Goal: Task Accomplishment & Management: Use online tool/utility

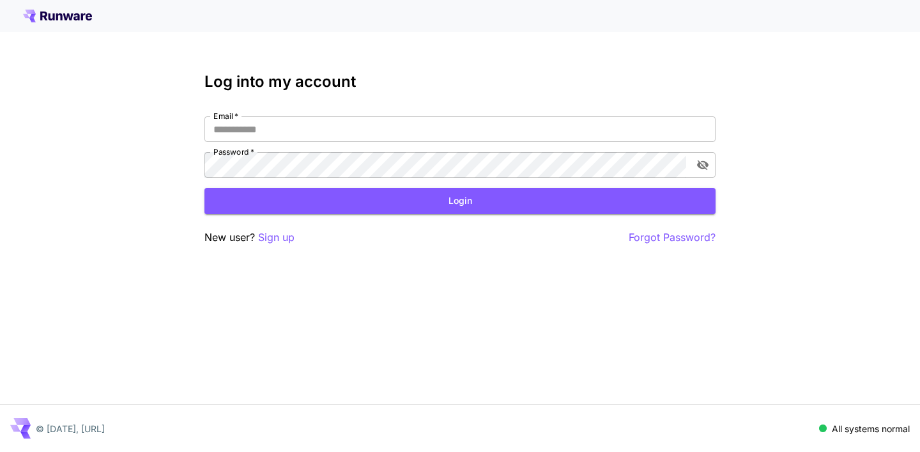
type input "**********"
click at [322, 210] on button "Login" at bounding box center [459, 201] width 511 height 26
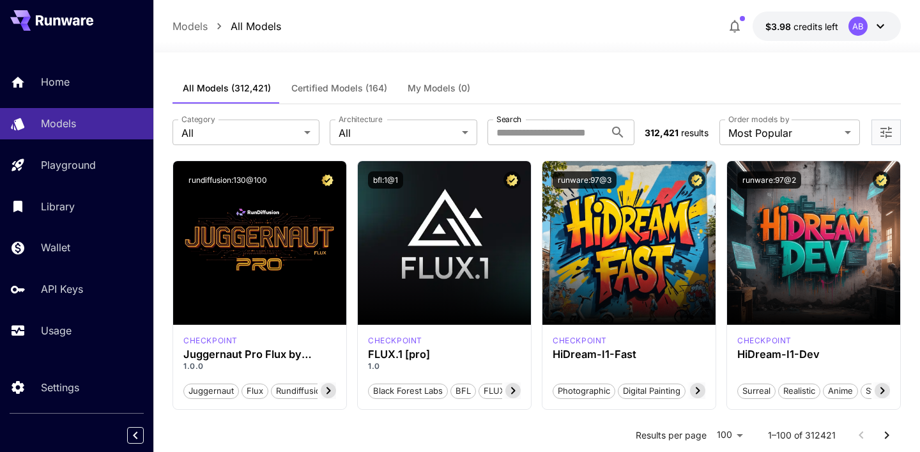
click at [569, 117] on div "**********" at bounding box center [537, 132] width 728 height 56
click at [566, 134] on input "Search" at bounding box center [547, 132] width 118 height 26
type input "****"
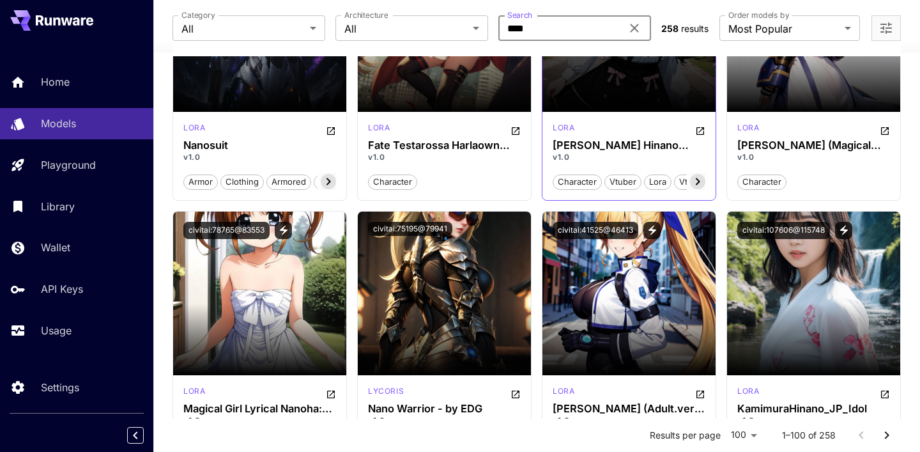
scroll to position [43, 0]
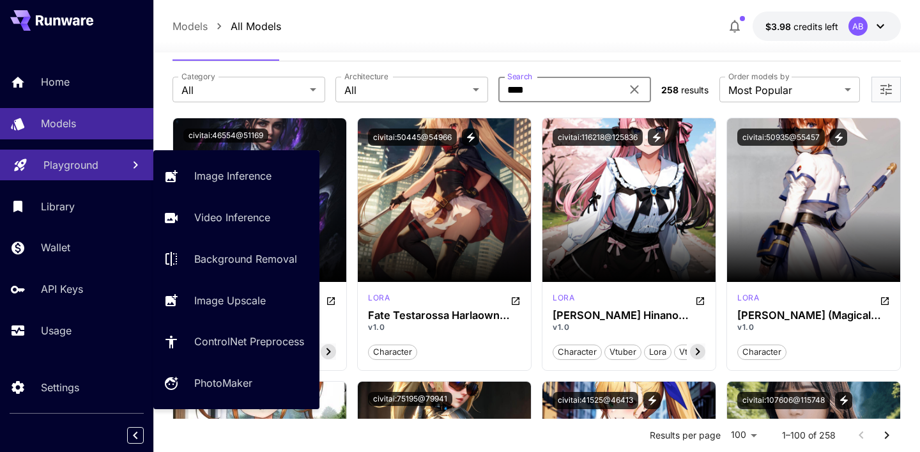
click at [104, 169] on div "Playground" at bounding box center [77, 164] width 69 height 15
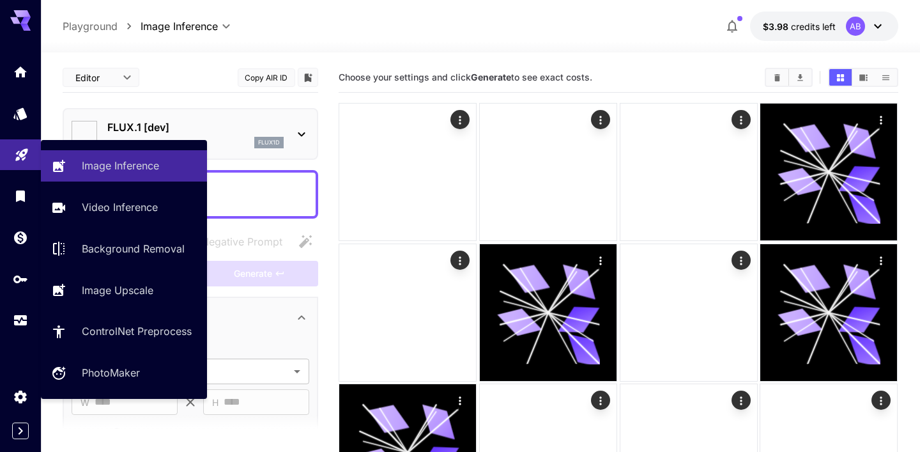
type input "**********"
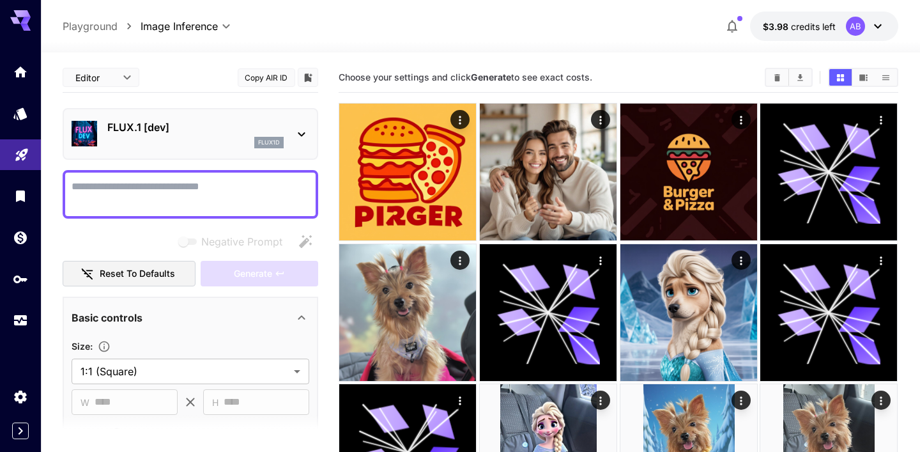
click at [176, 115] on div "FLUX.1 [dev] flux1d" at bounding box center [191, 133] width 238 height 39
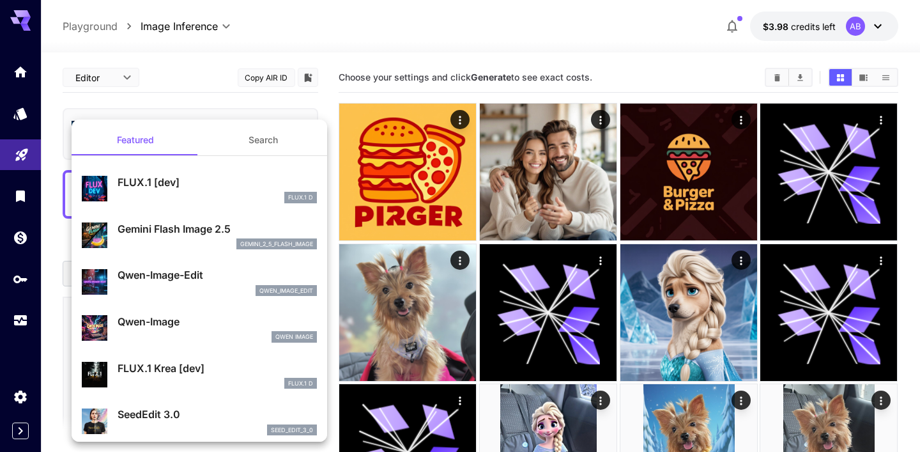
click at [285, 130] on button "Search" at bounding box center [263, 140] width 128 height 31
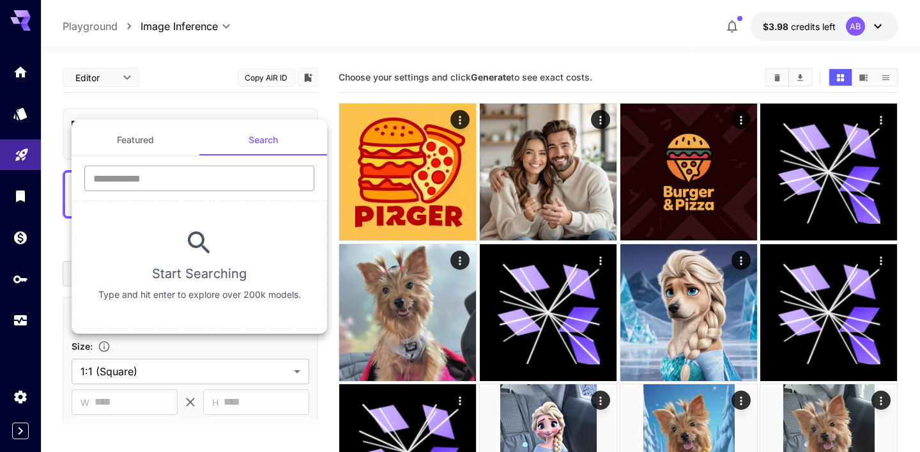
click at [252, 181] on input "text" at bounding box center [199, 178] width 230 height 26
type input "****"
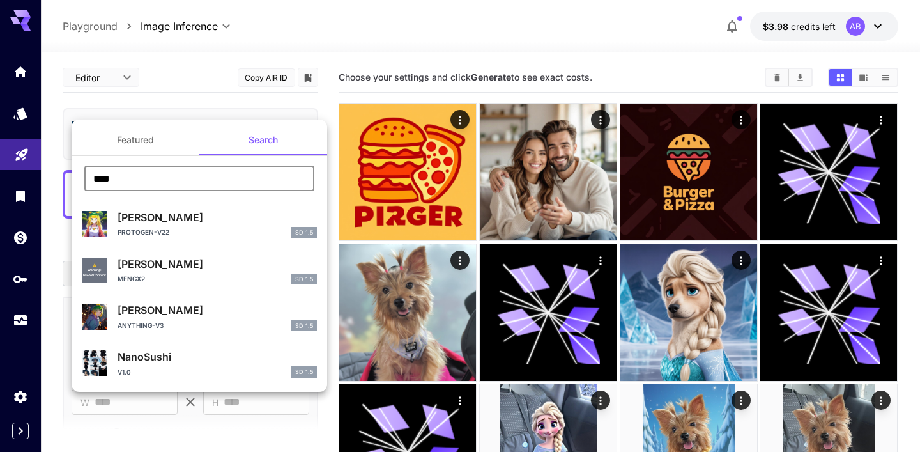
click at [153, 174] on input "****" at bounding box center [199, 178] width 230 height 26
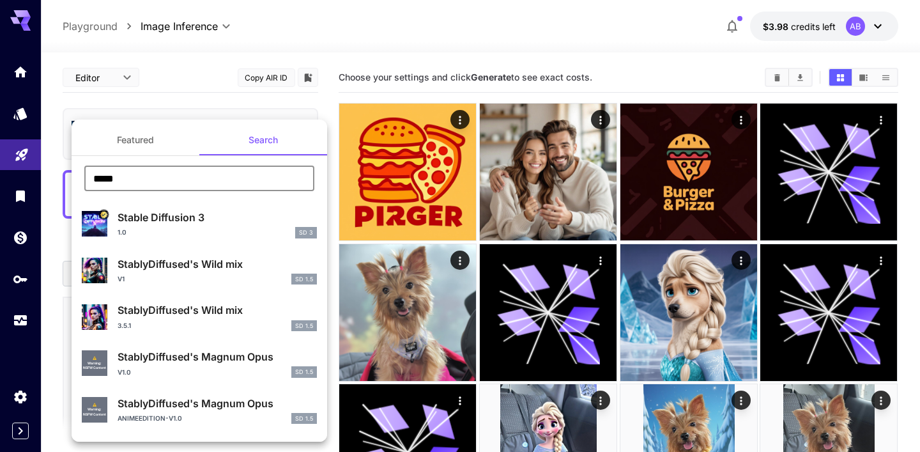
type input "*****"
click at [263, 235] on div "1.0 SD 3" at bounding box center [217, 233] width 199 height 12
type input "*"
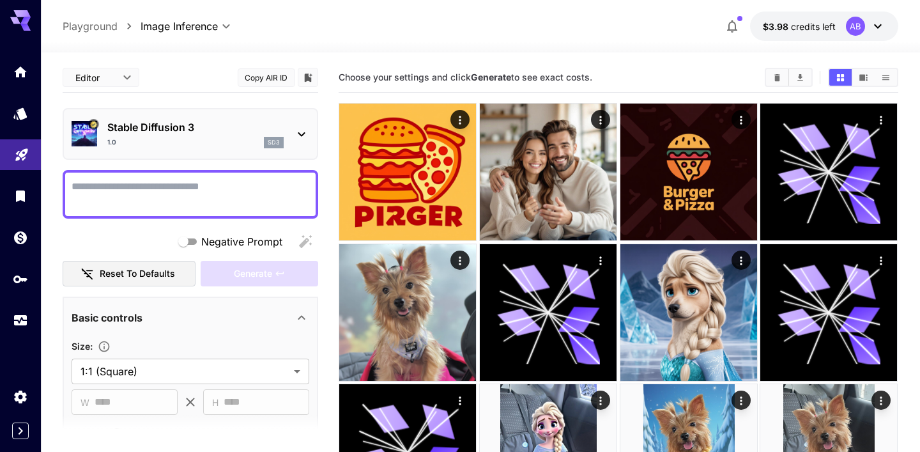
click at [233, 214] on div at bounding box center [191, 194] width 256 height 49
click at [231, 201] on textarea "Negative Prompt" at bounding box center [191, 194] width 238 height 31
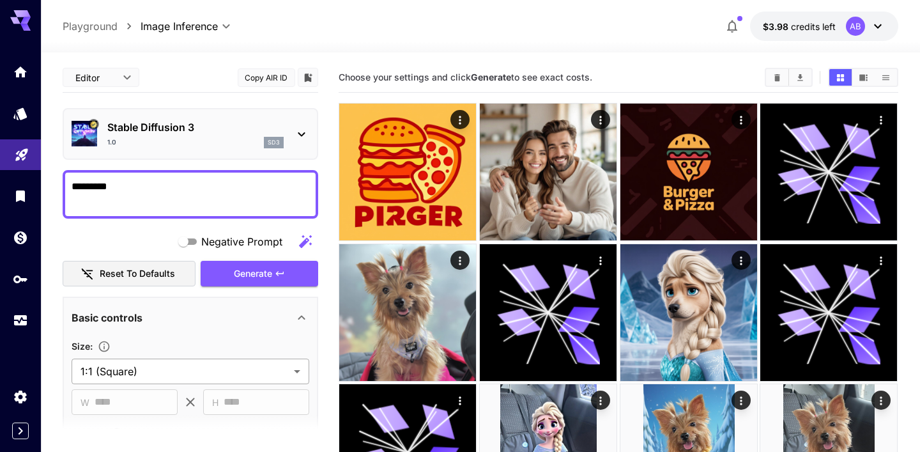
type textarea "********"
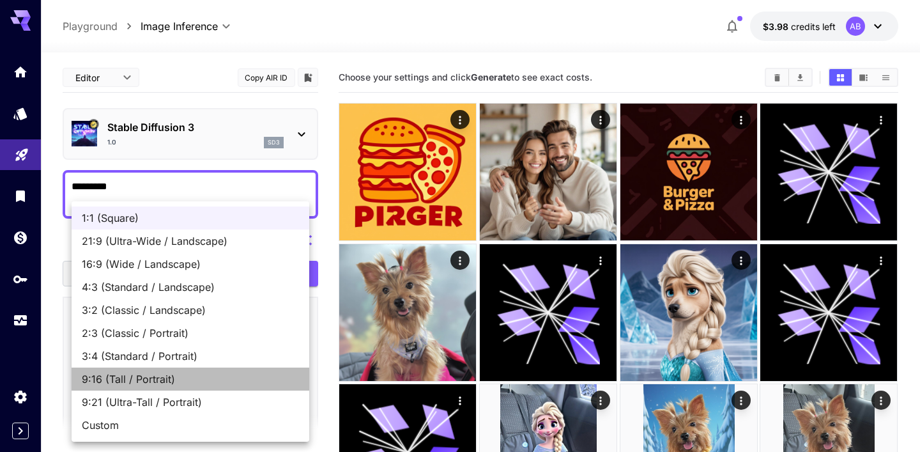
click at [200, 378] on span "9:16 (Tall / Portrait)" at bounding box center [190, 378] width 217 height 15
type input "**********"
type input "***"
type input "****"
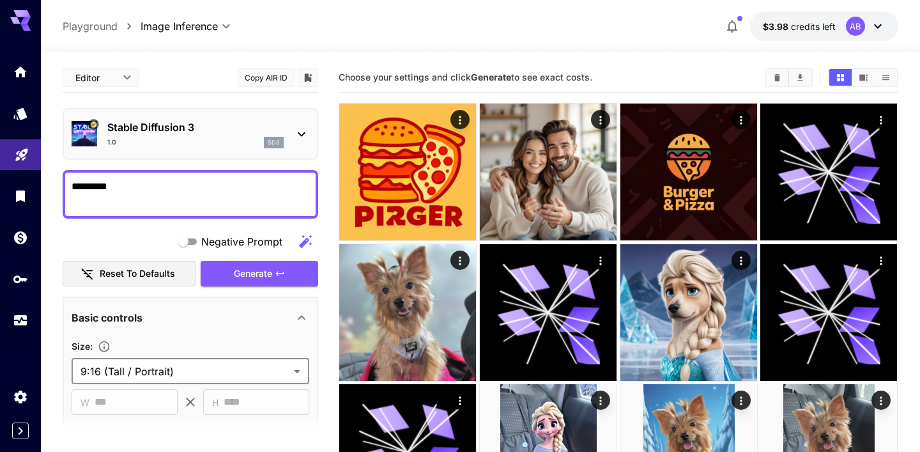
click at [169, 199] on textarea "********" at bounding box center [191, 194] width 238 height 31
type textarea "**********"
click at [249, 276] on span "Generate" at bounding box center [253, 274] width 38 height 16
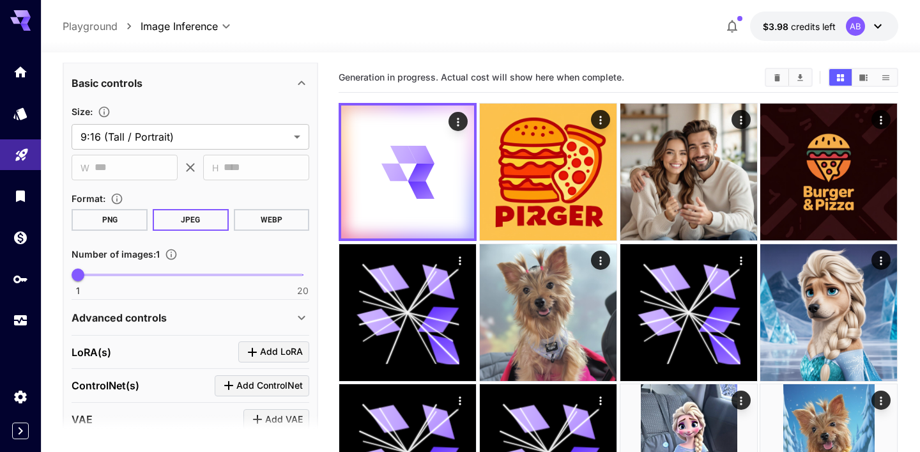
scroll to position [327, 0]
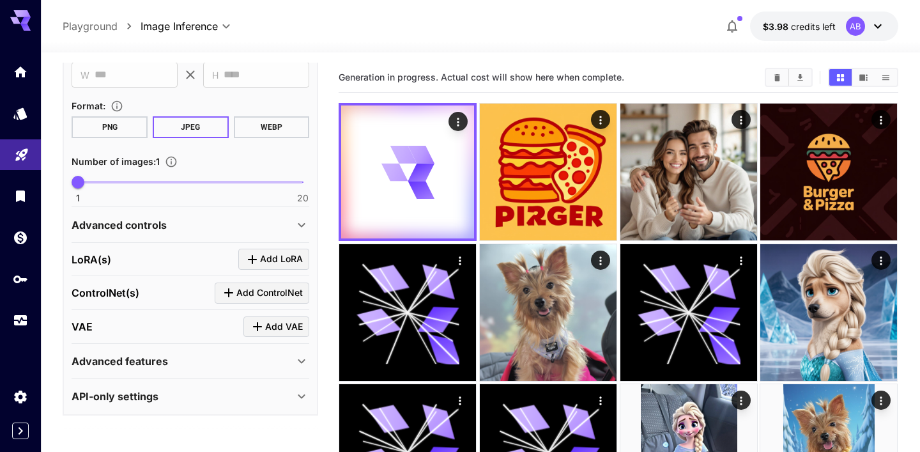
click at [226, 231] on div "Advanced controls" at bounding box center [183, 224] width 222 height 15
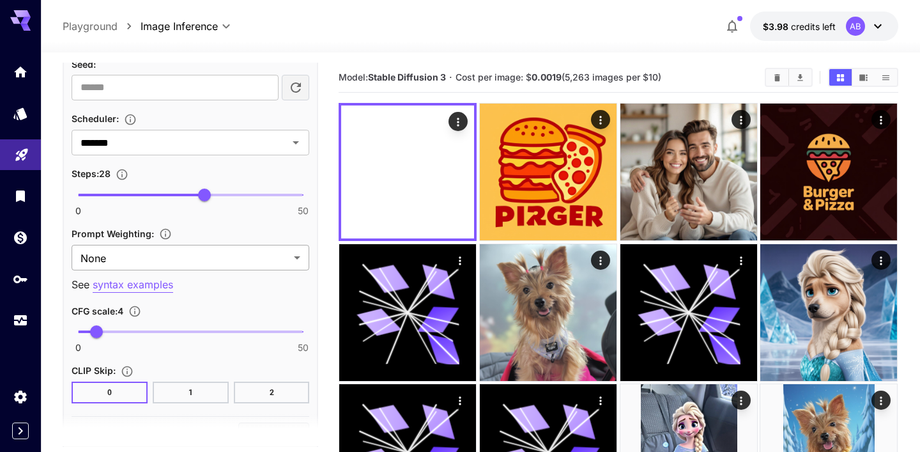
scroll to position [790, 0]
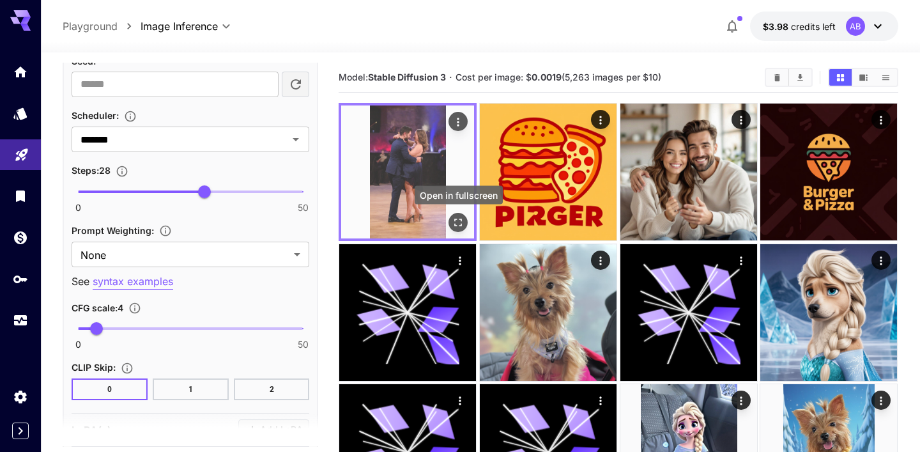
click at [461, 226] on icon "Open in fullscreen" at bounding box center [459, 223] width 8 height 8
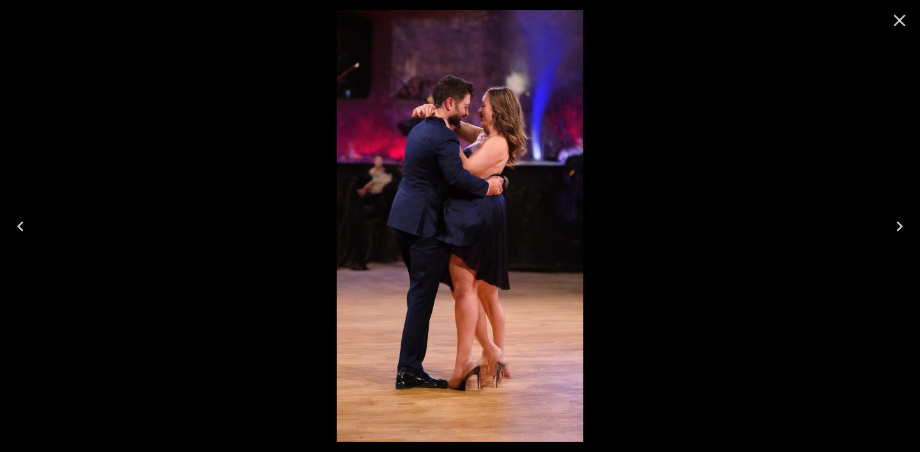
click at [908, 21] on icon "Close" at bounding box center [899, 20] width 20 height 20
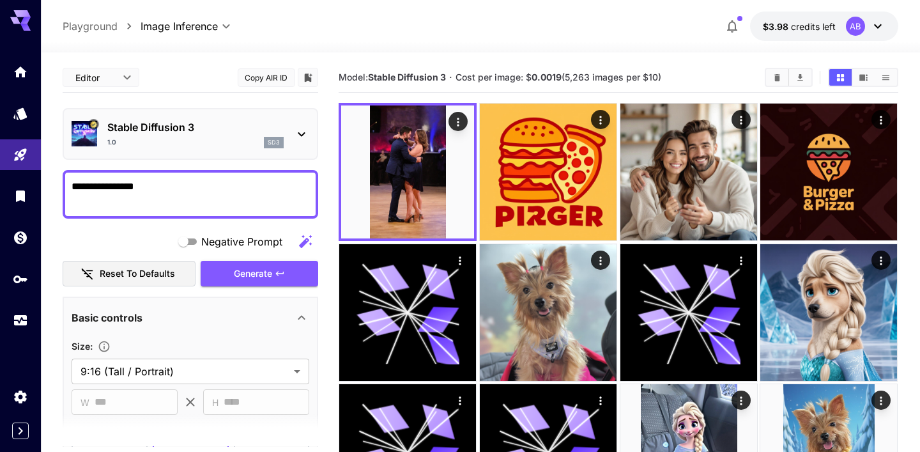
scroll to position [790, 0]
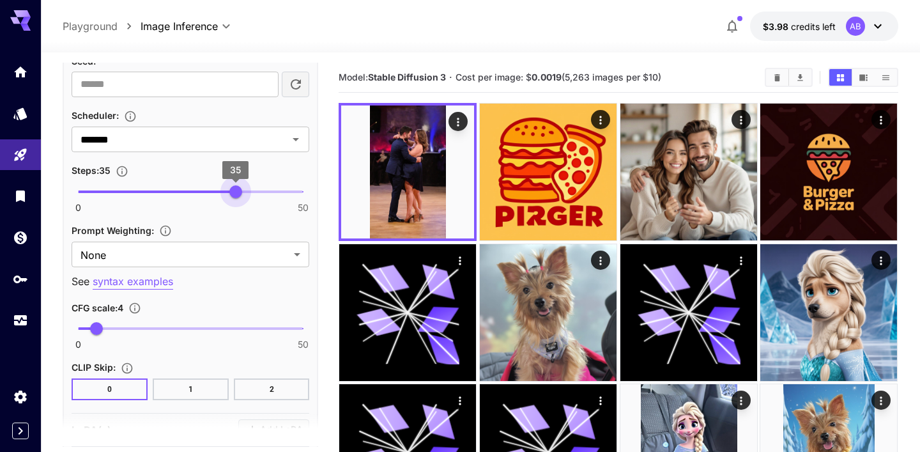
type input "**"
drag, startPoint x: 209, startPoint y: 195, endPoint x: 238, endPoint y: 197, distance: 29.5
click at [238, 197] on span "36" at bounding box center [240, 191] width 13 height 13
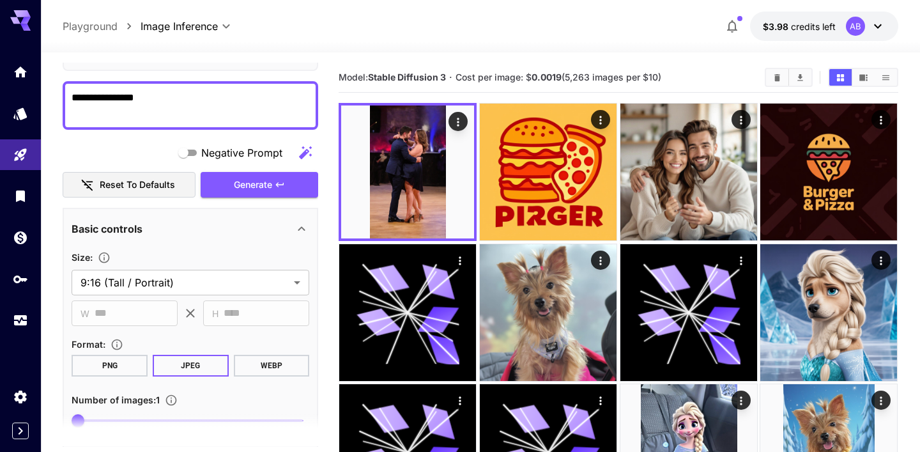
scroll to position [0, 0]
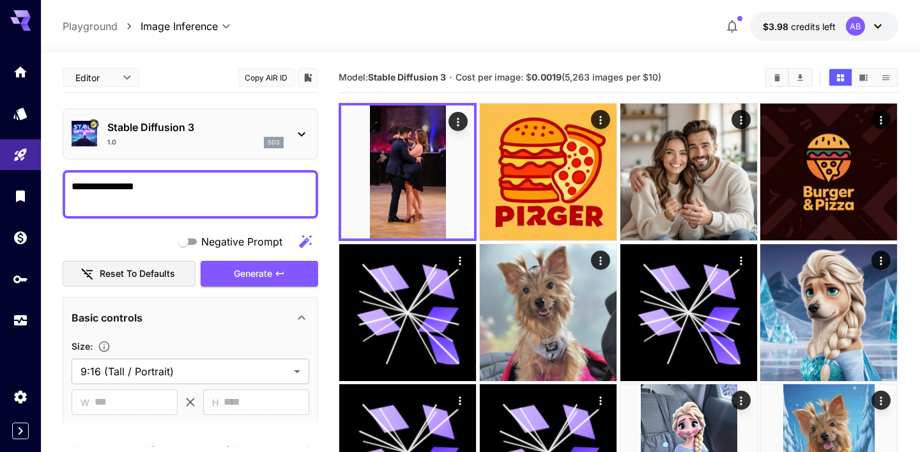
click at [250, 282] on button "Generate" at bounding box center [260, 274] width 118 height 26
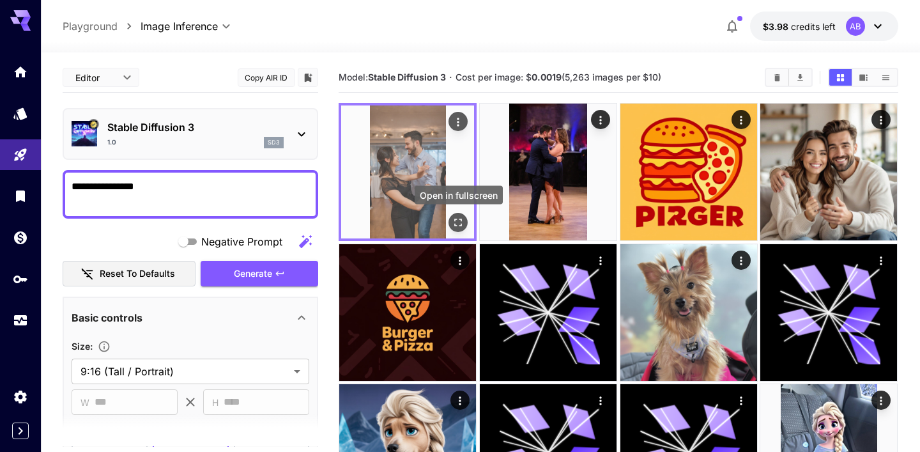
click at [463, 219] on icon "Open in fullscreen" at bounding box center [458, 222] width 13 height 13
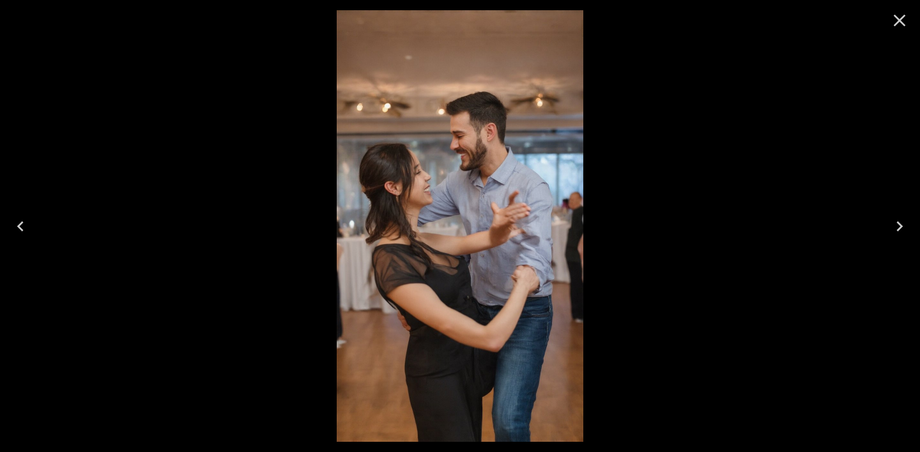
click at [898, 26] on icon "Close" at bounding box center [899, 20] width 20 height 20
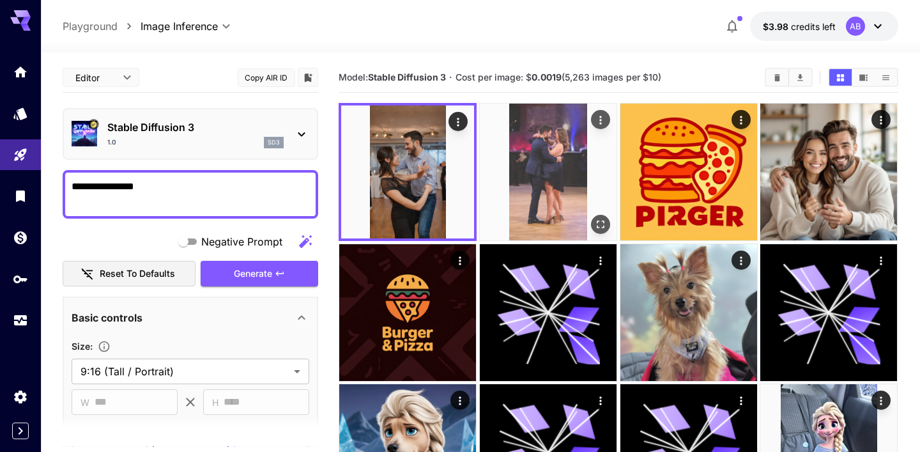
click at [519, 209] on img at bounding box center [548, 172] width 137 height 137
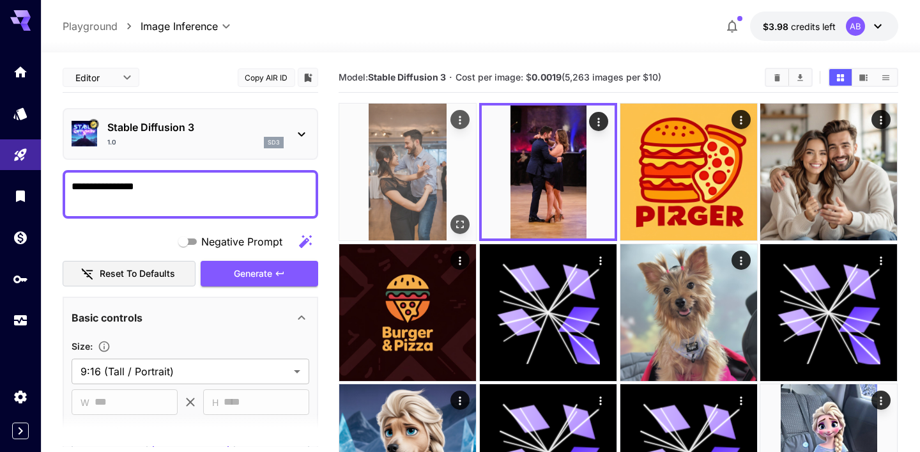
click at [403, 201] on img at bounding box center [407, 172] width 137 height 137
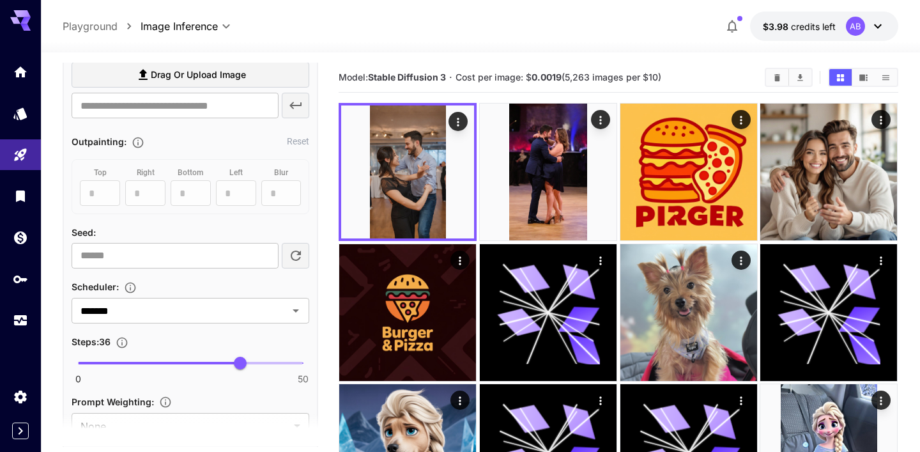
scroll to position [748, 0]
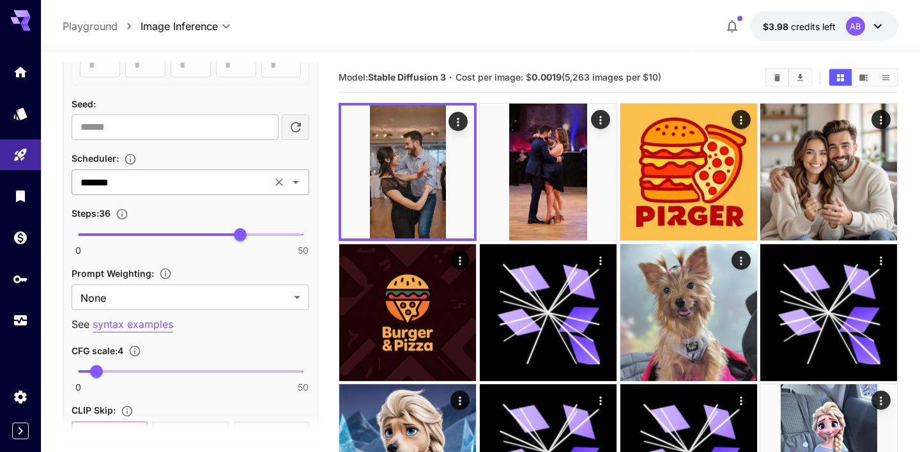
click at [174, 185] on input "*******" at bounding box center [171, 182] width 192 height 18
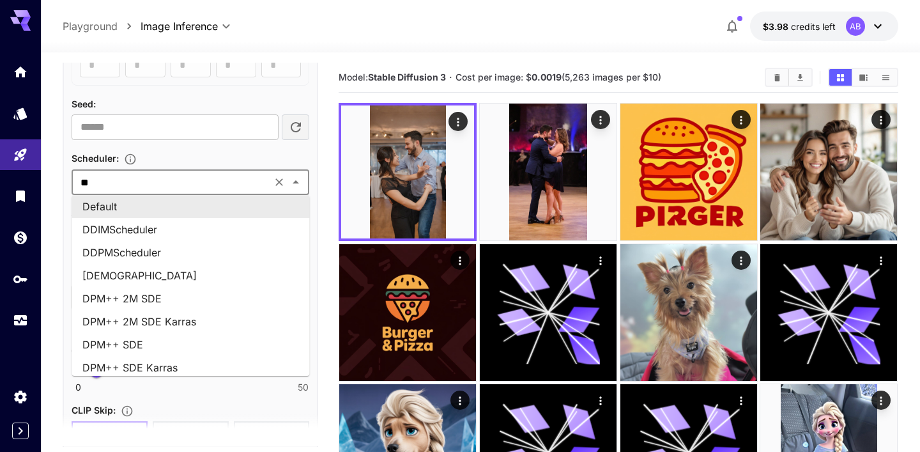
scroll to position [0, 0]
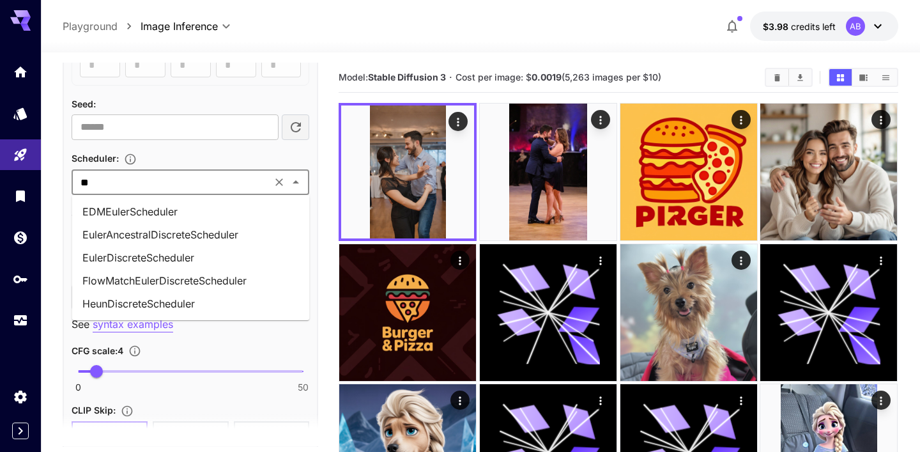
type input "***"
click at [201, 259] on li "EulerDiscreteScheduler" at bounding box center [191, 257] width 238 height 23
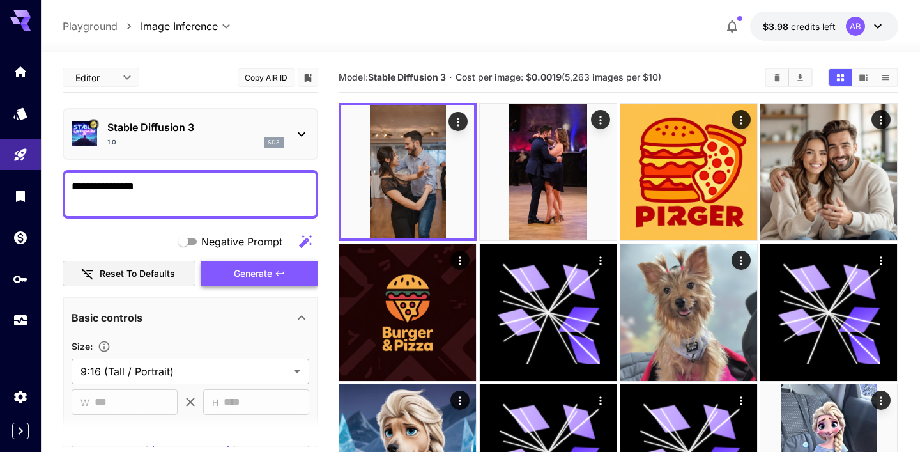
click at [289, 277] on button "Generate" at bounding box center [260, 274] width 118 height 26
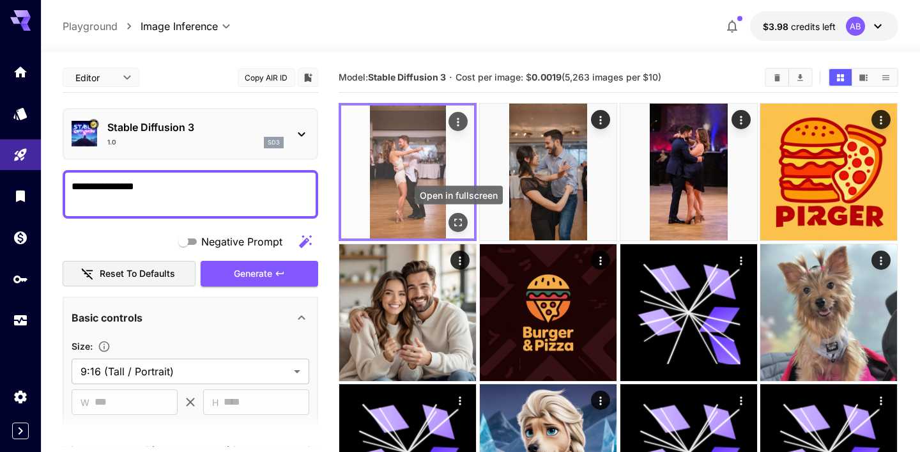
click at [458, 223] on icon "Open in fullscreen" at bounding box center [458, 222] width 13 height 13
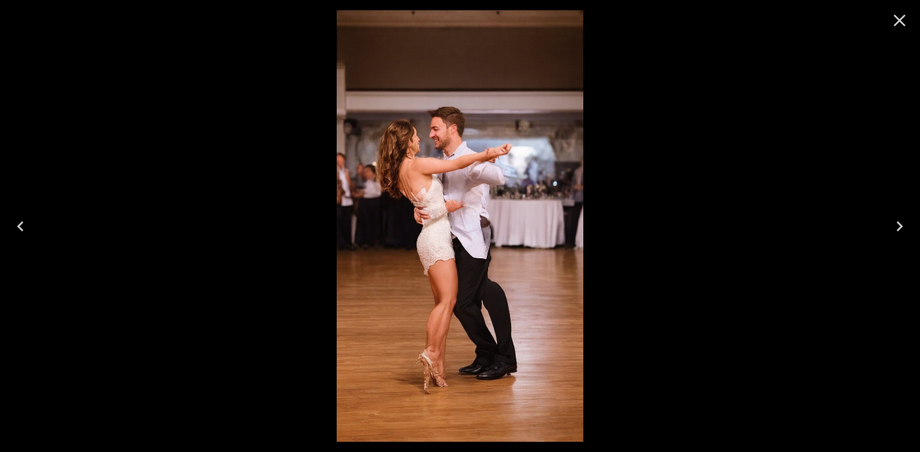
click at [897, 15] on icon "Close" at bounding box center [899, 20] width 20 height 20
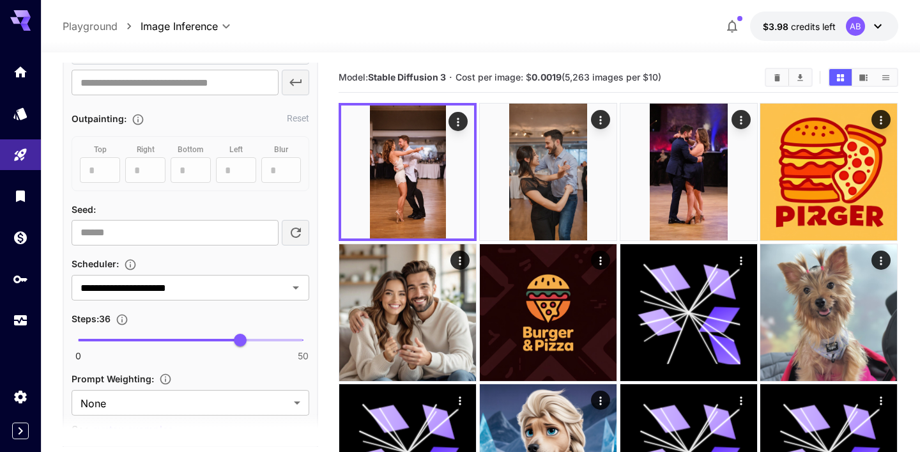
scroll to position [643, 0]
click at [305, 282] on div "**********" at bounding box center [191, 286] width 238 height 26
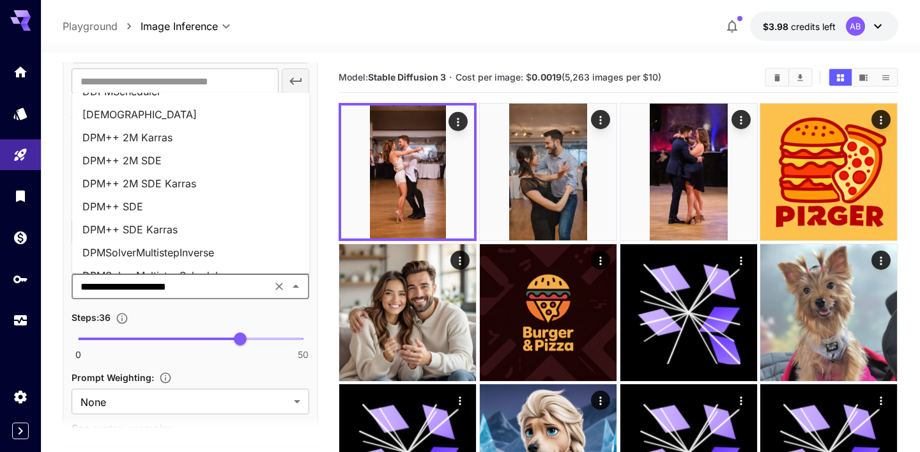
scroll to position [0, 0]
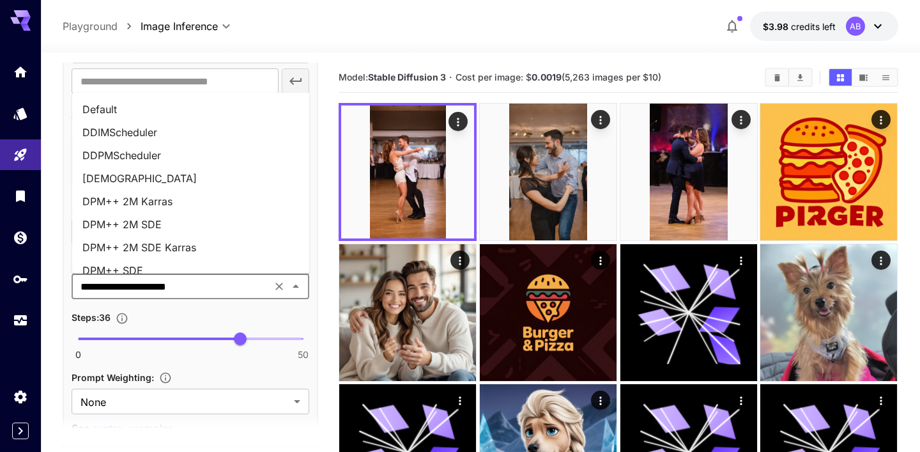
click at [210, 204] on li "DPM++ 2M Karras" at bounding box center [191, 201] width 238 height 23
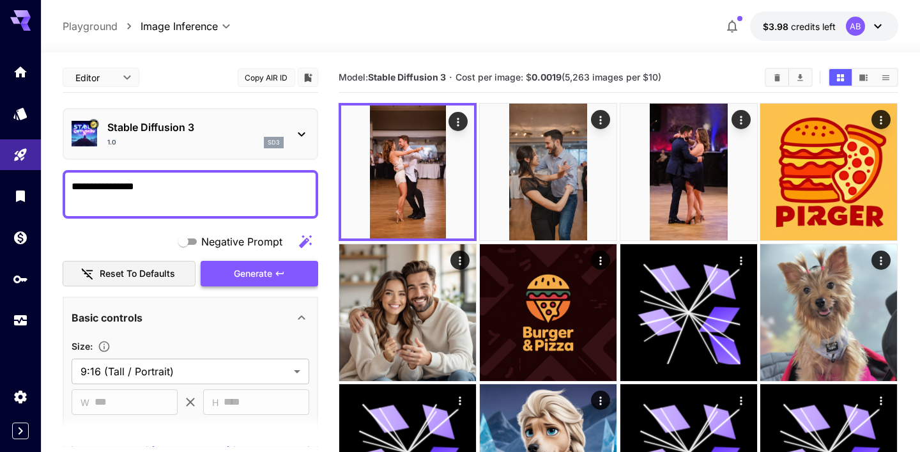
click at [267, 276] on span "Generate" at bounding box center [253, 274] width 38 height 16
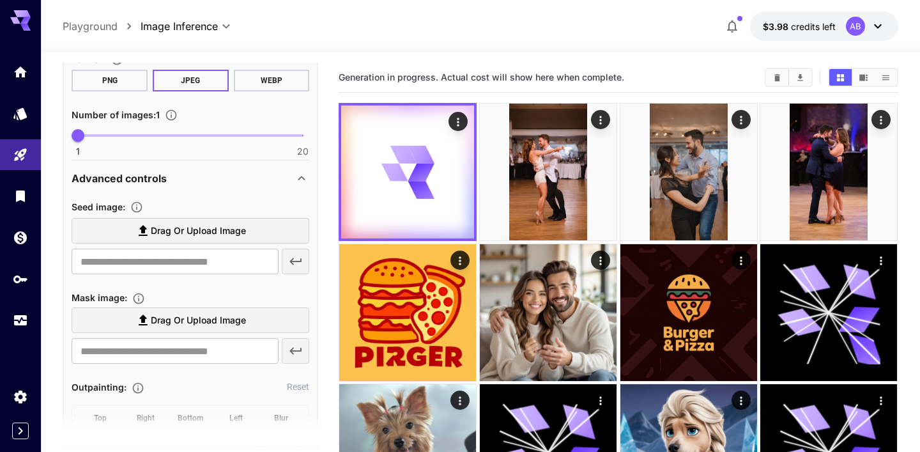
scroll to position [397, 0]
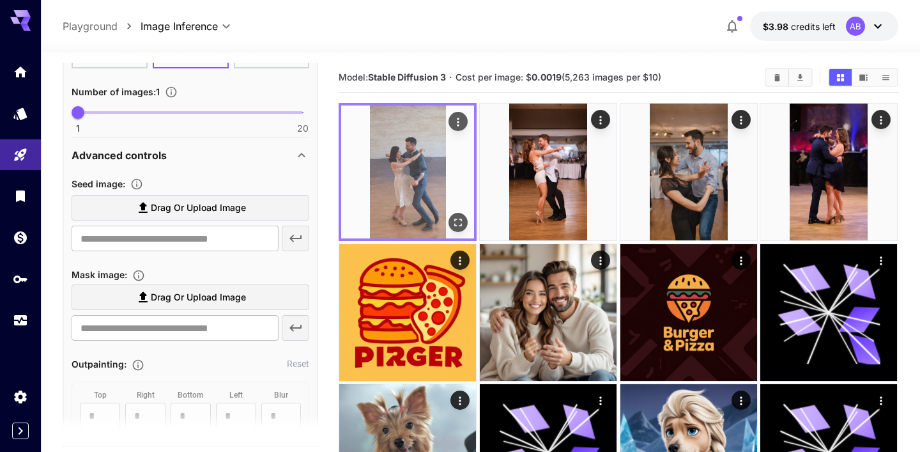
click at [459, 217] on icon "Open in fullscreen" at bounding box center [458, 222] width 13 height 13
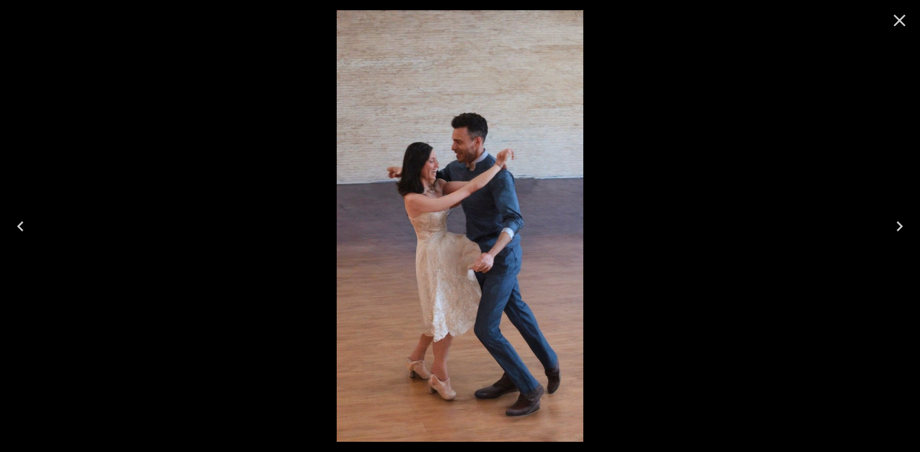
click at [906, 24] on icon "Close" at bounding box center [899, 20] width 20 height 20
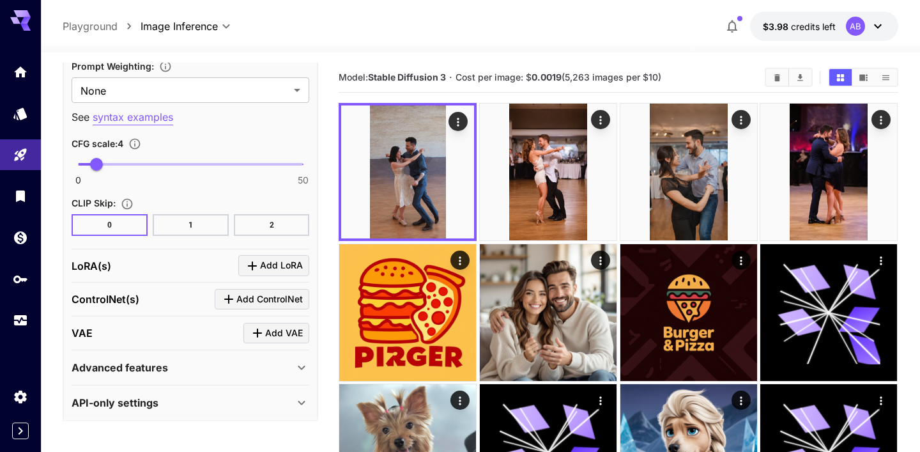
scroll to position [960, 0]
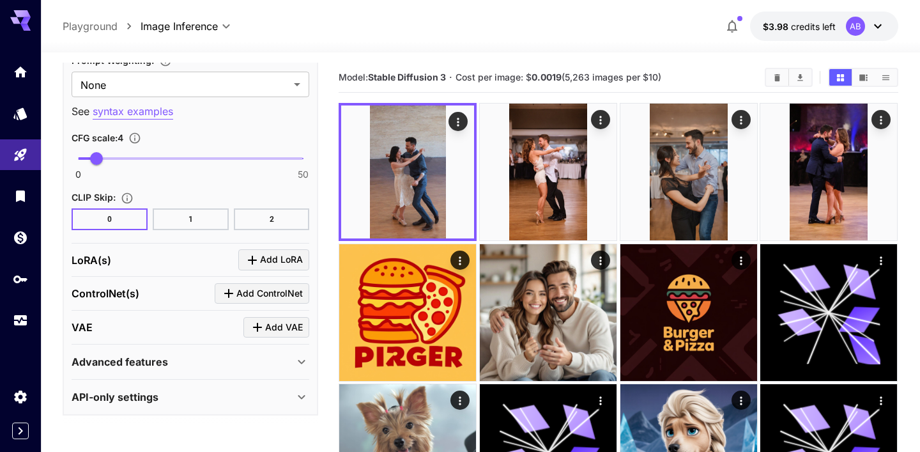
click at [178, 364] on div "Advanced features" at bounding box center [183, 361] width 222 height 15
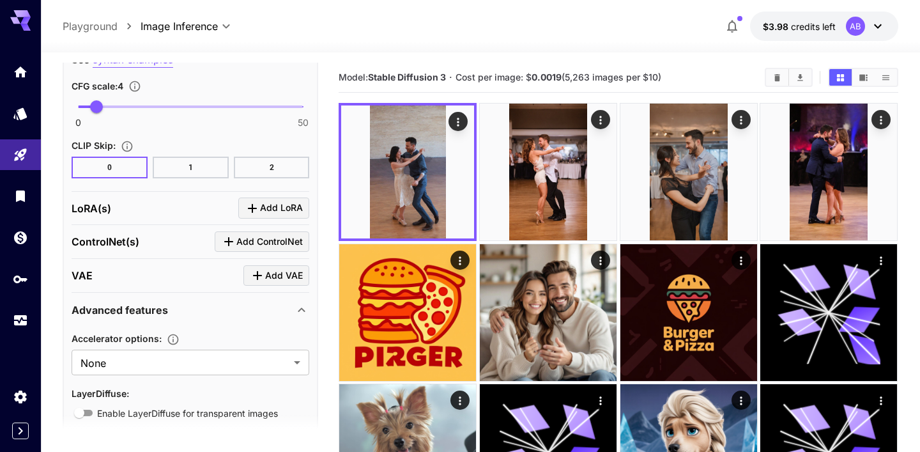
click at [176, 311] on div "Advanced features" at bounding box center [183, 309] width 222 height 15
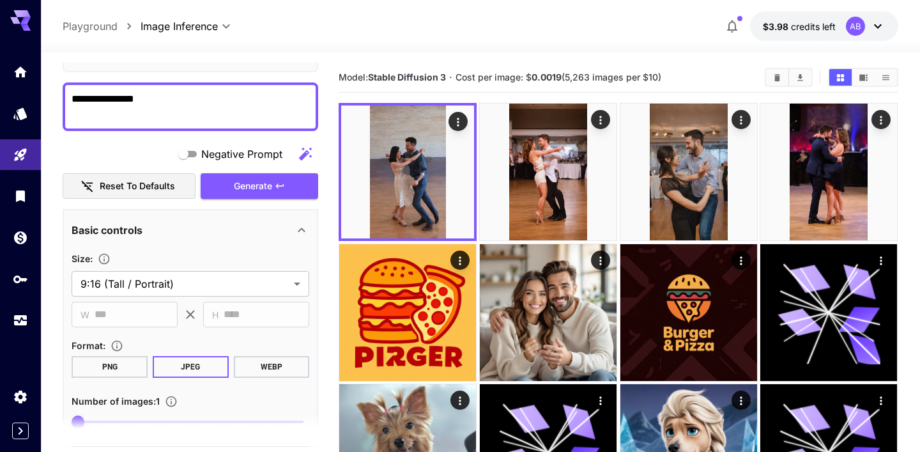
scroll to position [0, 0]
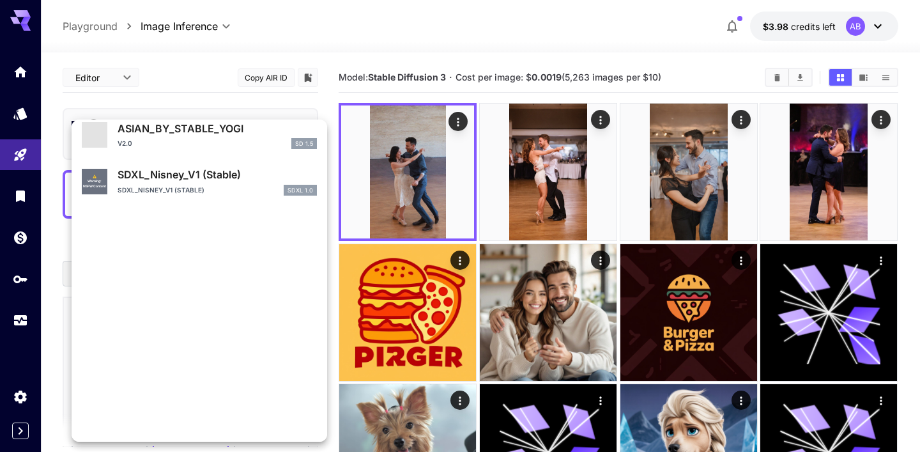
scroll to position [636, 0]
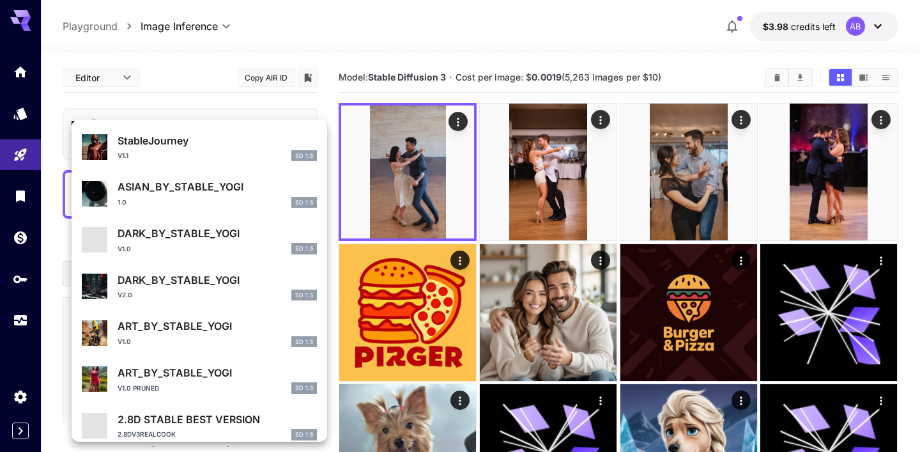
click at [195, 102] on div at bounding box center [460, 226] width 920 height 452
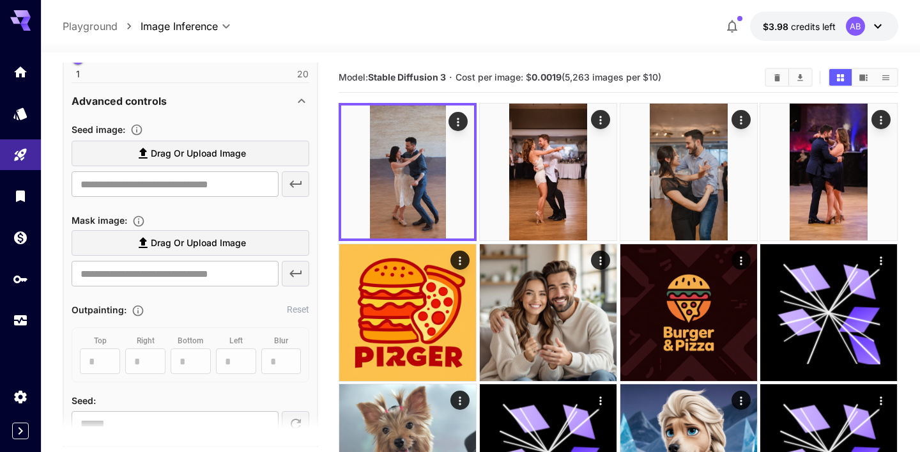
scroll to position [454, 0]
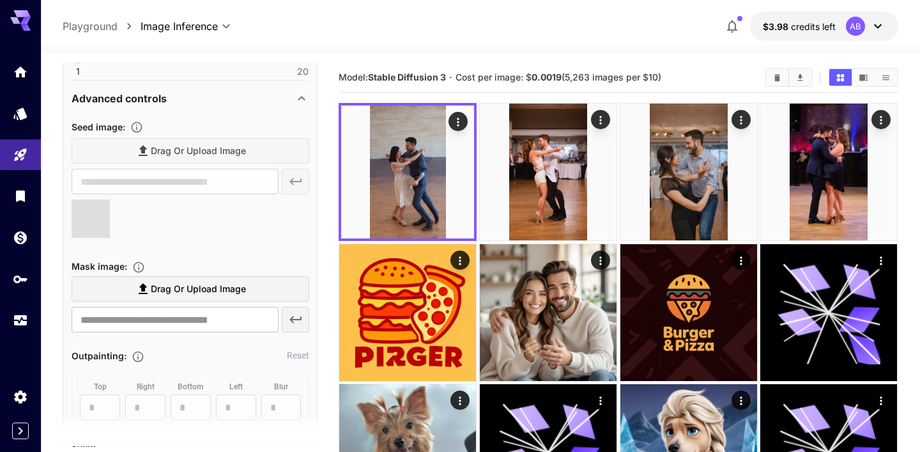
type input "**********"
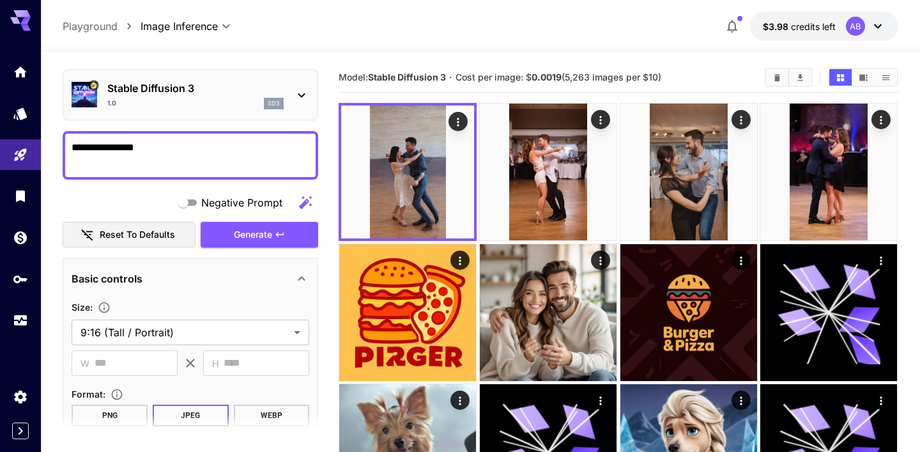
scroll to position [5, 0]
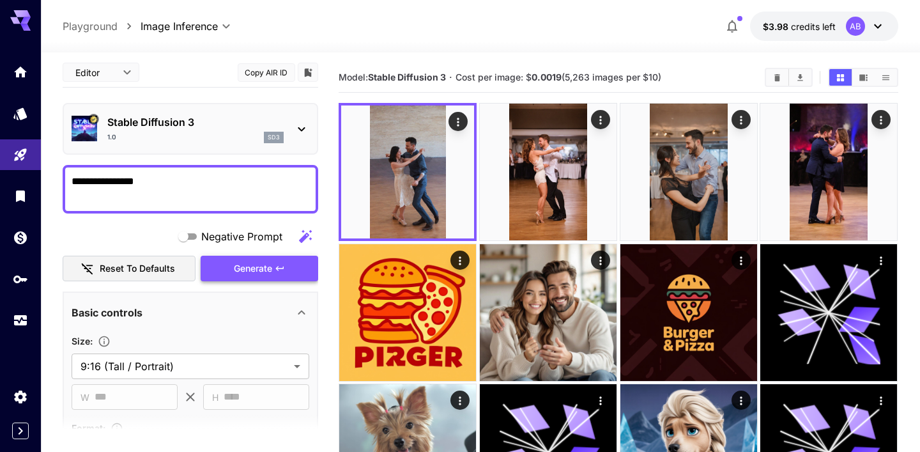
click at [266, 273] on span "Generate" at bounding box center [253, 269] width 38 height 16
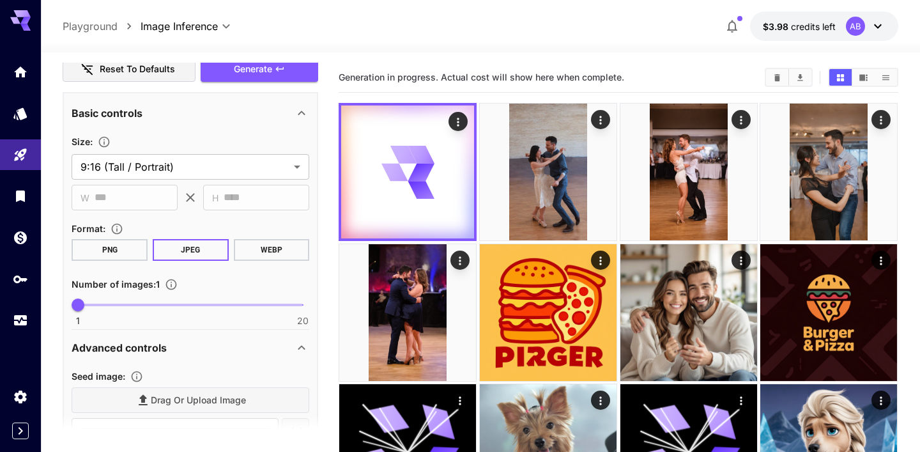
scroll to position [277, 0]
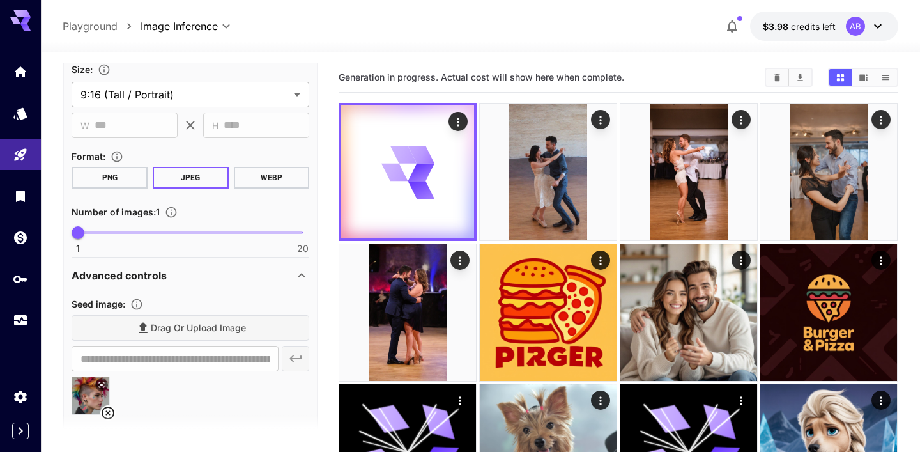
click at [109, 410] on icon at bounding box center [107, 412] width 15 height 15
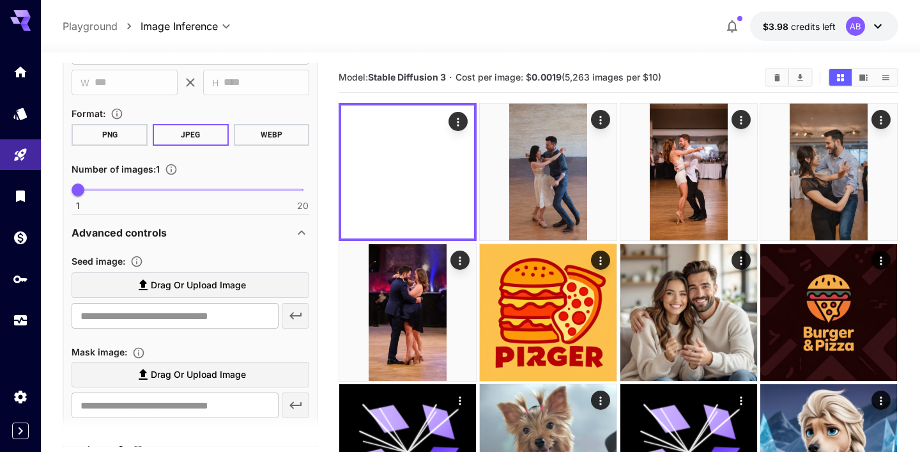
scroll to position [728, 0]
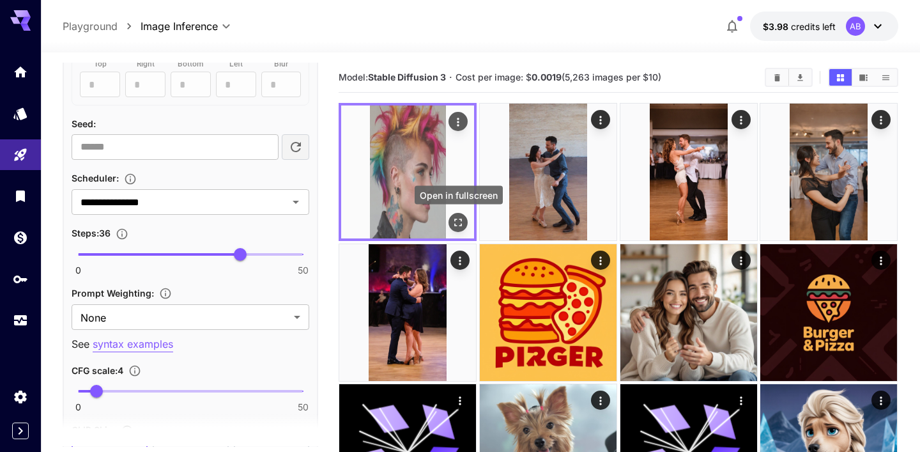
click at [460, 220] on icon "Open in fullscreen" at bounding box center [458, 222] width 13 height 13
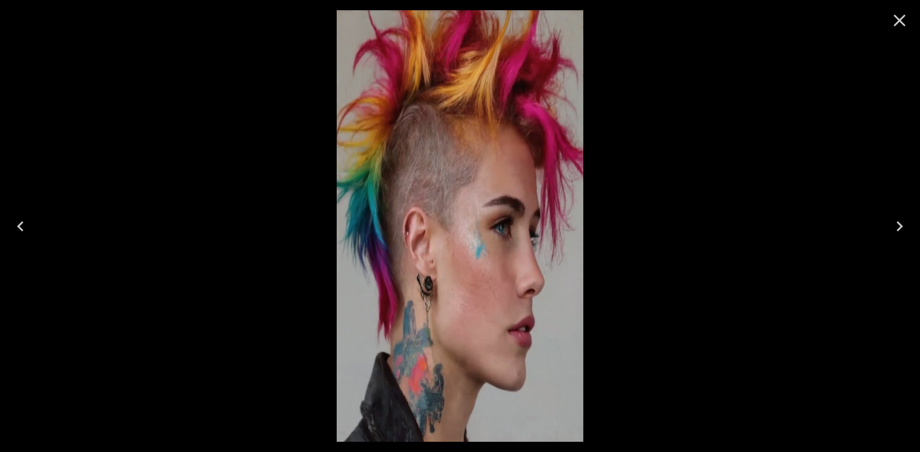
click at [905, 13] on icon "Close" at bounding box center [899, 20] width 20 height 20
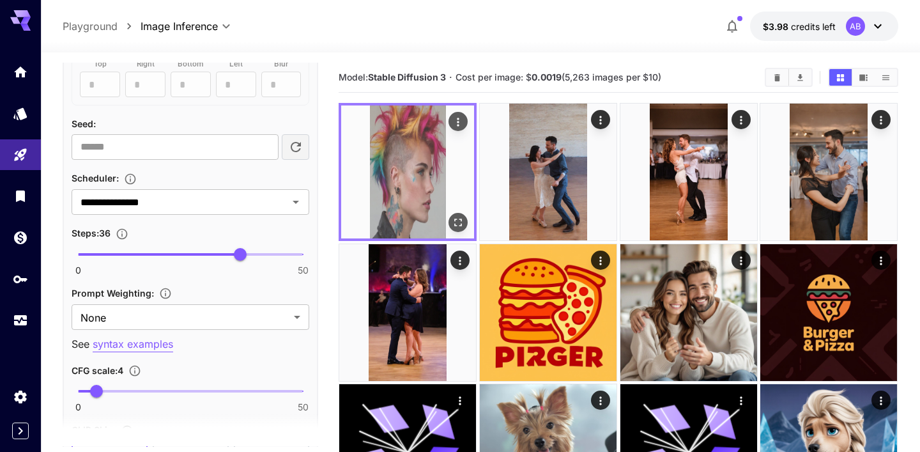
click at [465, 177] on img at bounding box center [407, 171] width 133 height 133
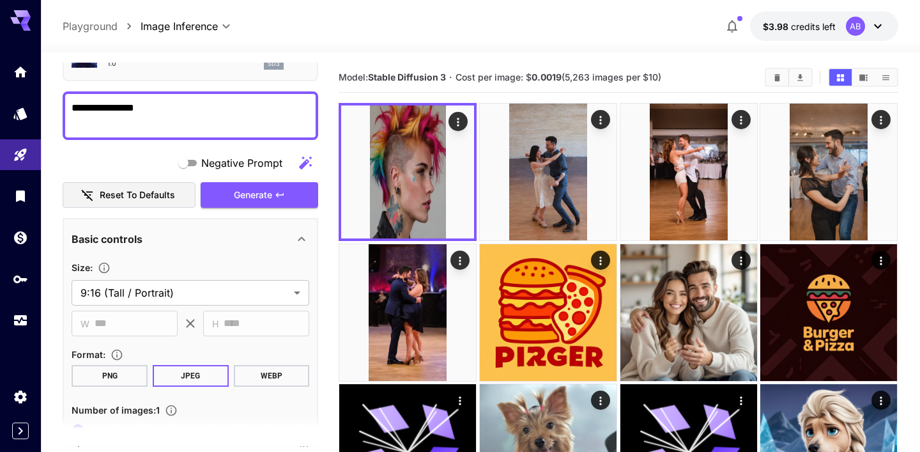
scroll to position [0, 0]
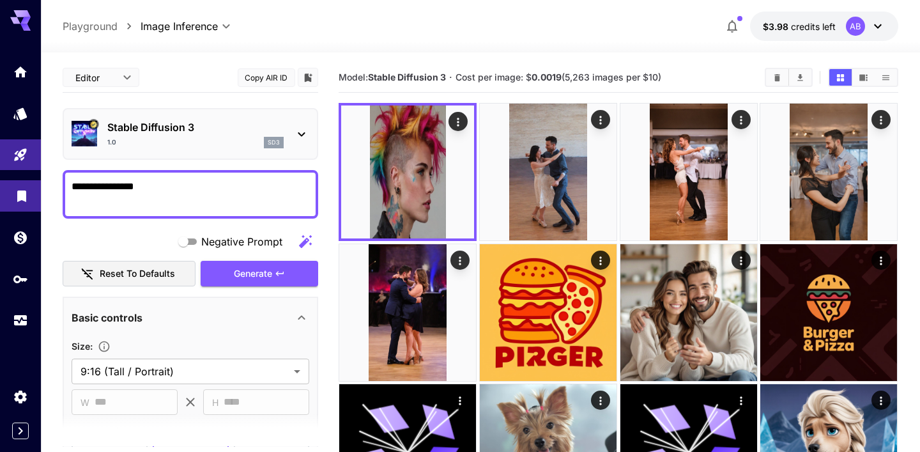
drag, startPoint x: 161, startPoint y: 195, endPoint x: 0, endPoint y: 189, distance: 161.2
type textarea "********"
type input "**********"
type textarea "**********"
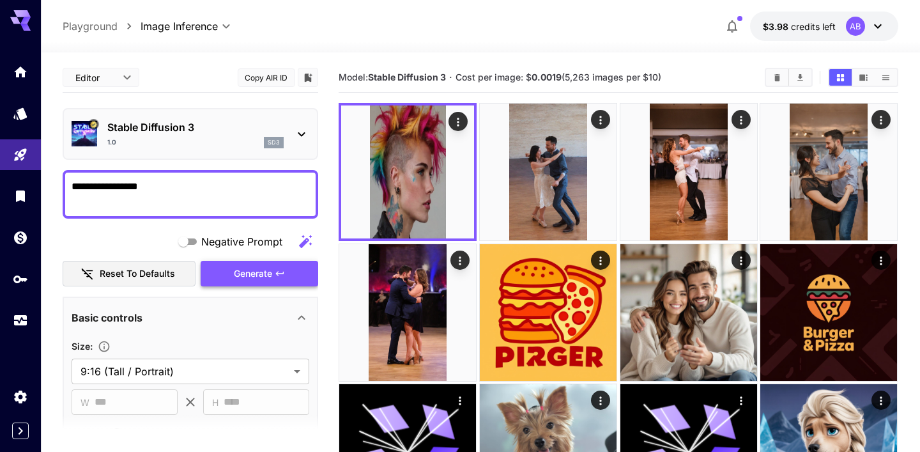
click at [297, 277] on button "Generate" at bounding box center [260, 274] width 118 height 26
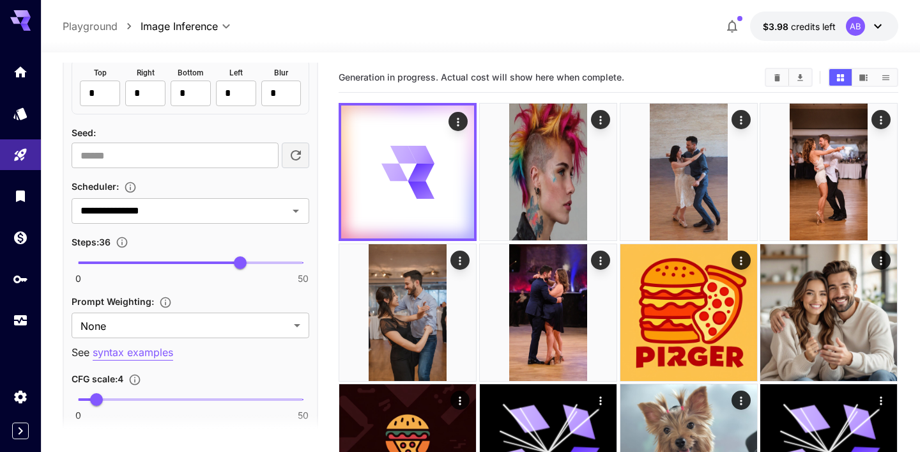
scroll to position [838, 0]
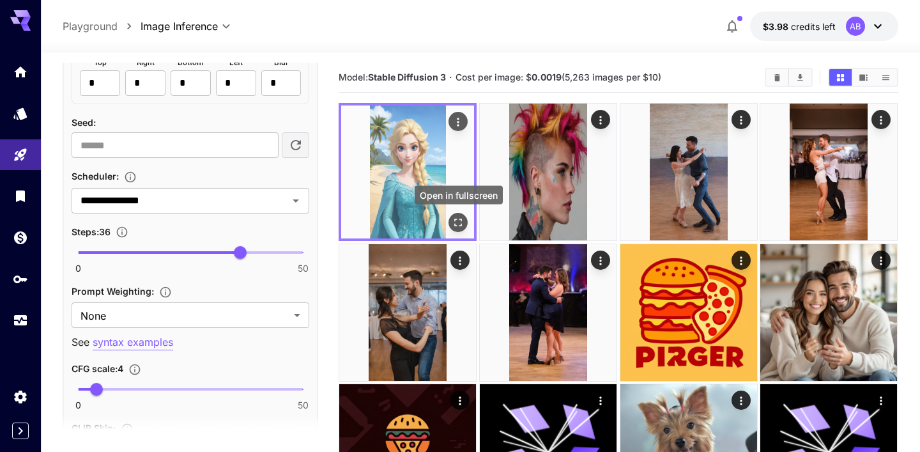
click at [459, 222] on icon "Open in fullscreen" at bounding box center [458, 222] width 13 height 13
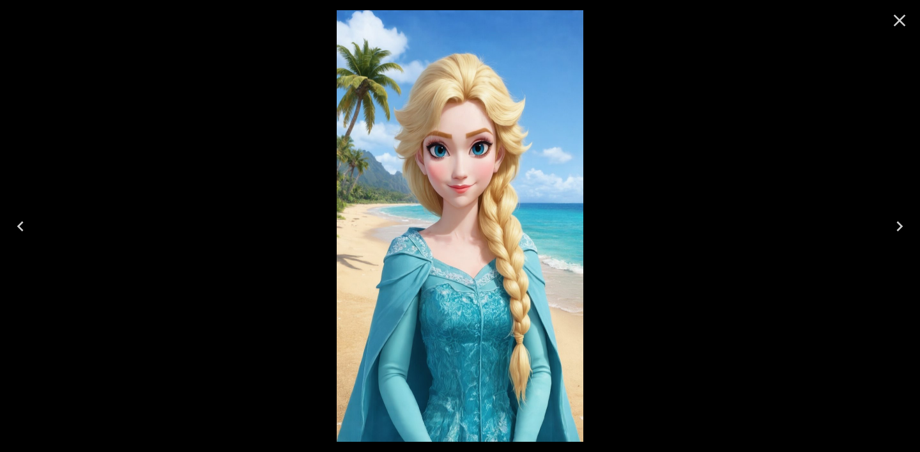
click at [904, 20] on icon "Close" at bounding box center [899, 20] width 20 height 20
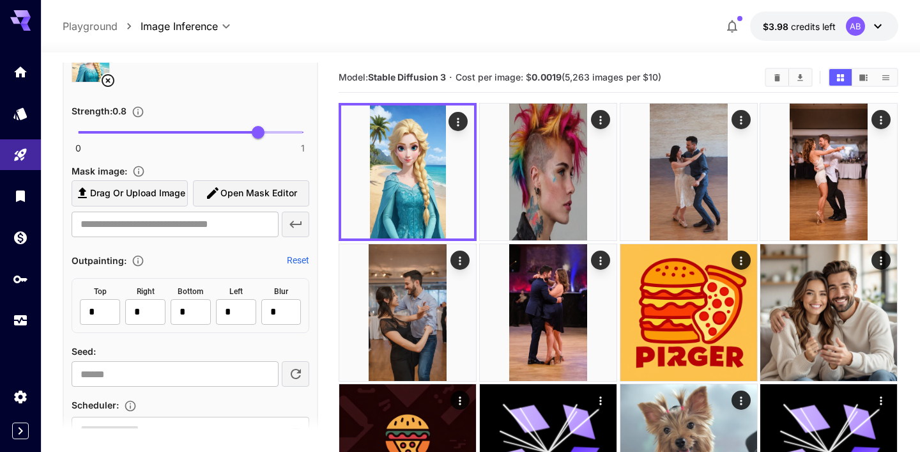
scroll to position [500, 0]
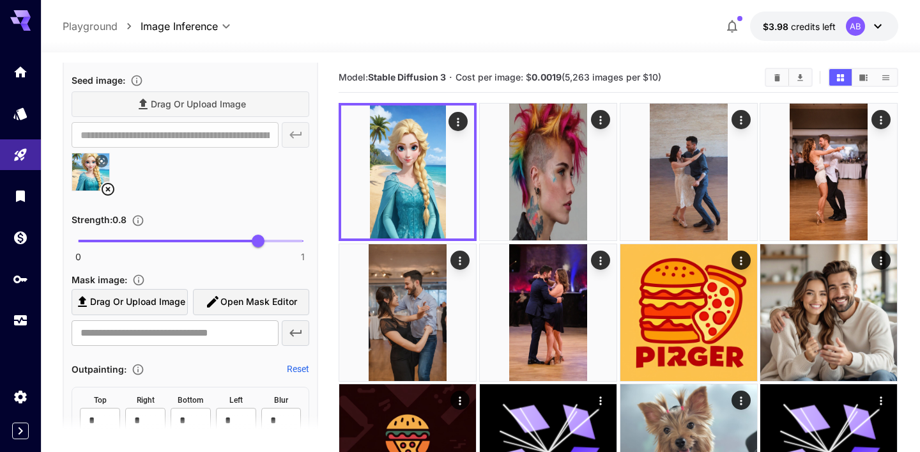
click at [101, 163] on icon at bounding box center [102, 161] width 8 height 8
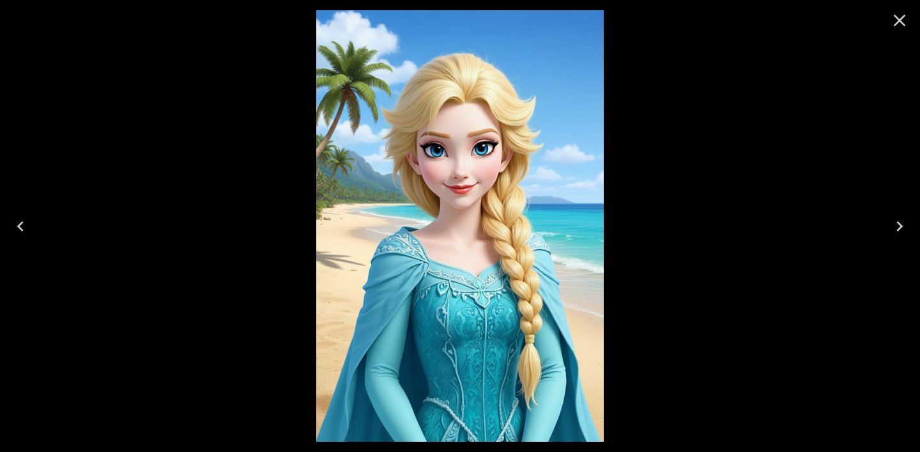
click at [898, 17] on icon "Close" at bounding box center [899, 20] width 20 height 20
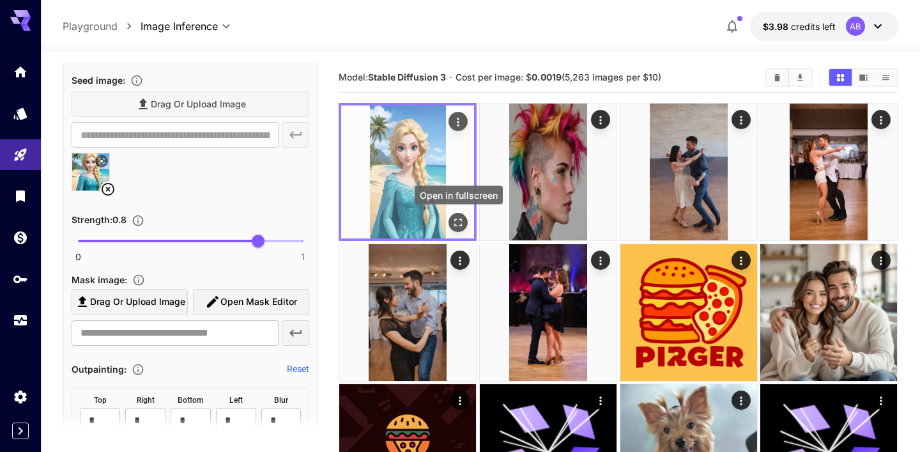
click at [462, 224] on icon "Open in fullscreen" at bounding box center [458, 222] width 13 height 13
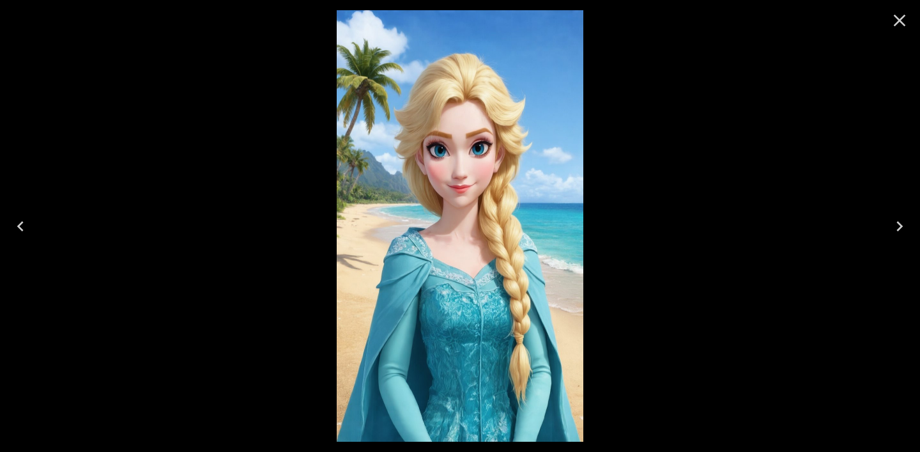
click at [902, 26] on icon "Close" at bounding box center [899, 20] width 20 height 20
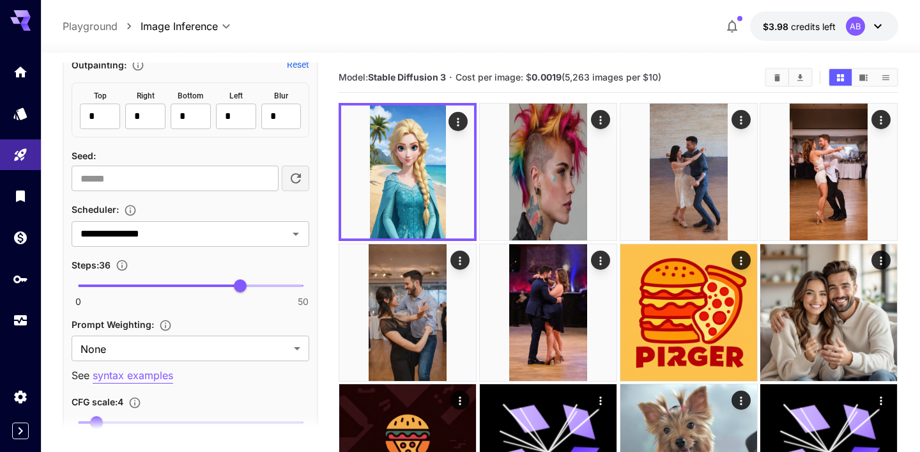
scroll to position [801, 0]
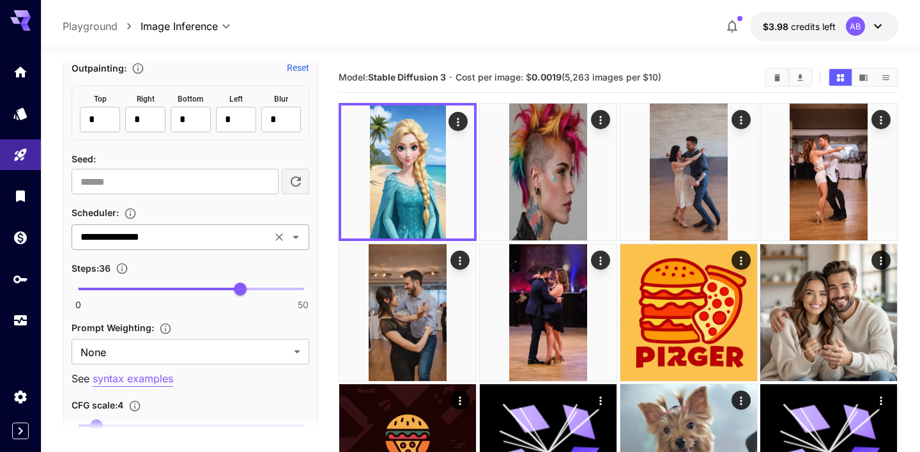
click at [306, 241] on div "**********" at bounding box center [191, 237] width 238 height 26
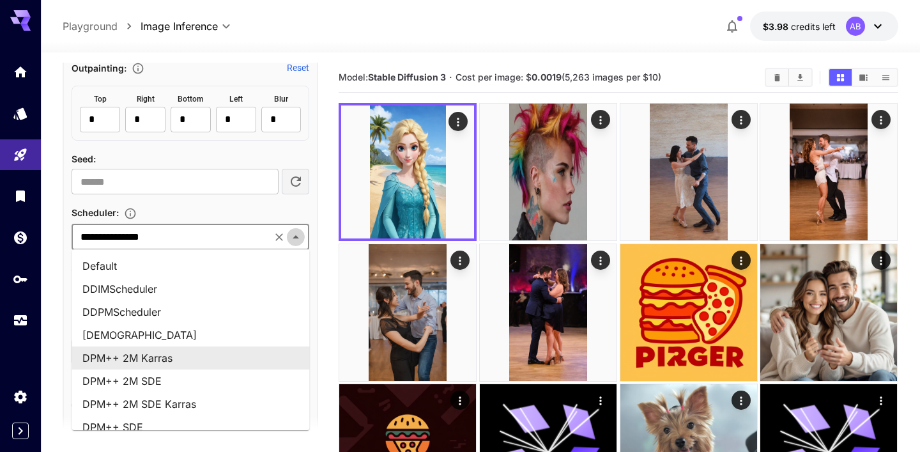
click at [300, 241] on icon "Close" at bounding box center [295, 236] width 15 height 15
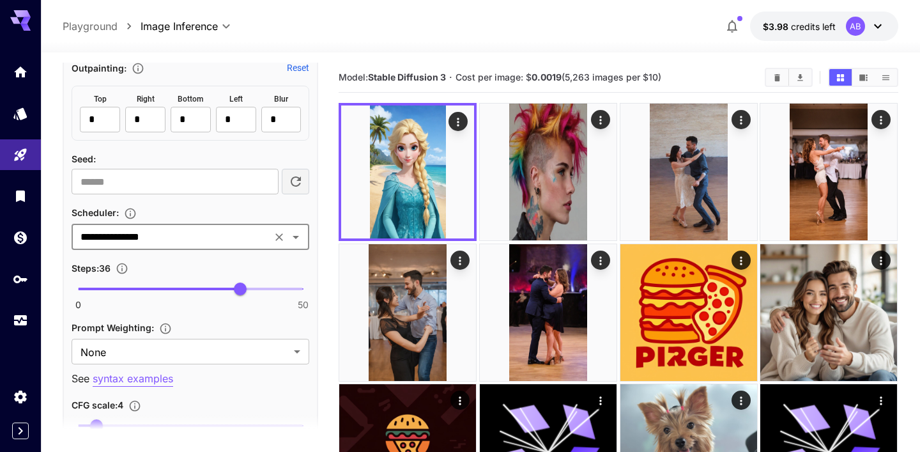
click at [300, 241] on icon "Open" at bounding box center [295, 236] width 15 height 15
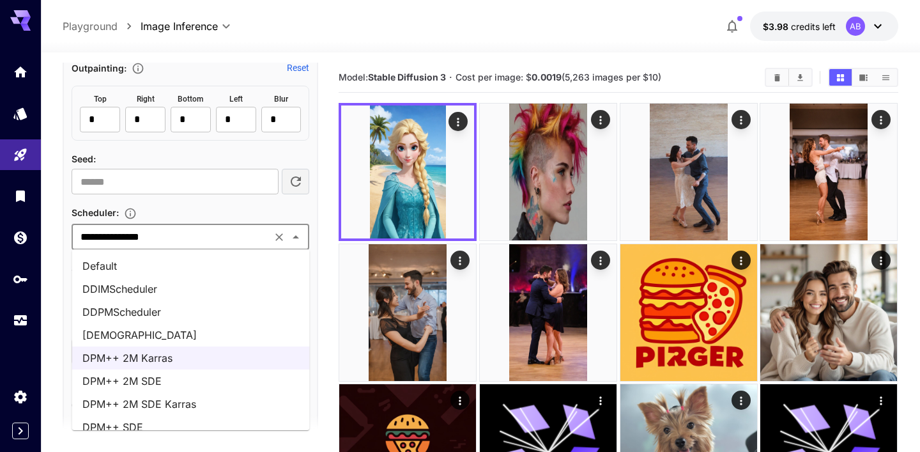
click at [277, 264] on li "Default" at bounding box center [191, 265] width 238 height 23
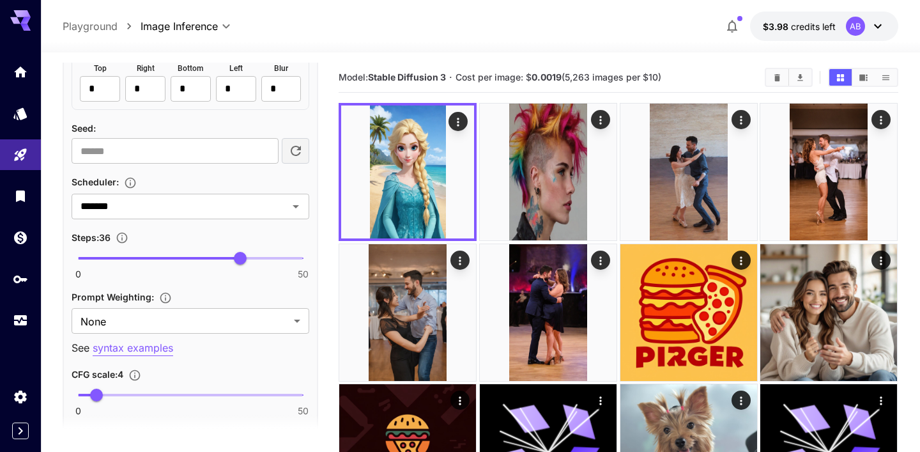
scroll to position [836, 0]
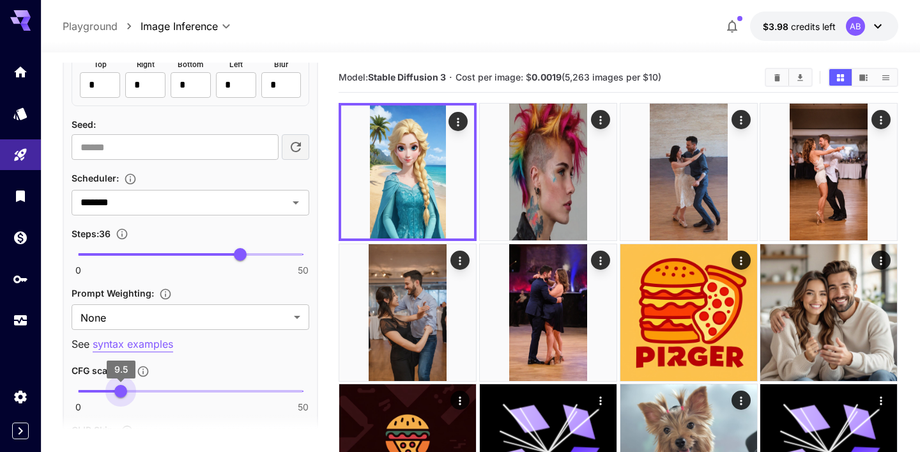
drag, startPoint x: 105, startPoint y: 390, endPoint x: 123, endPoint y: 390, distance: 17.3
click at [123, 390] on span "9.5" at bounding box center [120, 391] width 13 height 13
type input "***"
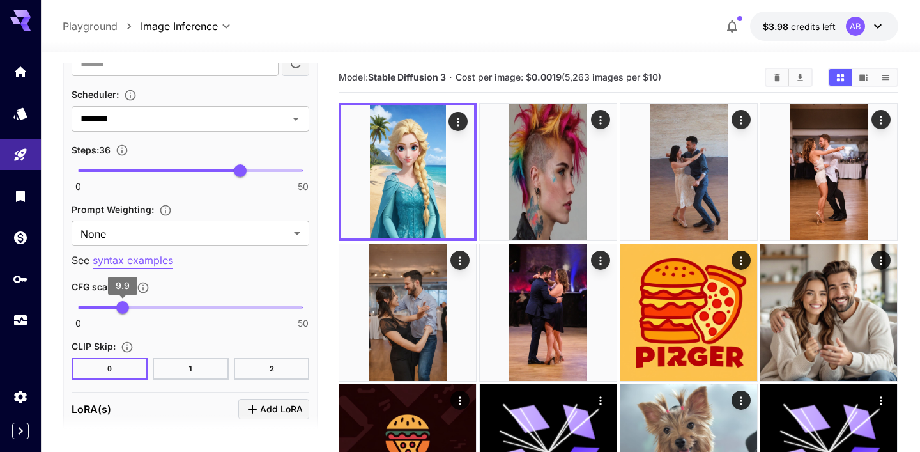
scroll to position [1068, 0]
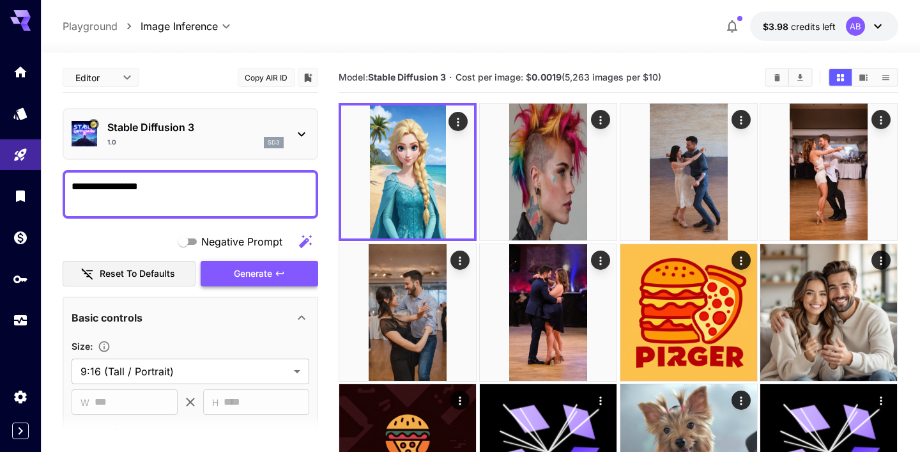
click at [250, 272] on span "Generate" at bounding box center [253, 274] width 38 height 16
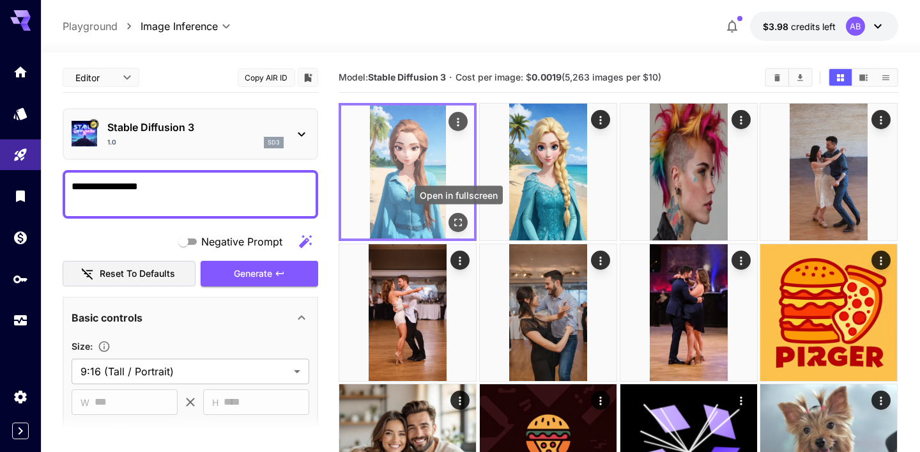
click at [461, 226] on icon "Open in fullscreen" at bounding box center [459, 223] width 8 height 8
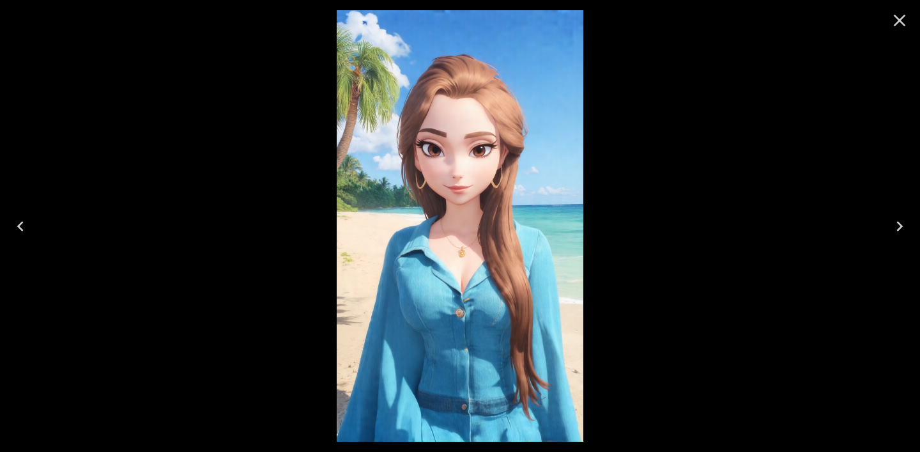
click at [900, 27] on icon "Close" at bounding box center [899, 20] width 20 height 20
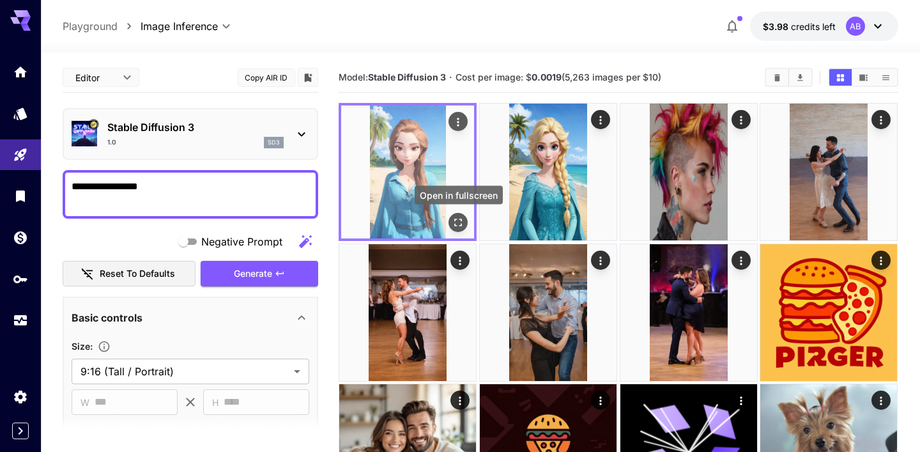
click at [459, 215] on button "Open in fullscreen" at bounding box center [458, 222] width 19 height 19
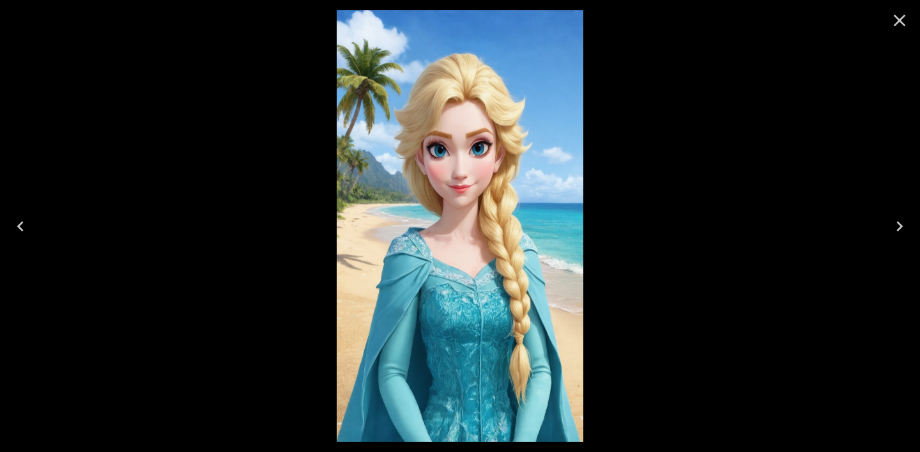
click at [904, 12] on icon "Close" at bounding box center [899, 20] width 20 height 20
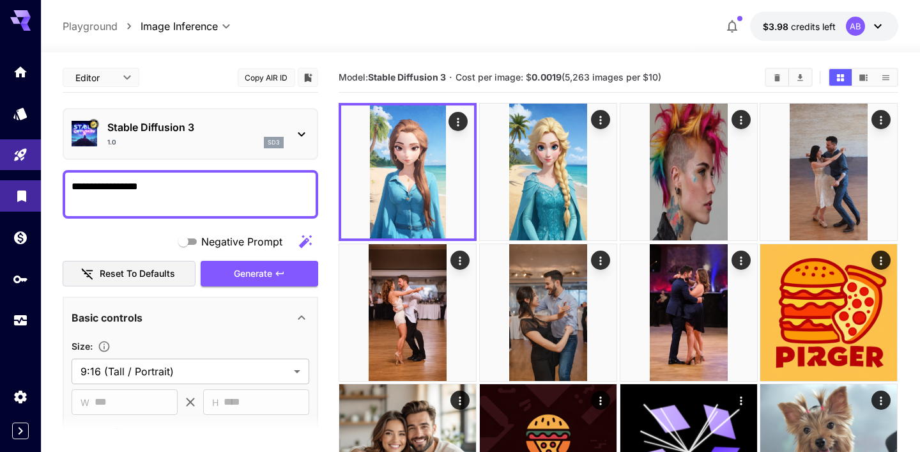
drag, startPoint x: 195, startPoint y: 187, endPoint x: 0, endPoint y: 190, distance: 194.9
click at [245, 274] on span "Generate" at bounding box center [253, 274] width 38 height 16
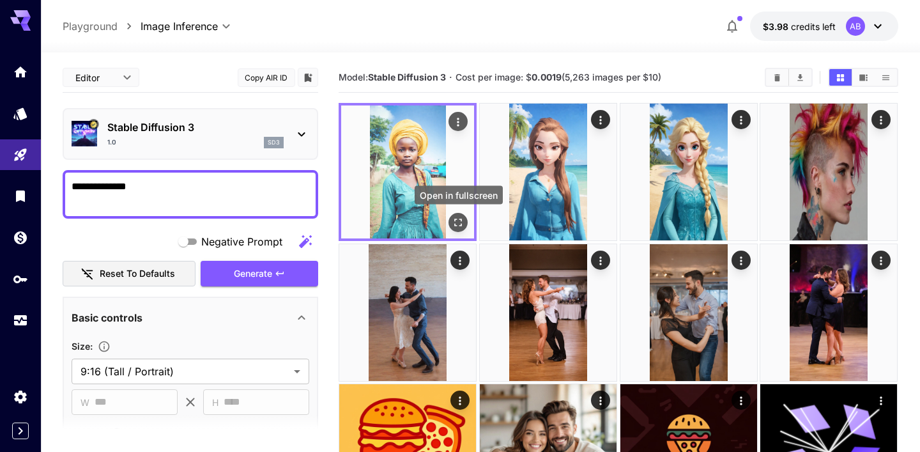
click at [462, 226] on icon "Open in fullscreen" at bounding box center [458, 222] width 13 height 13
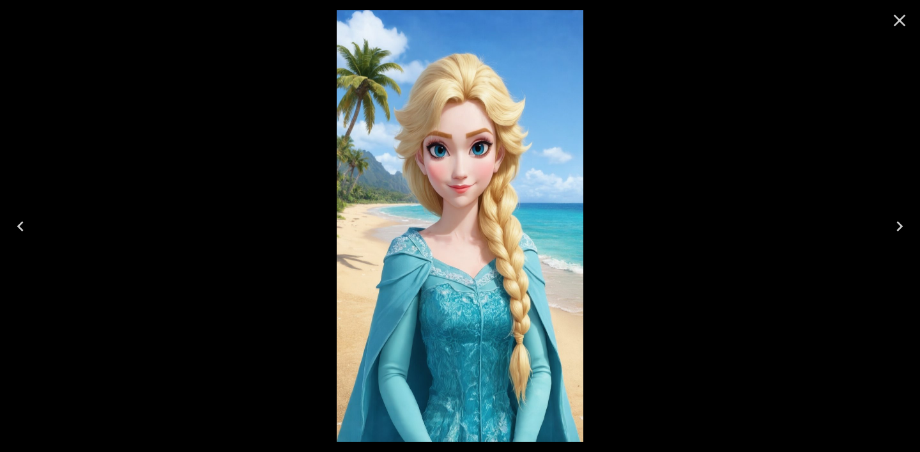
click at [896, 20] on icon "Close" at bounding box center [899, 20] width 20 height 20
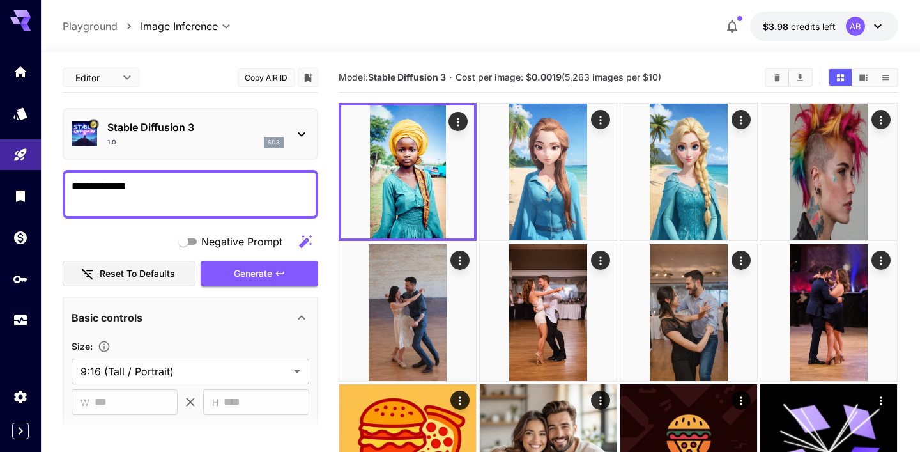
click at [146, 206] on textarea "**********" at bounding box center [191, 194] width 238 height 31
drag, startPoint x: 157, startPoint y: 183, endPoint x: 0, endPoint y: 183, distance: 157.2
click at [121, 186] on textarea "**********" at bounding box center [191, 194] width 238 height 31
click at [185, 181] on textarea "**********" at bounding box center [191, 194] width 238 height 31
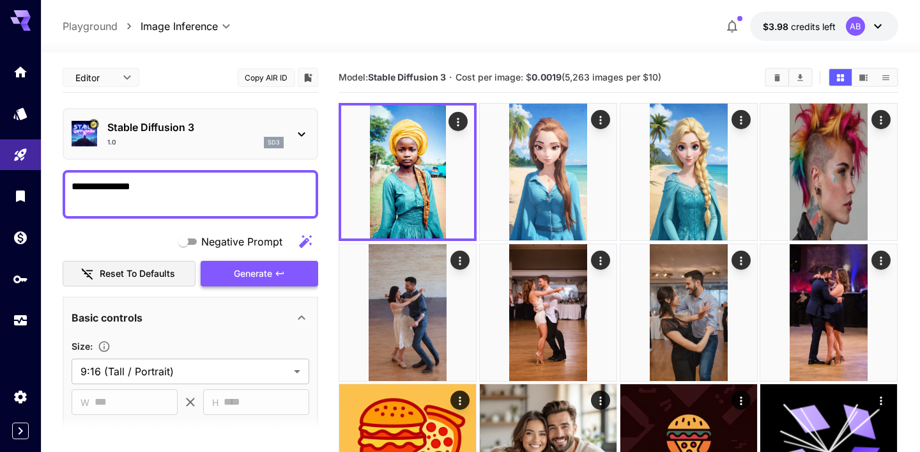
type textarea "**********"
click at [256, 276] on span "Generate" at bounding box center [253, 274] width 38 height 16
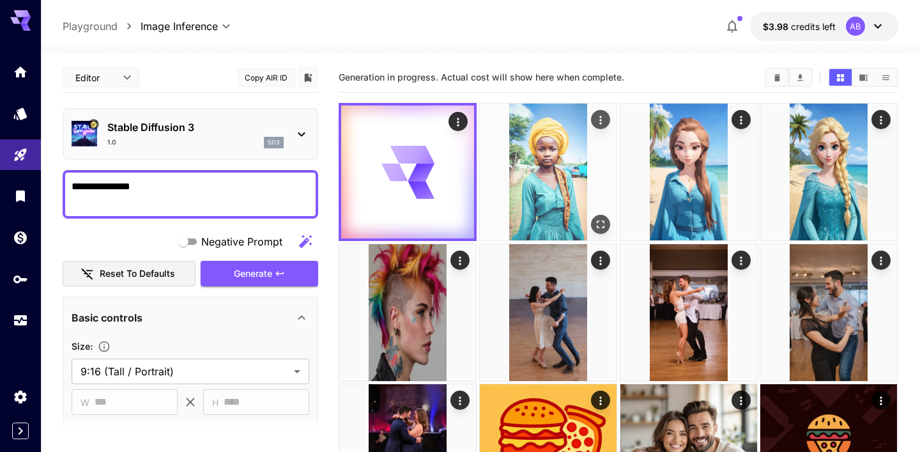
click at [556, 163] on img at bounding box center [548, 172] width 137 height 137
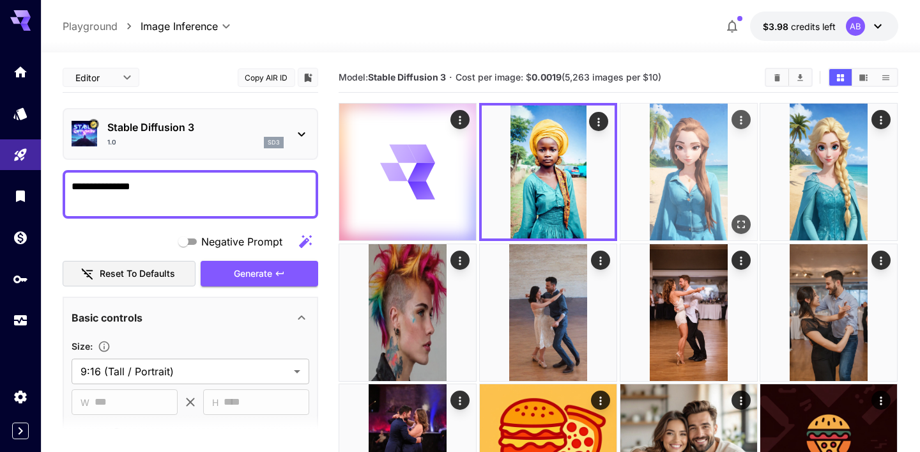
click at [677, 179] on img at bounding box center [688, 172] width 137 height 137
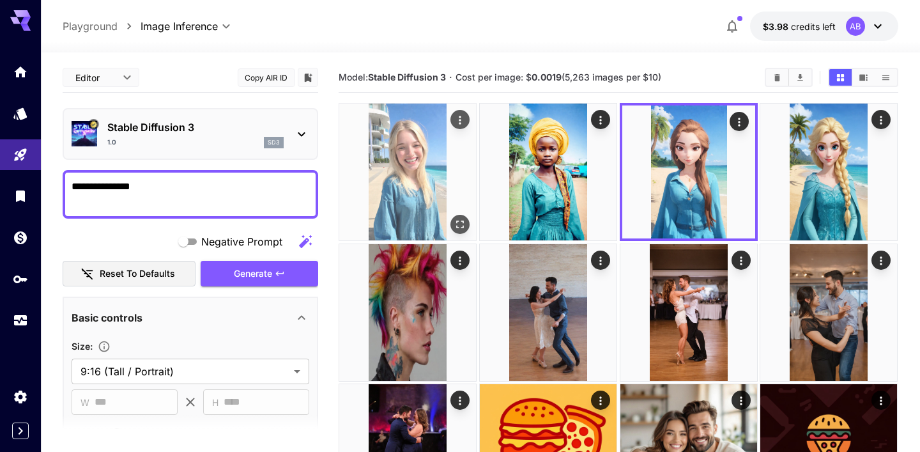
click at [426, 178] on img at bounding box center [407, 172] width 137 height 137
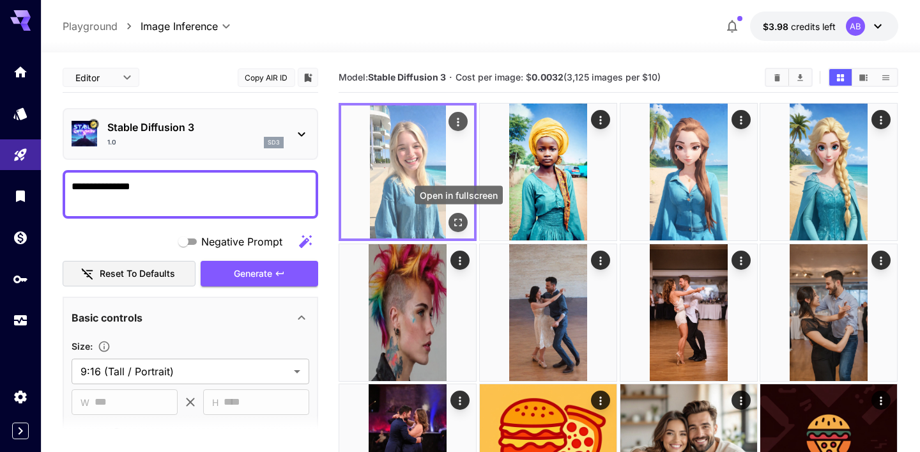
click at [464, 223] on icon "Open in fullscreen" at bounding box center [458, 222] width 13 height 13
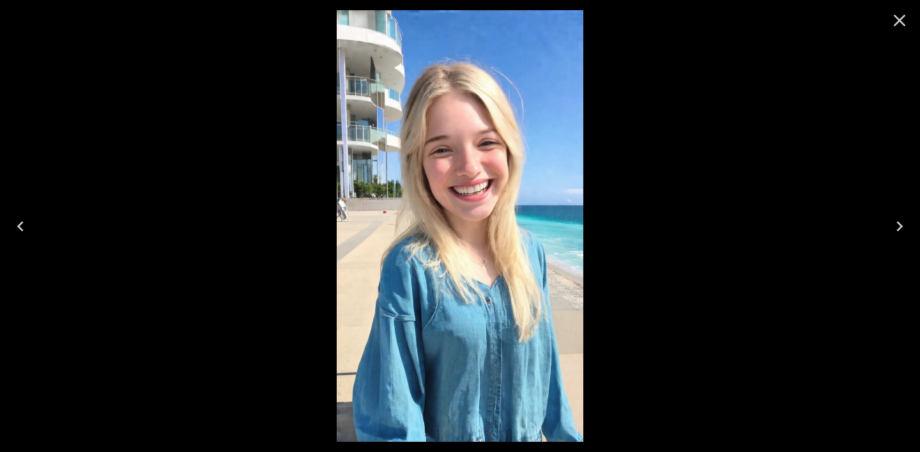
click at [896, 21] on icon "Close" at bounding box center [899, 20] width 20 height 20
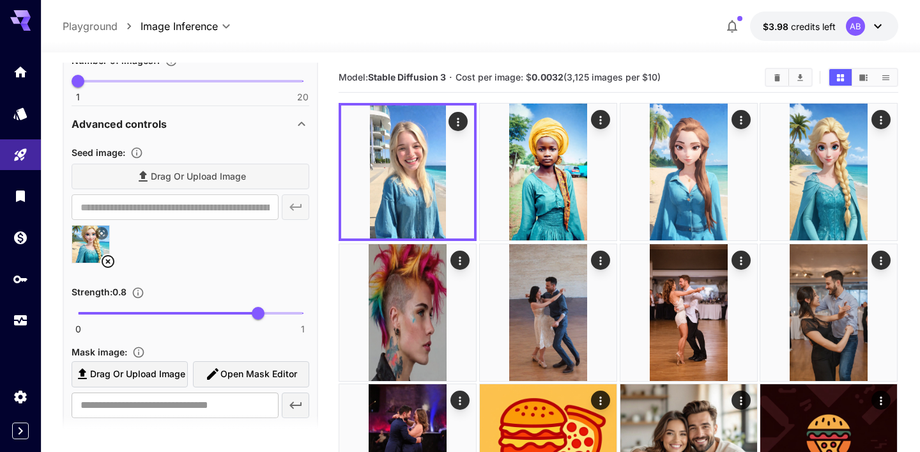
scroll to position [429, 0]
type input "****"
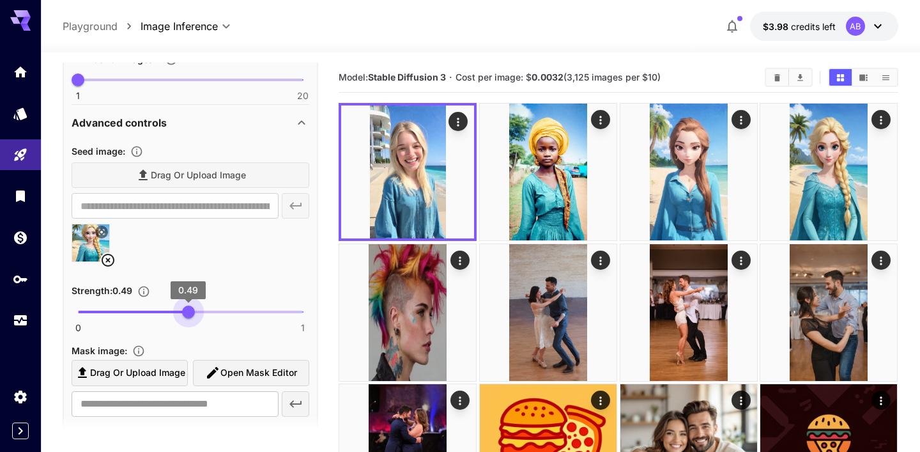
click at [189, 312] on span "0 1 0.49" at bounding box center [190, 311] width 225 height 19
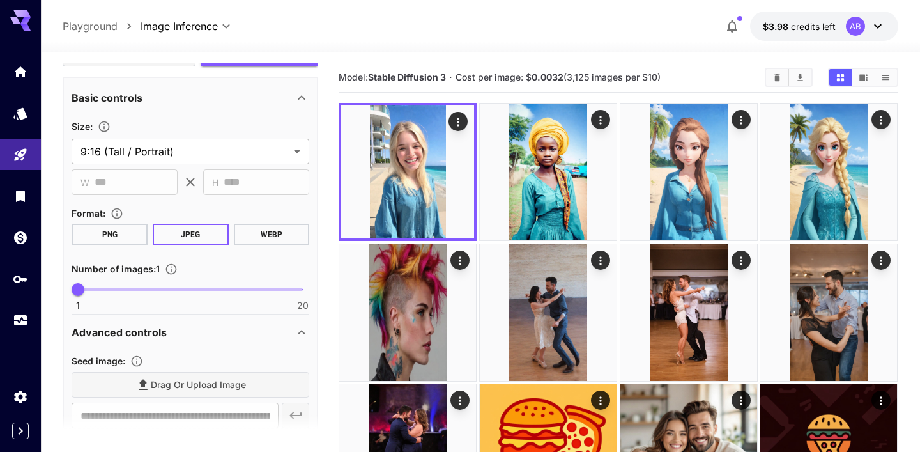
scroll to position [0, 0]
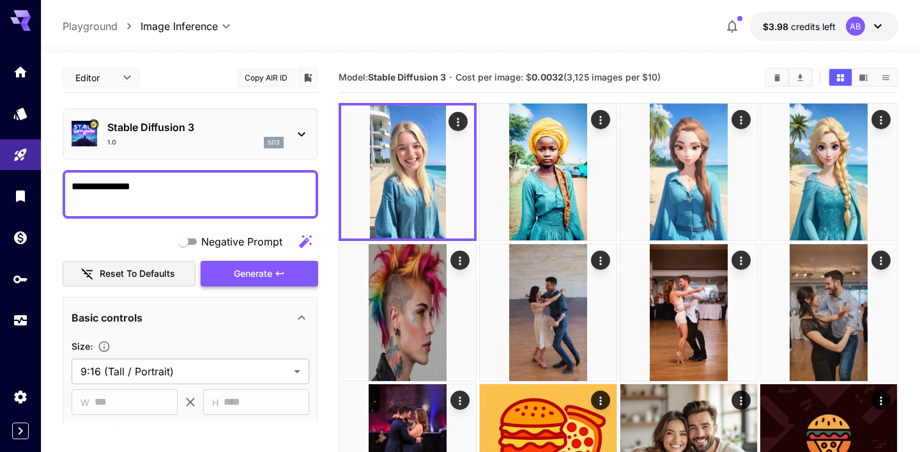
click at [231, 266] on button "Generate" at bounding box center [260, 274] width 118 height 26
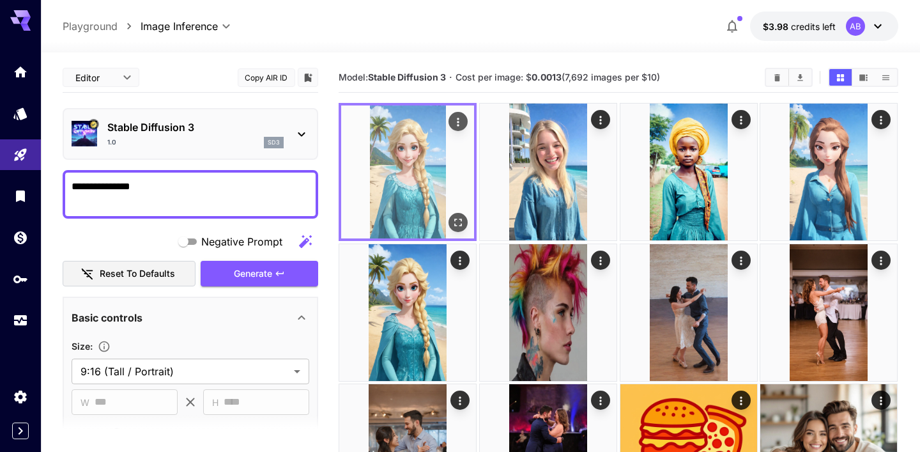
click at [465, 221] on icon "Open in fullscreen" at bounding box center [458, 222] width 13 height 13
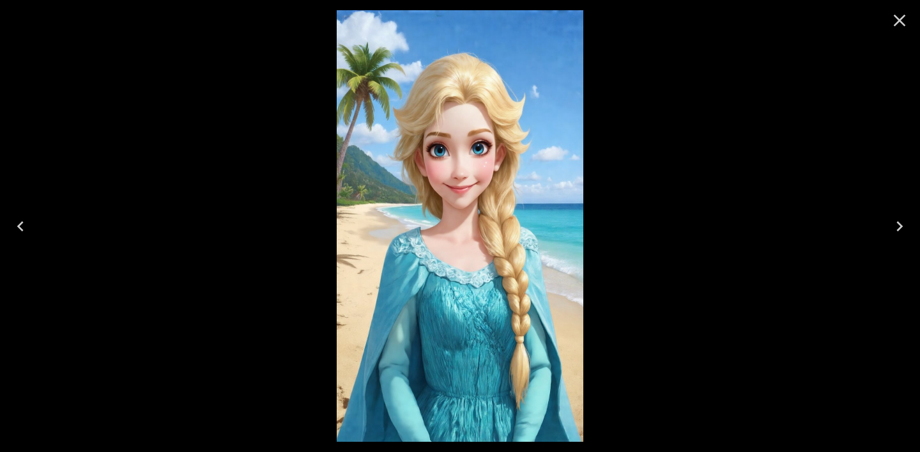
click at [901, 22] on icon "Close" at bounding box center [900, 21] width 12 height 12
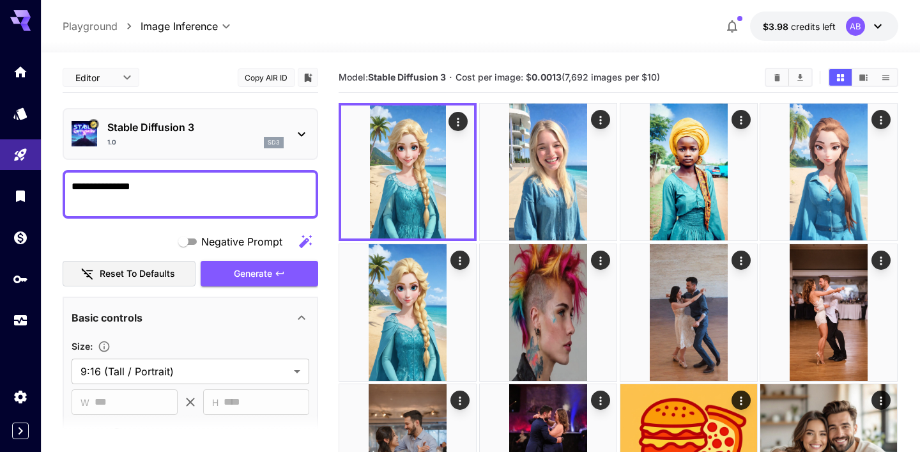
click at [192, 187] on textarea "**********" at bounding box center [191, 194] width 238 height 31
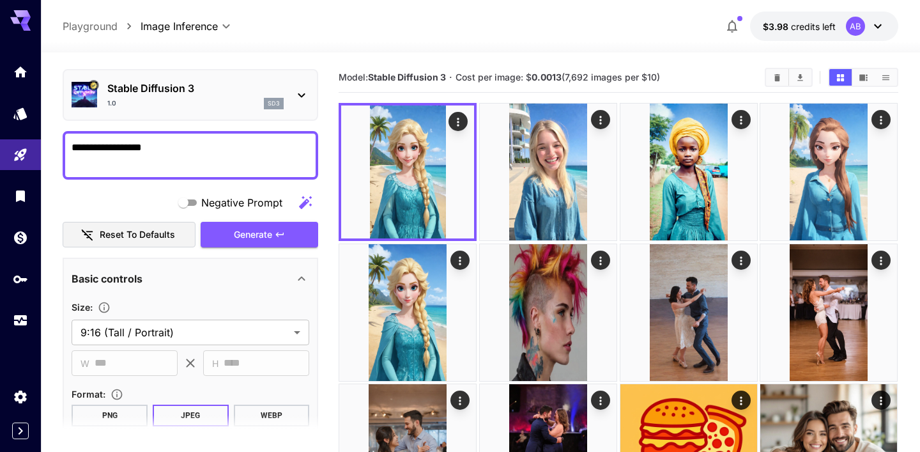
scroll to position [169, 0]
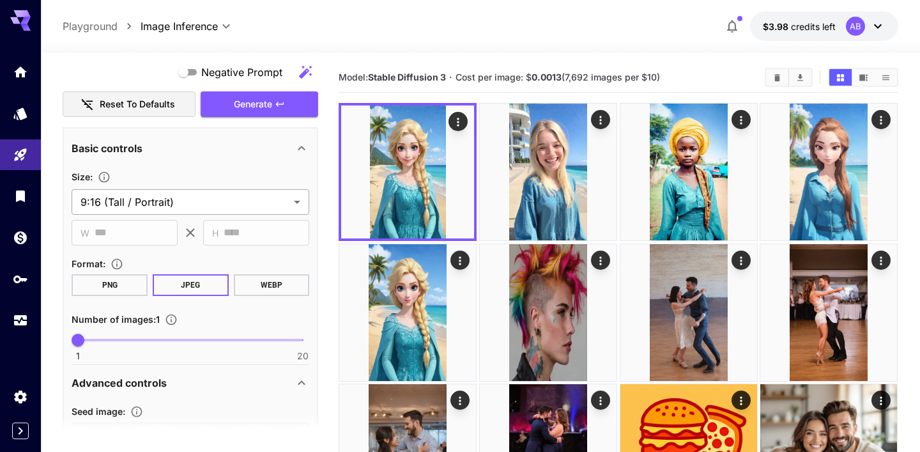
type textarea "**********"
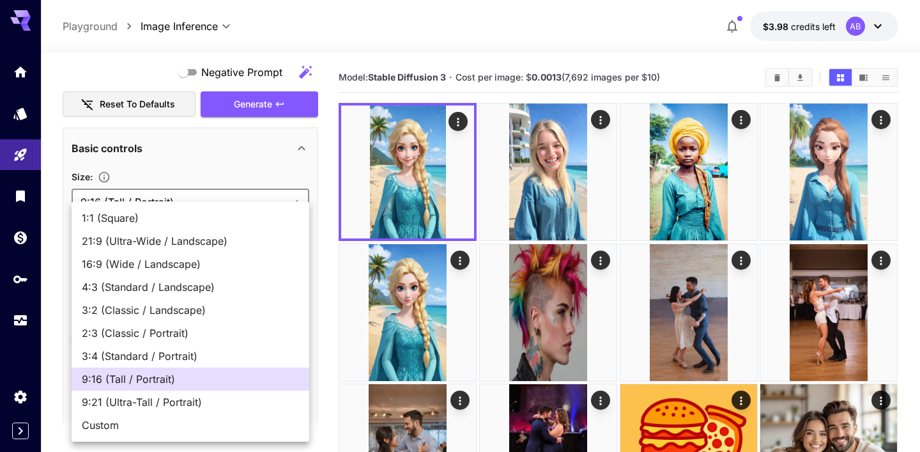
click at [186, 421] on span "Custom" at bounding box center [190, 424] width 217 height 15
type input "******"
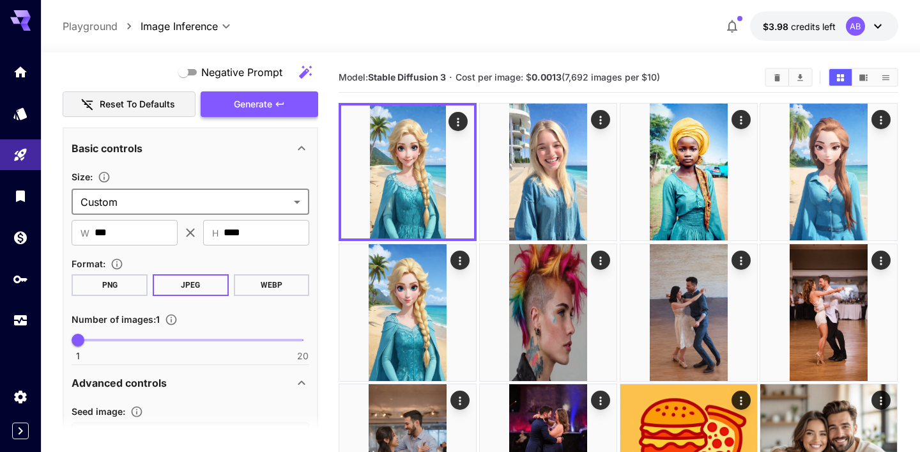
click at [275, 104] on button "Generate" at bounding box center [260, 104] width 118 height 26
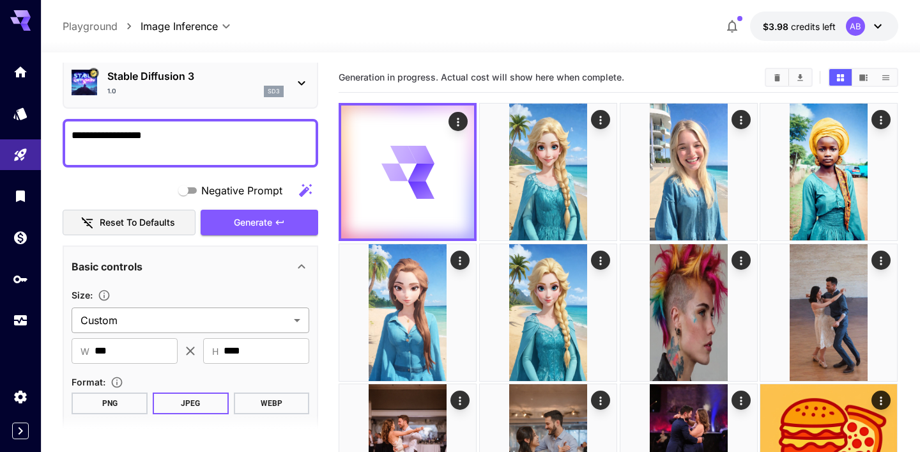
scroll to position [0, 0]
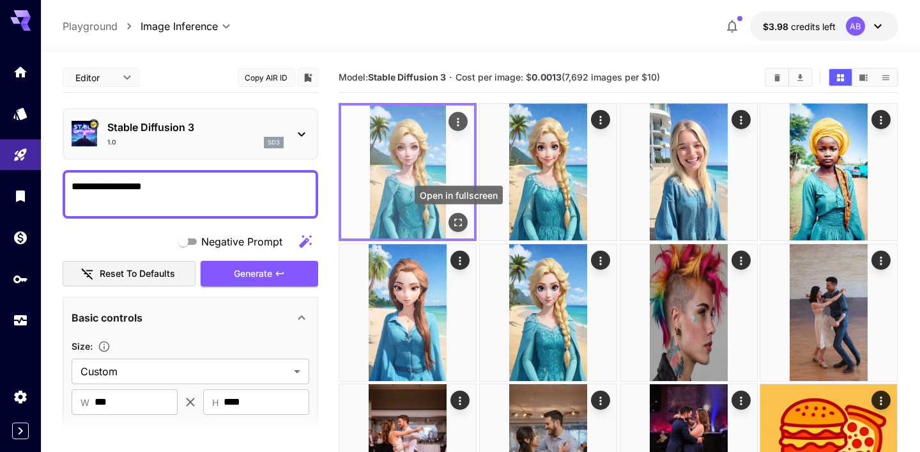
click at [463, 219] on icon "Open in fullscreen" at bounding box center [458, 222] width 13 height 13
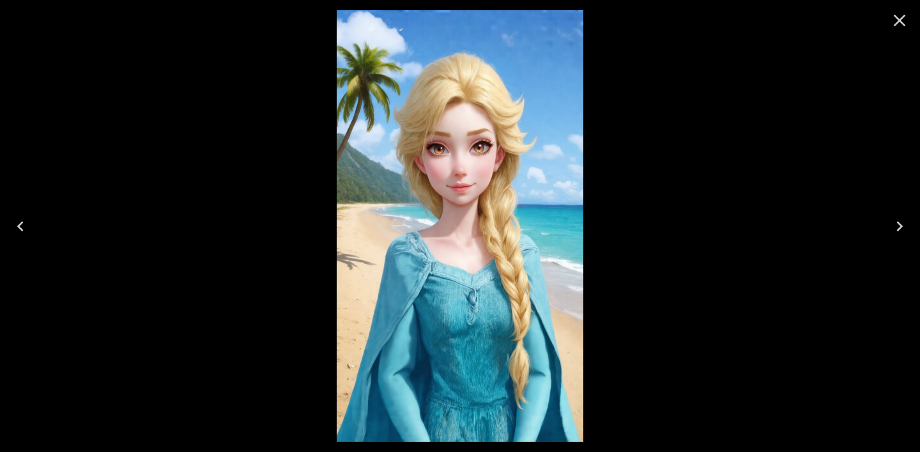
click at [885, 24] on button "Close" at bounding box center [899, 20] width 31 height 31
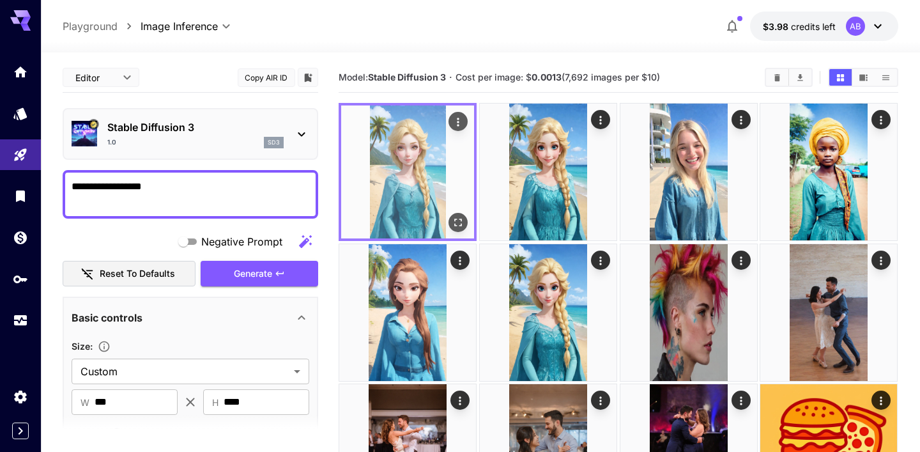
drag, startPoint x: 89, startPoint y: 185, endPoint x: 381, endPoint y: 190, distance: 292.7
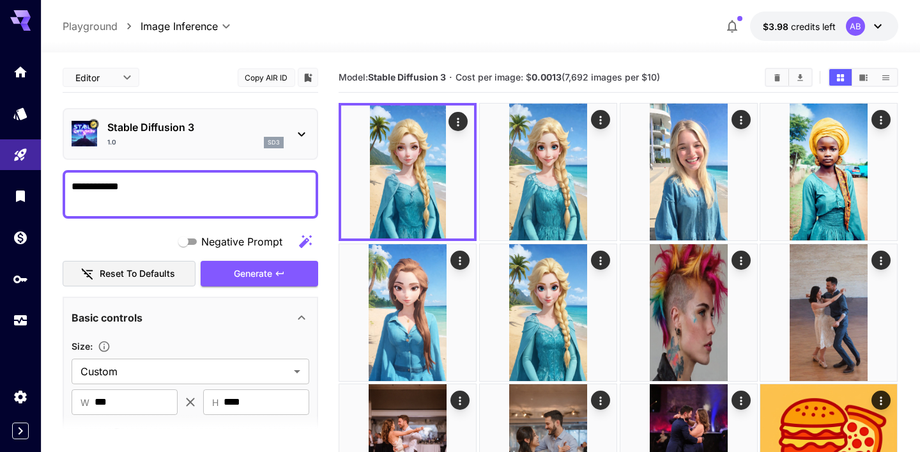
type textarea "**********"
click at [284, 282] on button "Generate" at bounding box center [260, 274] width 118 height 26
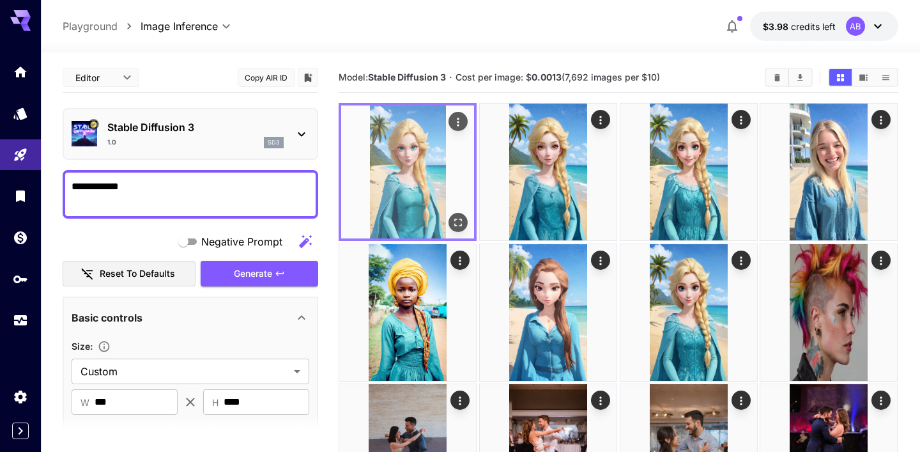
click at [458, 219] on icon "Open in fullscreen" at bounding box center [459, 223] width 8 height 8
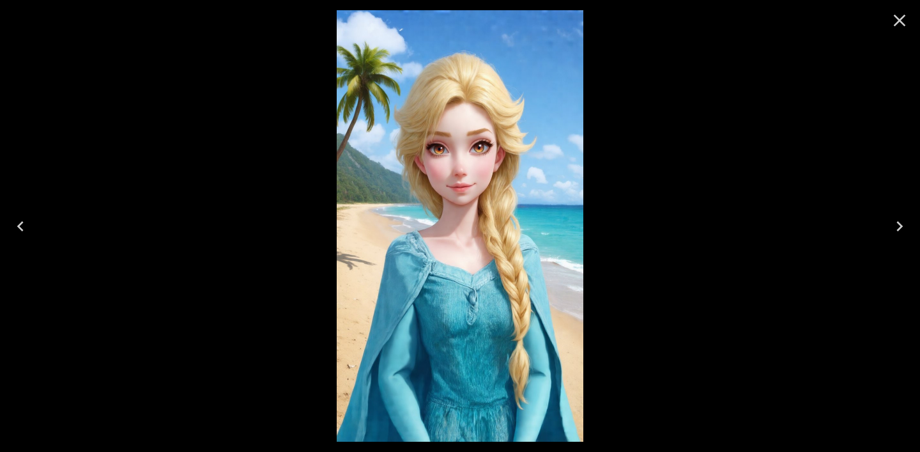
click at [904, 25] on icon "Close" at bounding box center [900, 21] width 12 height 12
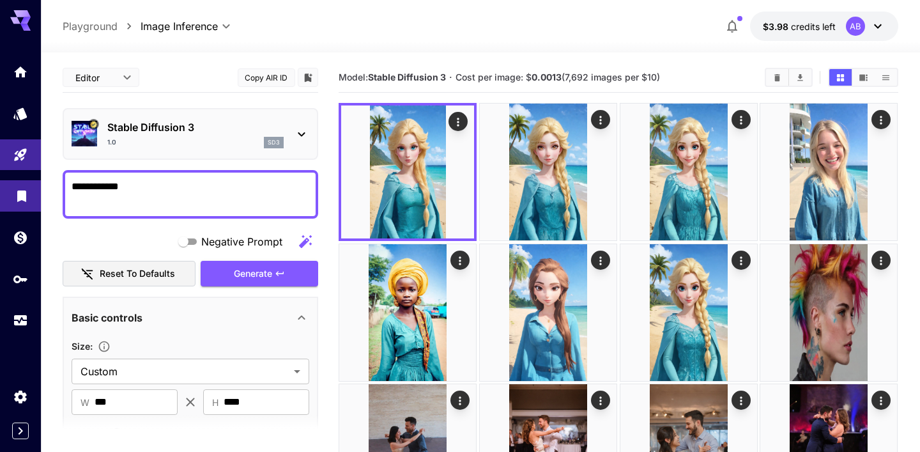
drag, startPoint x: 161, startPoint y: 205, endPoint x: 36, endPoint y: 196, distance: 125.6
click at [243, 276] on span "Generate" at bounding box center [253, 274] width 38 height 16
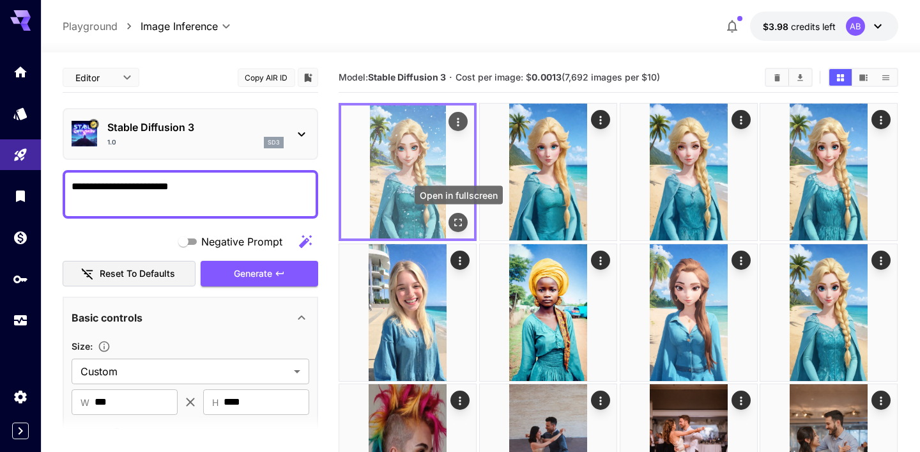
click at [458, 224] on icon "Open in fullscreen" at bounding box center [458, 222] width 13 height 13
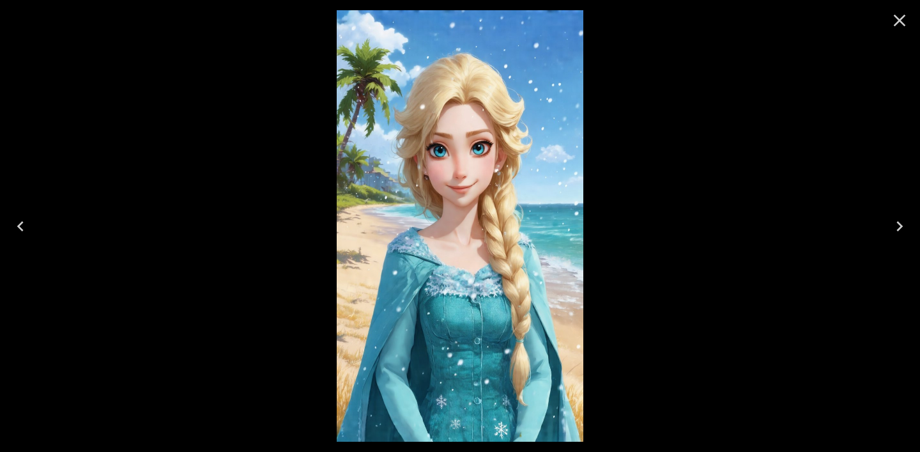
click at [896, 10] on icon "Close" at bounding box center [899, 20] width 20 height 20
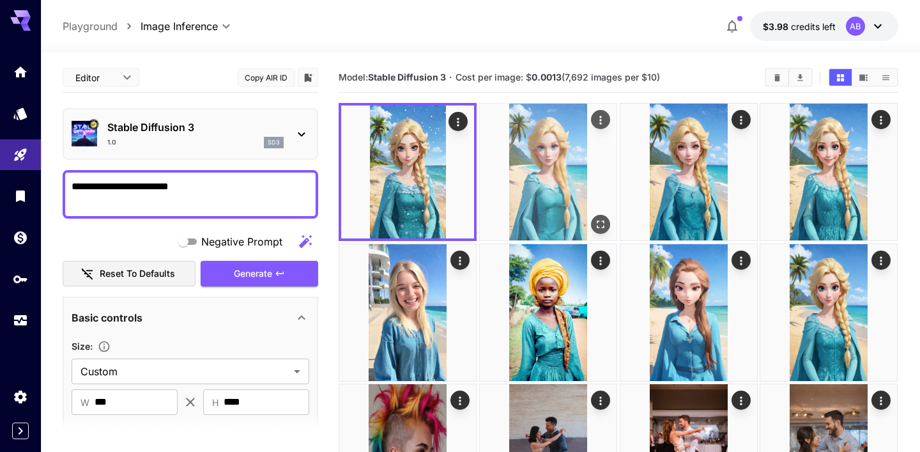
click at [587, 201] on img at bounding box center [548, 172] width 137 height 137
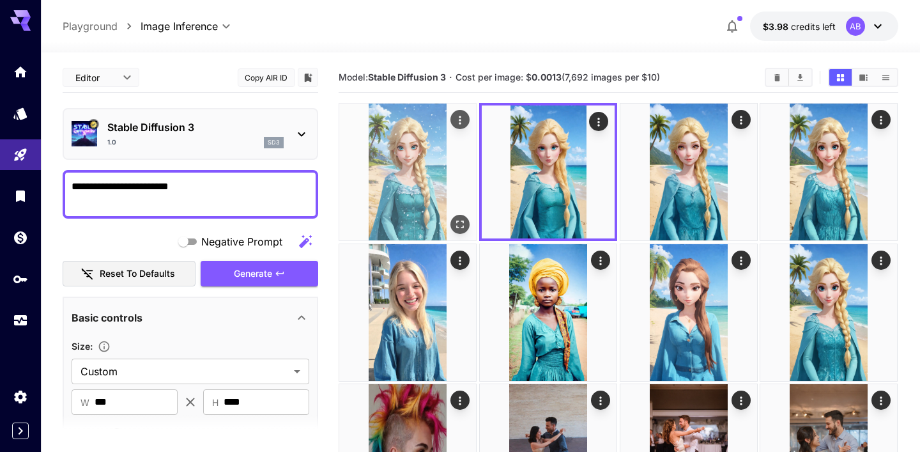
click at [371, 209] on img at bounding box center [407, 172] width 137 height 137
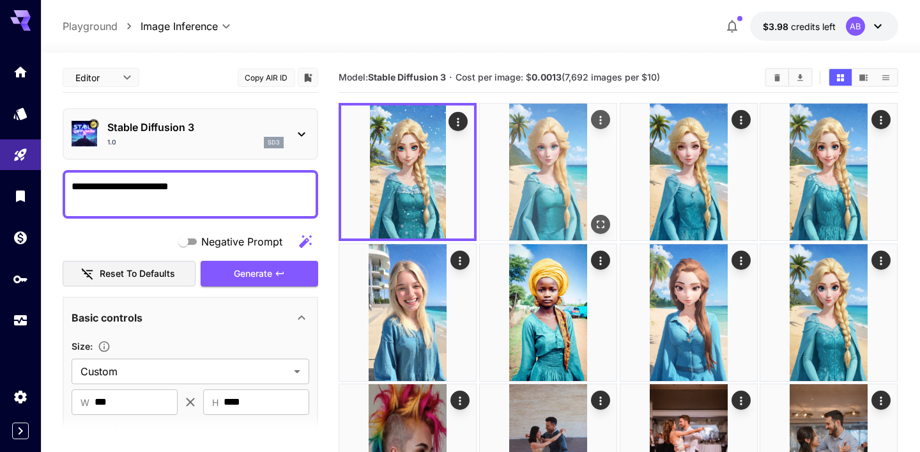
click at [532, 162] on img at bounding box center [548, 172] width 137 height 137
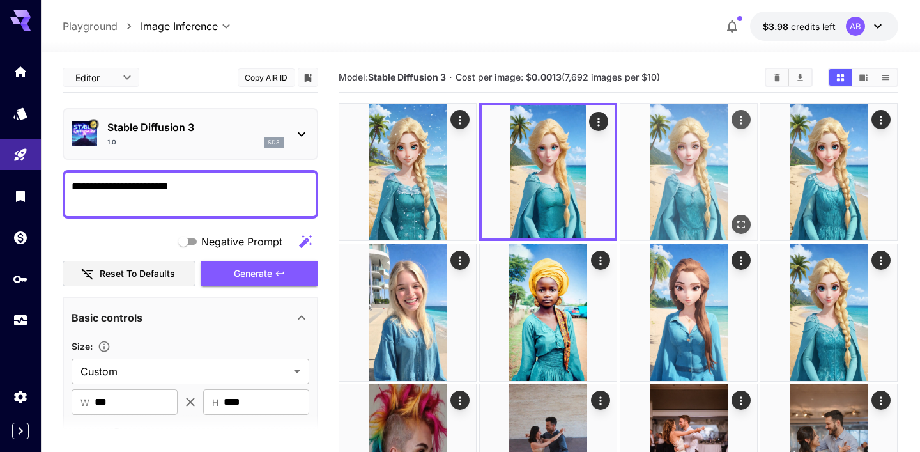
click at [689, 149] on img at bounding box center [688, 172] width 137 height 137
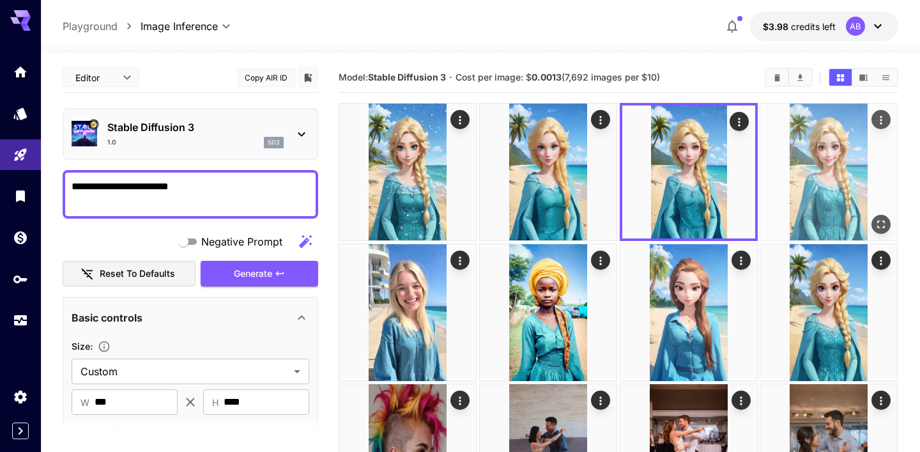
click at [819, 170] on img at bounding box center [828, 172] width 137 height 137
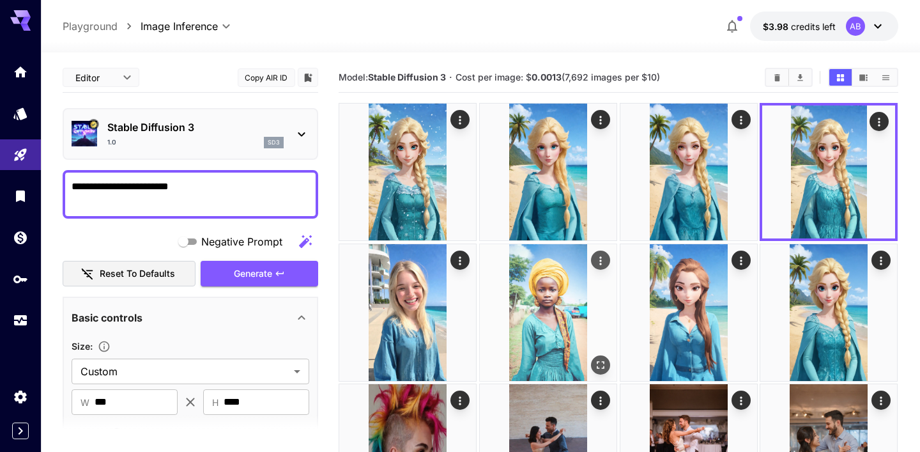
click at [537, 286] on img at bounding box center [548, 312] width 137 height 137
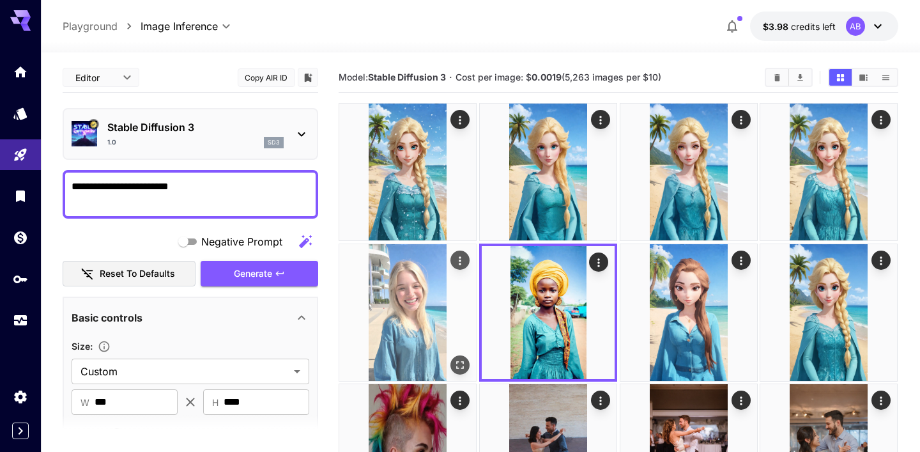
click at [420, 315] on img at bounding box center [407, 312] width 137 height 137
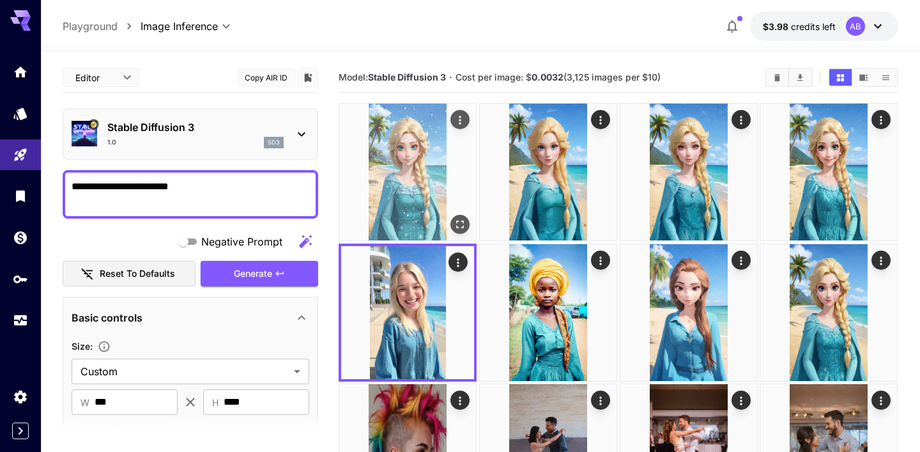
click at [409, 197] on img at bounding box center [407, 172] width 137 height 137
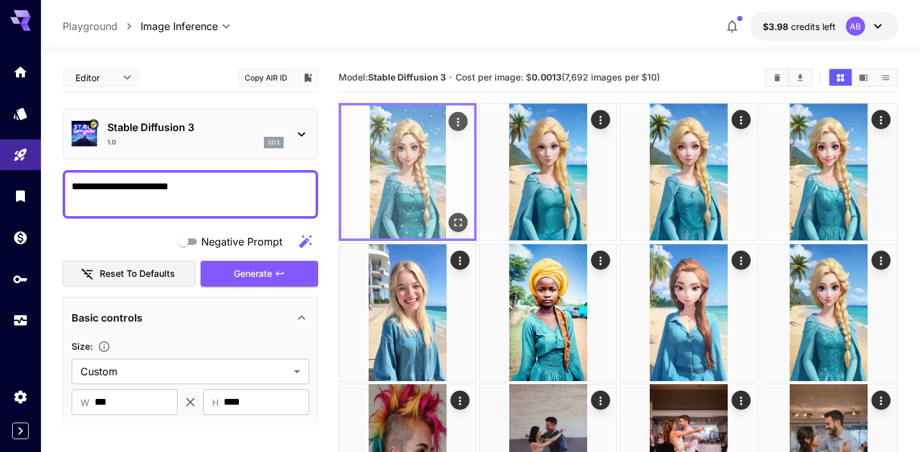
click at [457, 233] on img at bounding box center [407, 171] width 133 height 133
click at [459, 219] on icon "Open in fullscreen" at bounding box center [458, 222] width 13 height 13
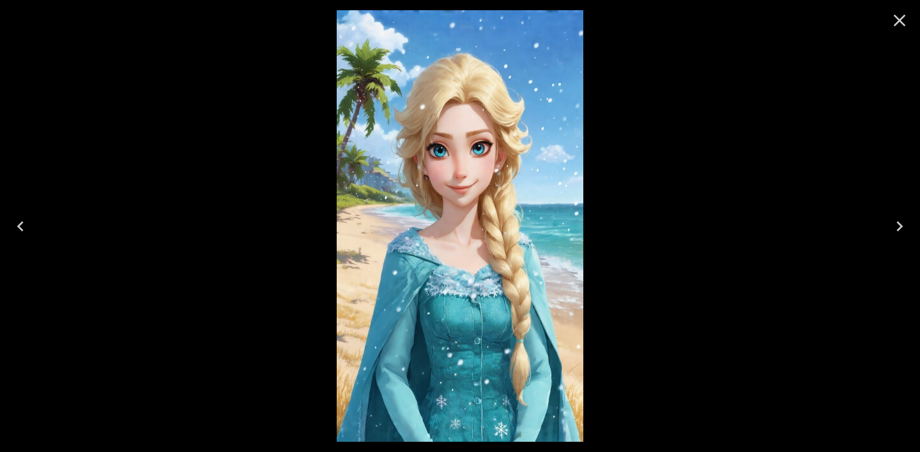
click at [889, 25] on button "Close" at bounding box center [899, 20] width 31 height 31
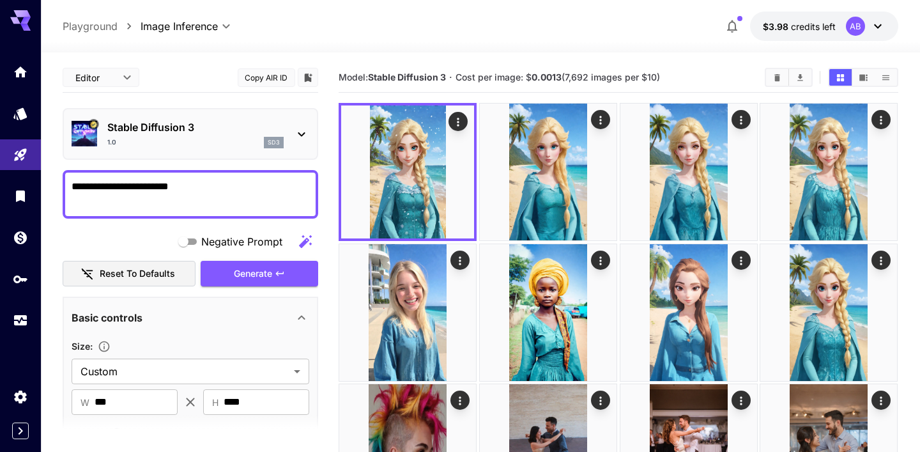
click at [81, 186] on textarea "**********" at bounding box center [191, 194] width 238 height 31
type textarea "**********"
click at [219, 263] on button "Generate" at bounding box center [260, 274] width 118 height 26
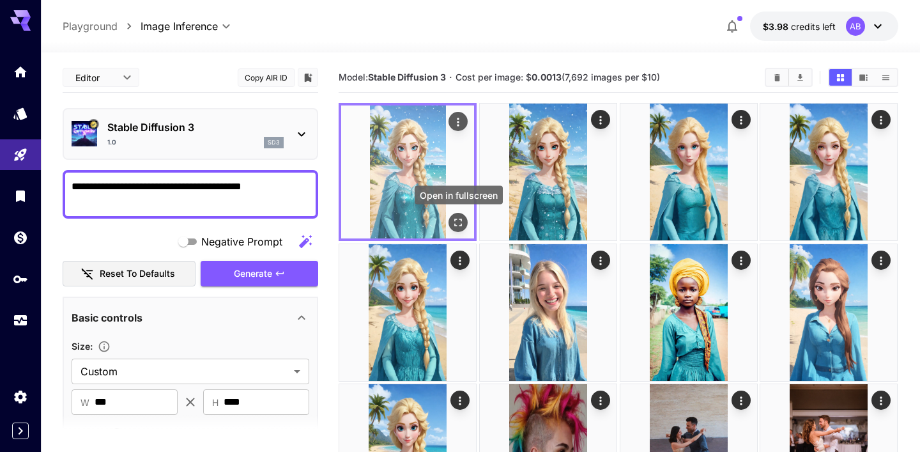
click at [456, 226] on icon "Open in fullscreen" at bounding box center [459, 223] width 8 height 8
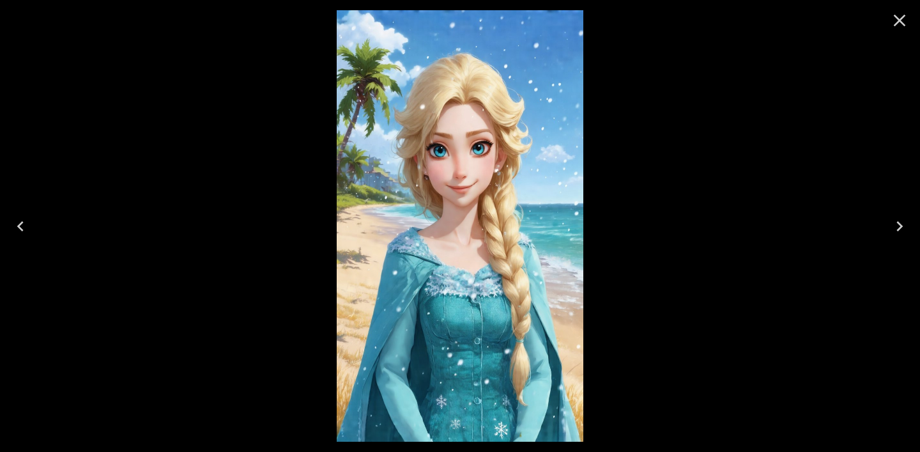
click at [907, 31] on button "Close" at bounding box center [899, 20] width 31 height 31
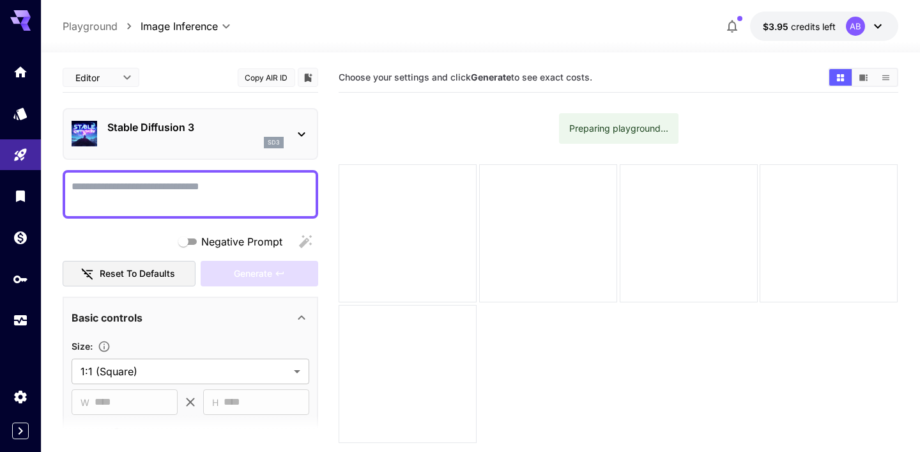
click at [268, 205] on textarea "Negative Prompt" at bounding box center [191, 194] width 238 height 31
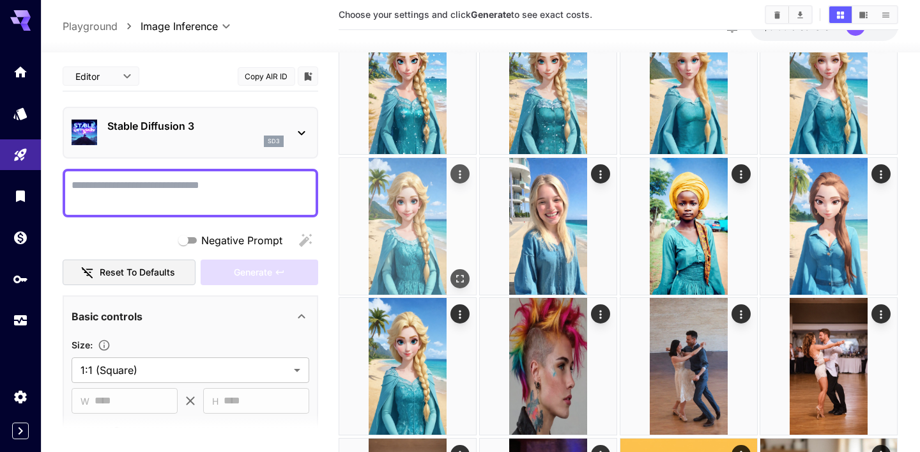
scroll to position [87, 0]
click at [432, 380] on img at bounding box center [407, 365] width 137 height 137
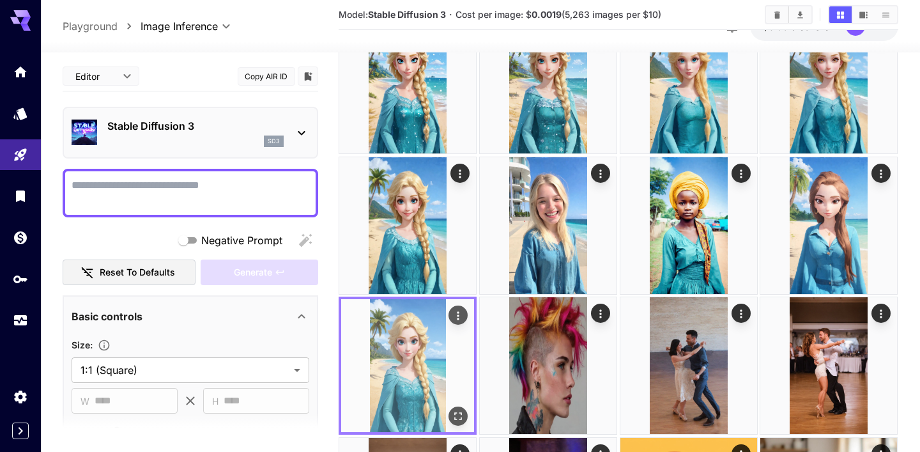
click at [463, 405] on img at bounding box center [407, 365] width 133 height 133
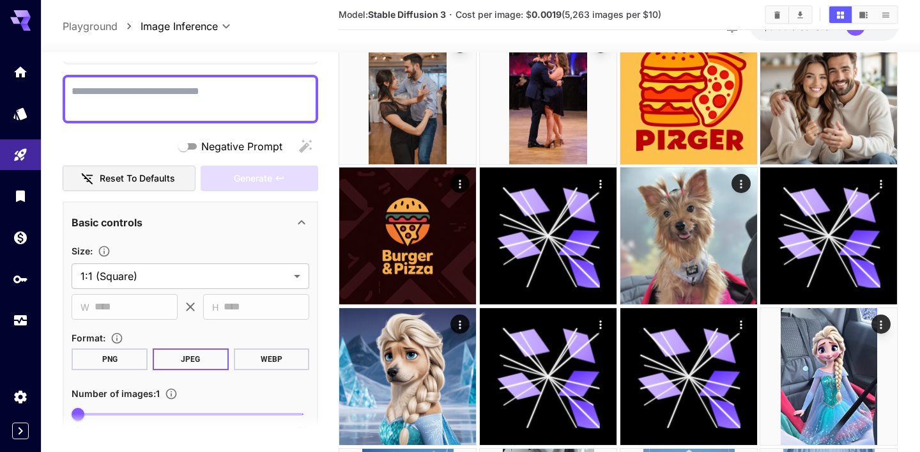
scroll to position [129, 0]
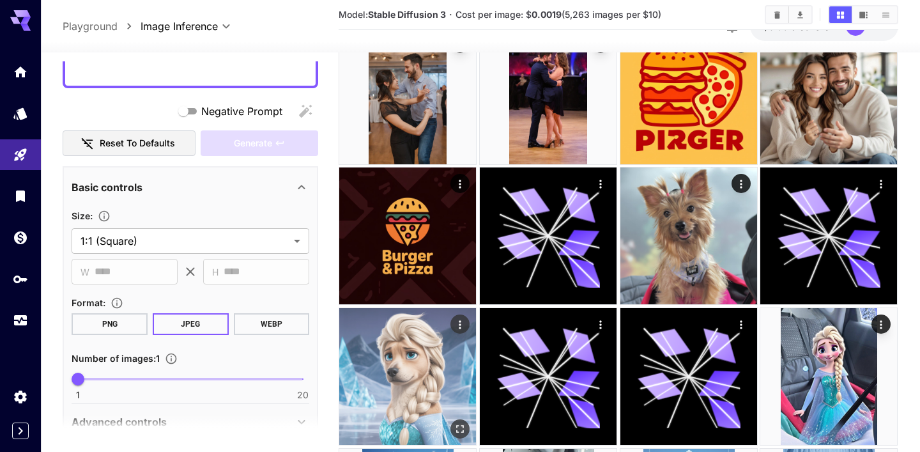
click at [385, 371] on img at bounding box center [407, 376] width 137 height 137
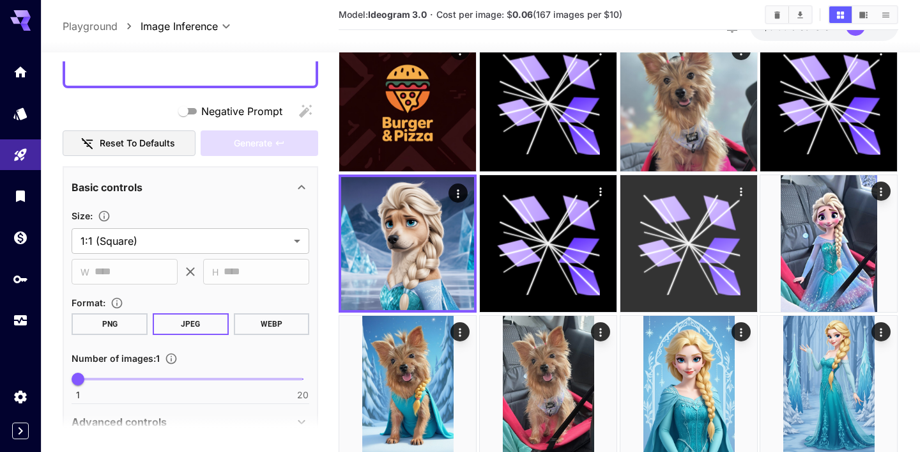
scroll to position [840, 0]
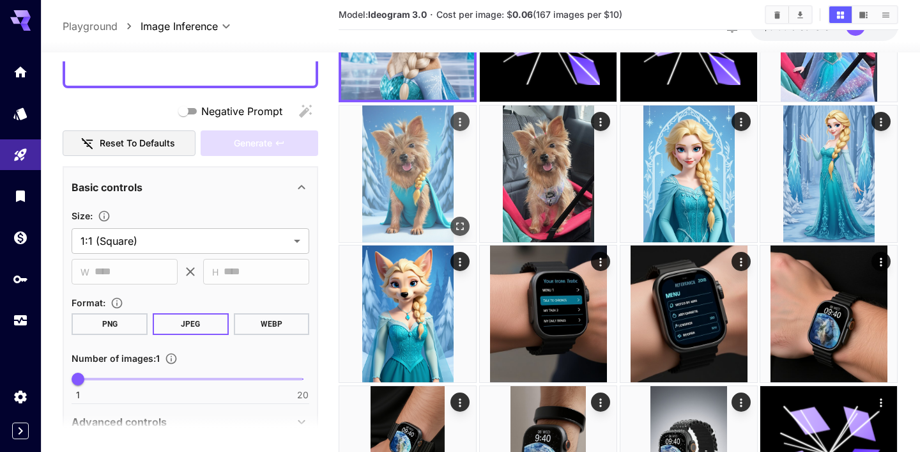
click at [415, 182] on img at bounding box center [407, 173] width 137 height 137
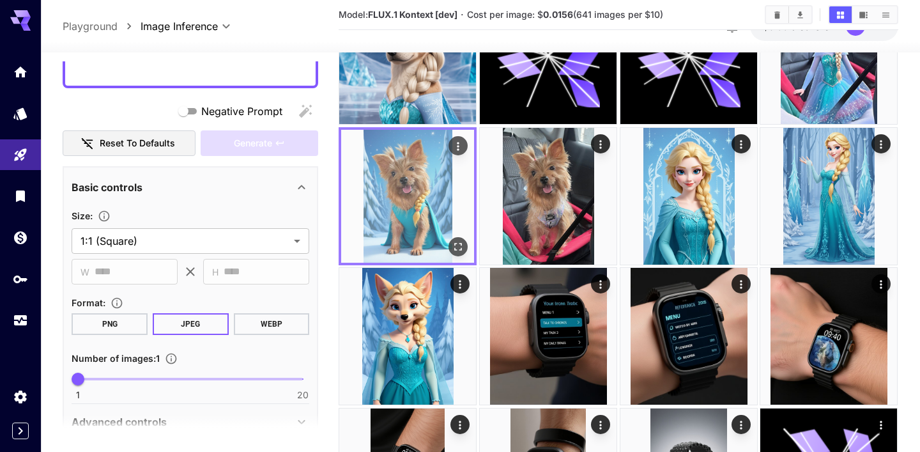
scroll to position [815, 0]
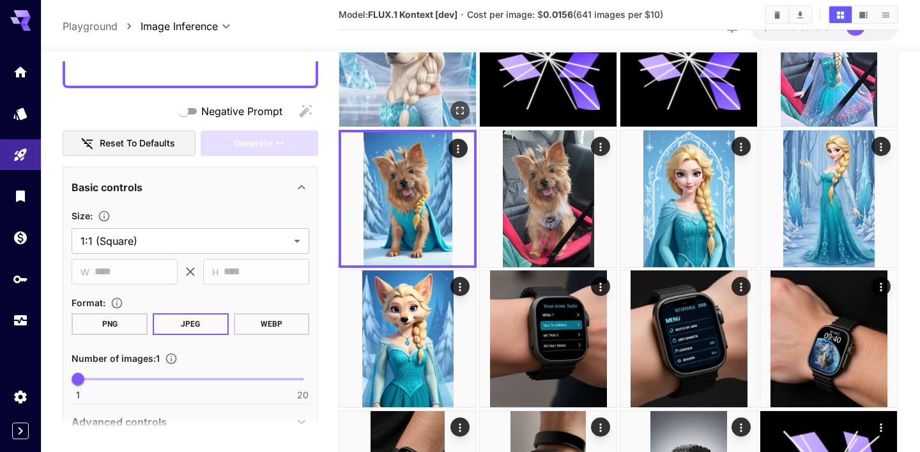
click at [397, 86] on img at bounding box center [407, 58] width 137 height 137
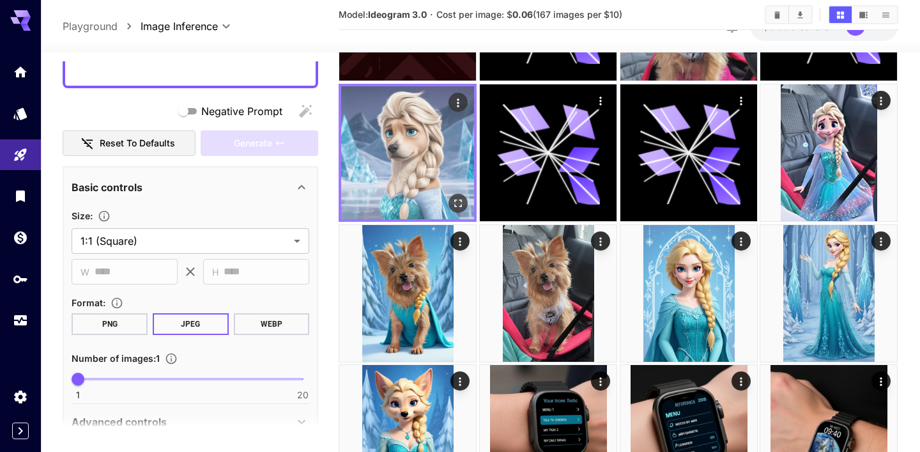
scroll to position [719, 0]
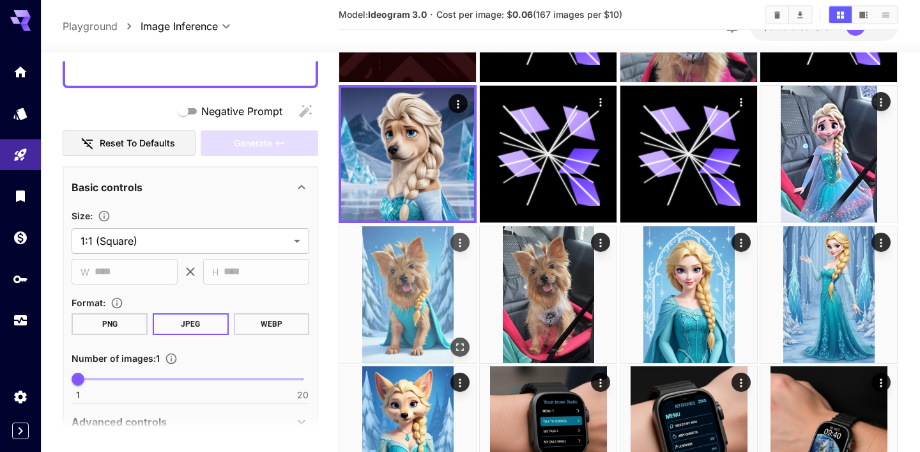
click at [436, 281] on img at bounding box center [407, 294] width 137 height 137
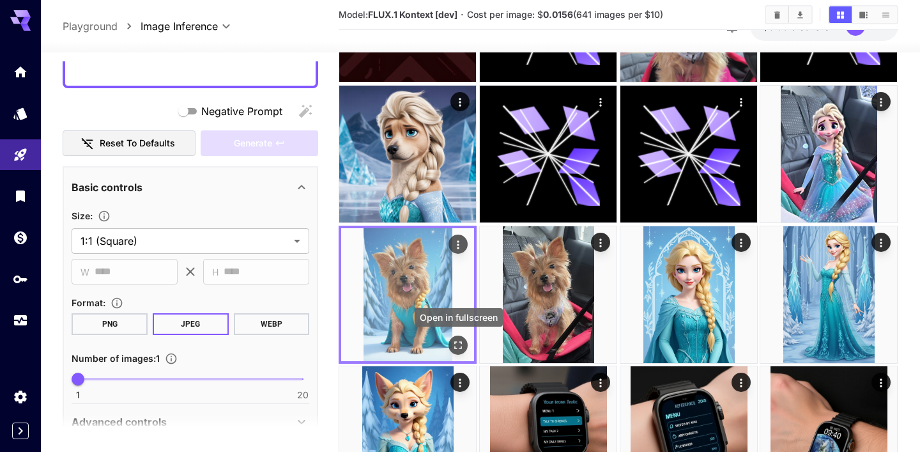
click at [458, 342] on icon "Open in fullscreen" at bounding box center [458, 345] width 13 height 13
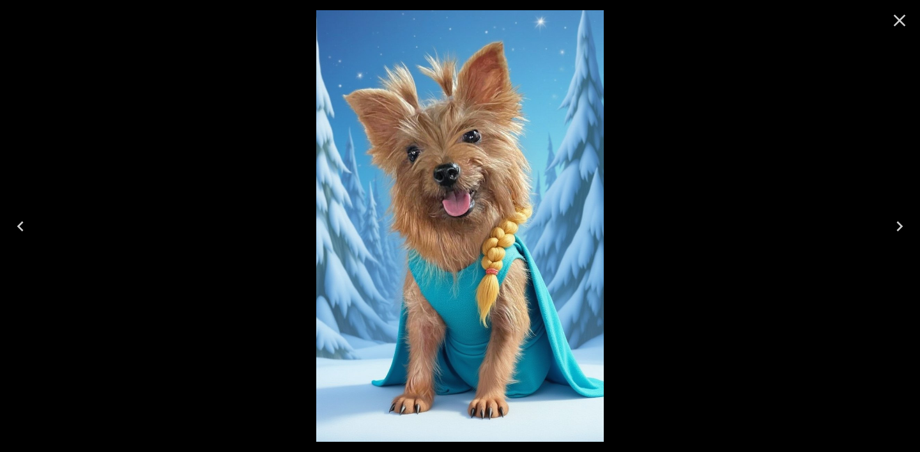
click at [902, 17] on icon "Close" at bounding box center [899, 20] width 20 height 20
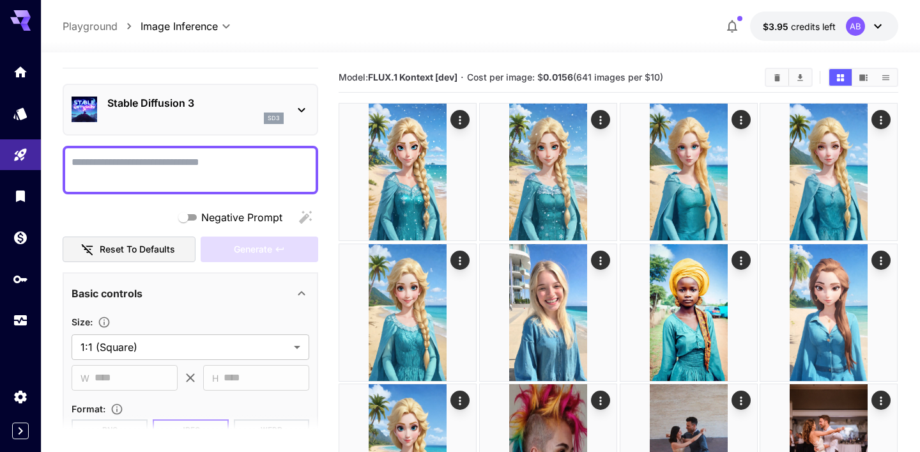
scroll to position [0, 0]
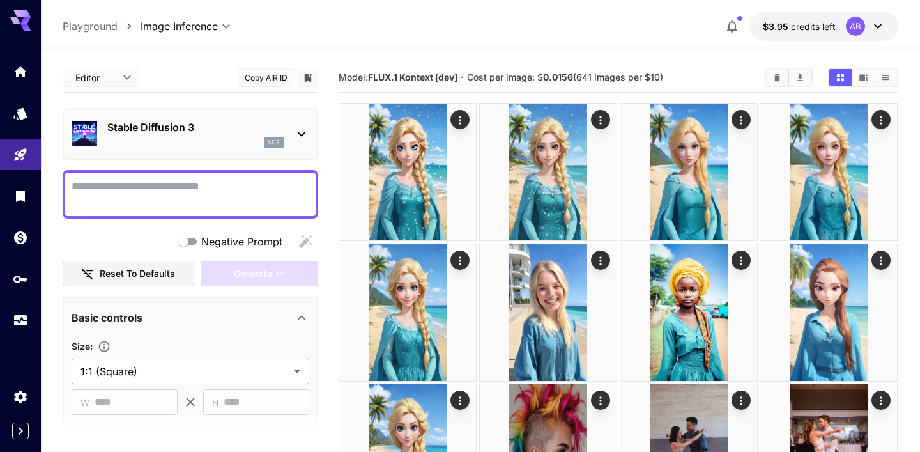
click at [151, 146] on div "sd3" at bounding box center [195, 143] width 176 height 12
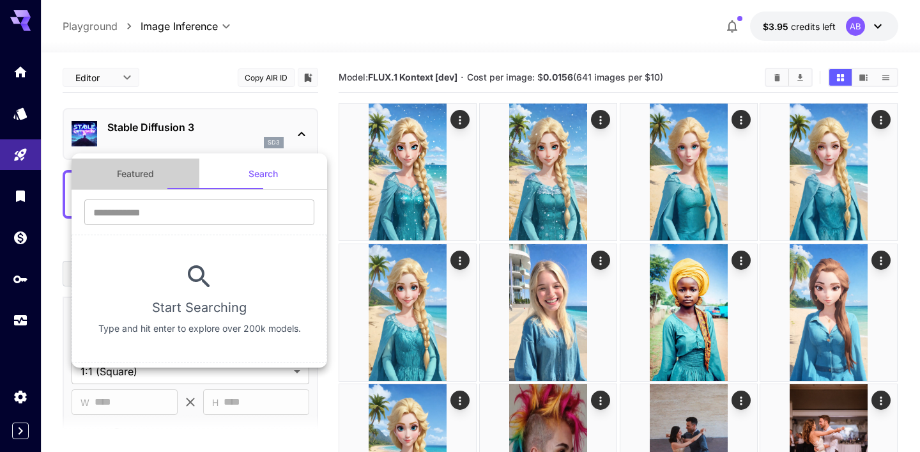
click at [136, 180] on button "Featured" at bounding box center [136, 173] width 128 height 31
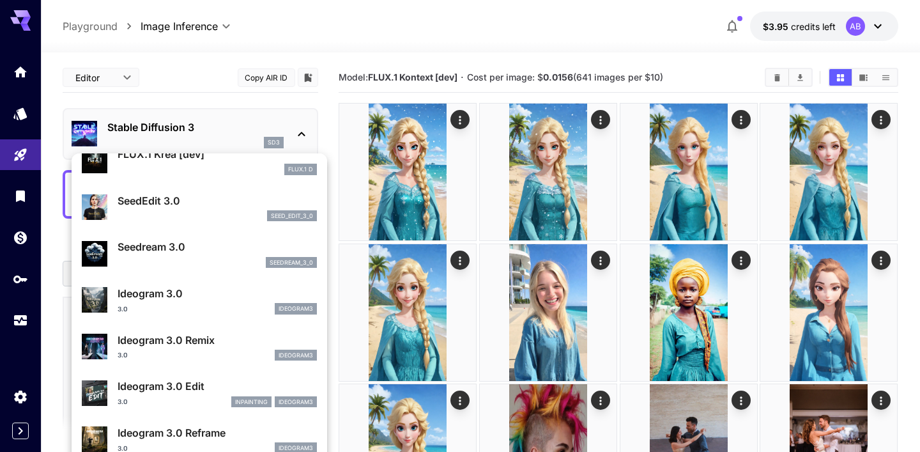
scroll to position [254, 0]
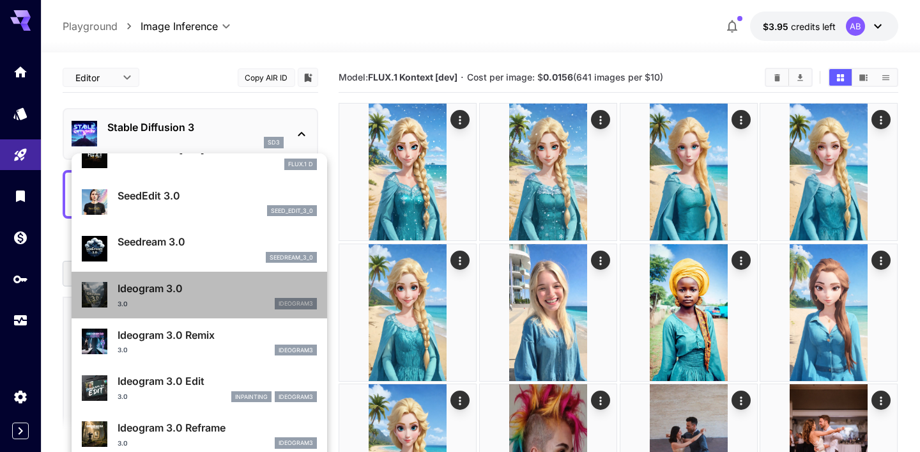
click at [222, 288] on p "Ideogram 3.0" at bounding box center [217, 288] width 199 height 15
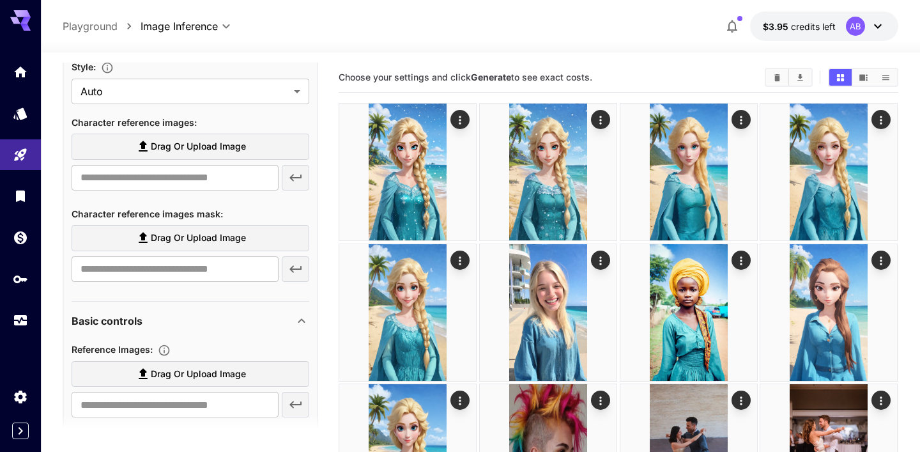
scroll to position [390, 0]
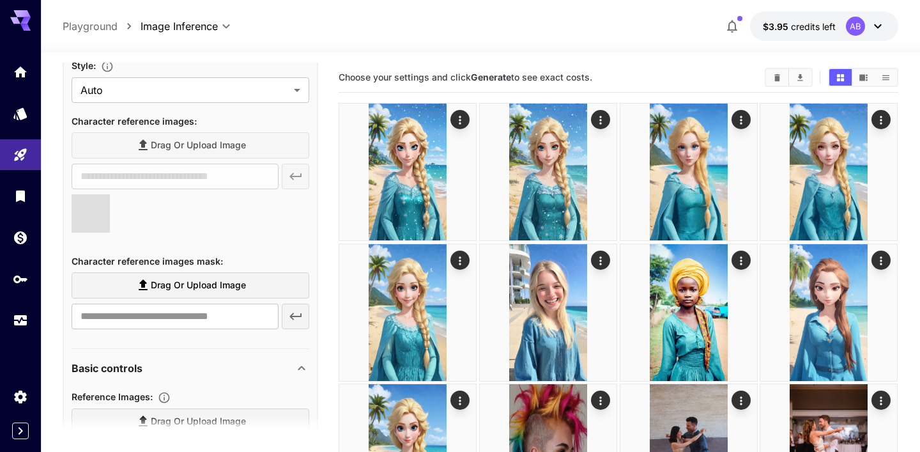
type input "**********"
click at [213, 226] on div at bounding box center [191, 218] width 238 height 49
click at [201, 224] on div at bounding box center [191, 218] width 238 height 49
click at [232, 233] on div at bounding box center [191, 218] width 238 height 49
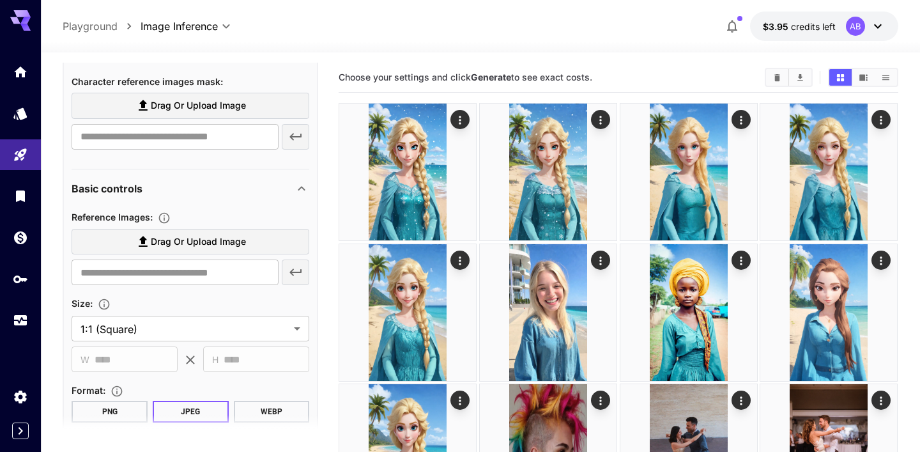
scroll to position [629, 0]
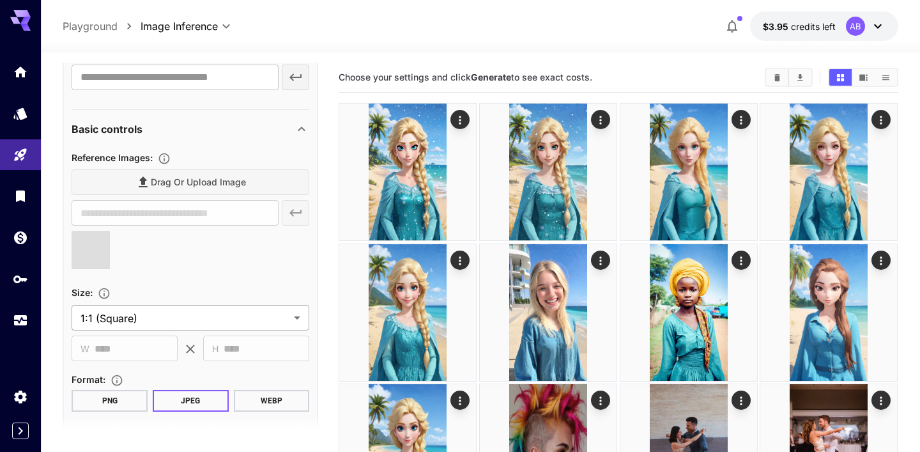
type input "**********"
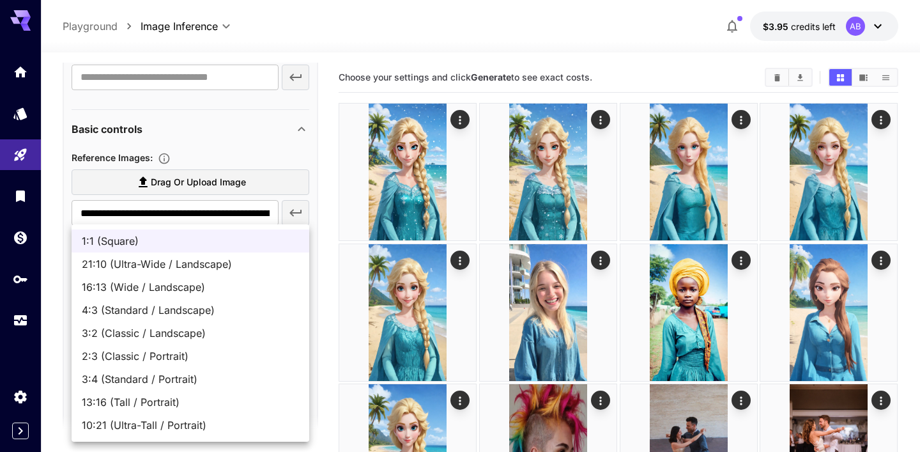
click at [323, 227] on div at bounding box center [460, 226] width 920 height 452
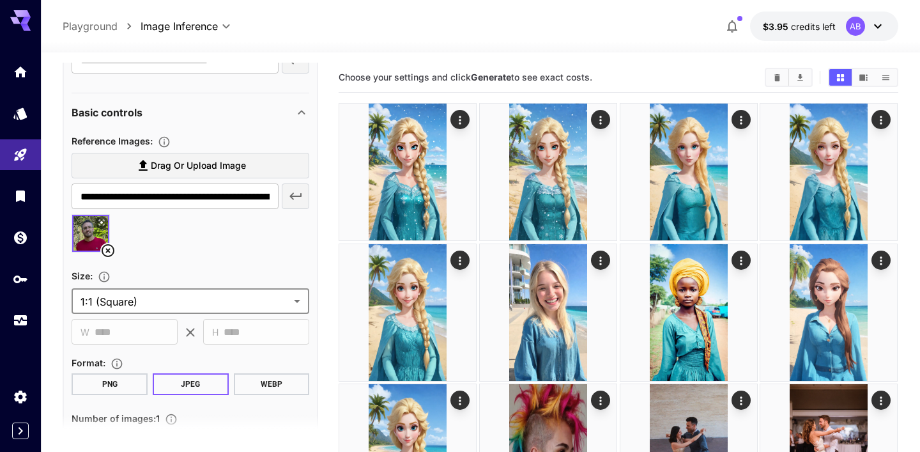
scroll to position [767, 0]
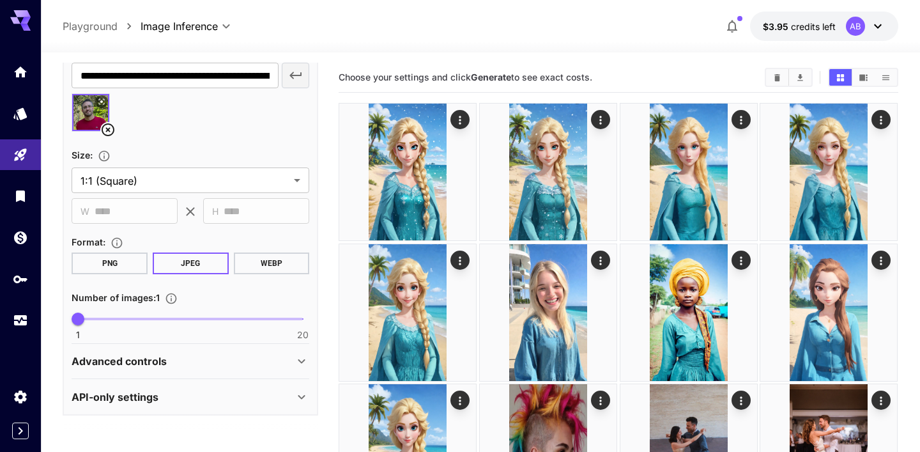
click at [194, 367] on div "Advanced controls" at bounding box center [183, 360] width 222 height 15
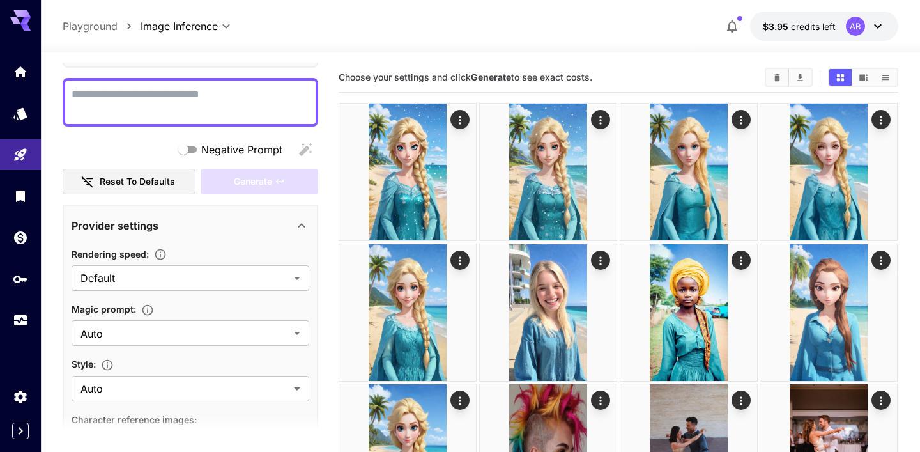
scroll to position [487, 0]
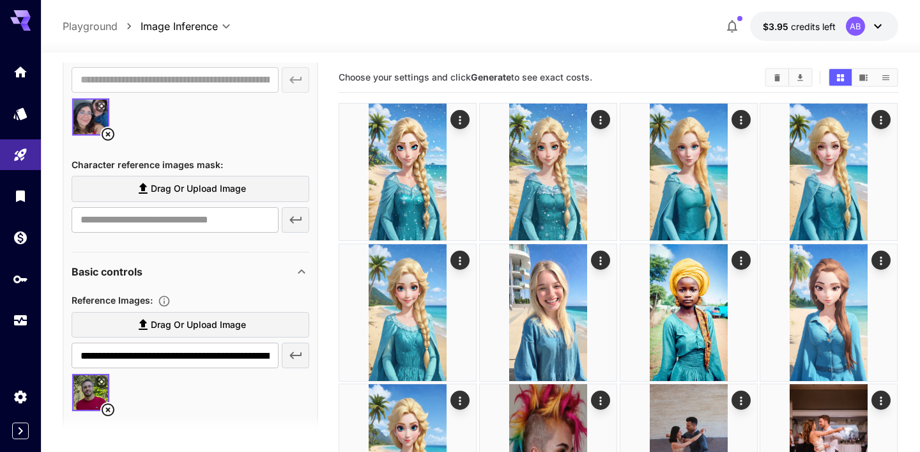
click at [182, 162] on span "Character reference images mask :" at bounding box center [147, 164] width 151 height 11
click at [251, 93] on input "text" at bounding box center [175, 80] width 206 height 26
click at [258, 150] on div "**********" at bounding box center [191, 44] width 238 height 387
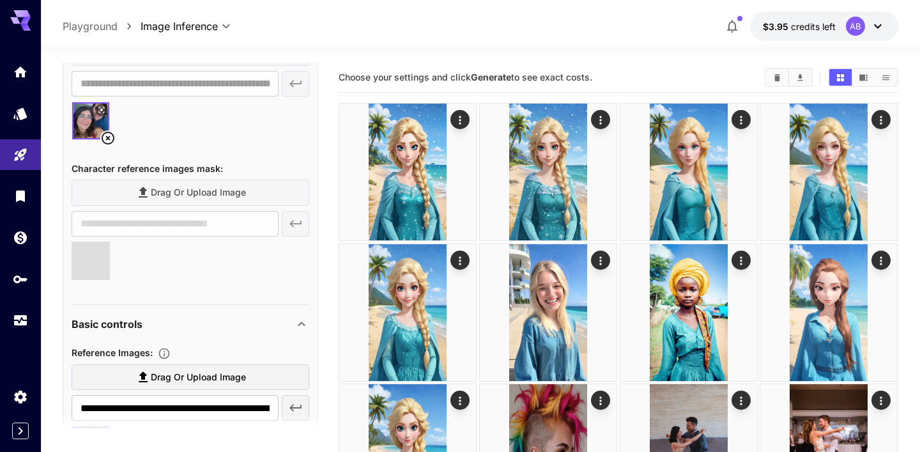
type input "**********"
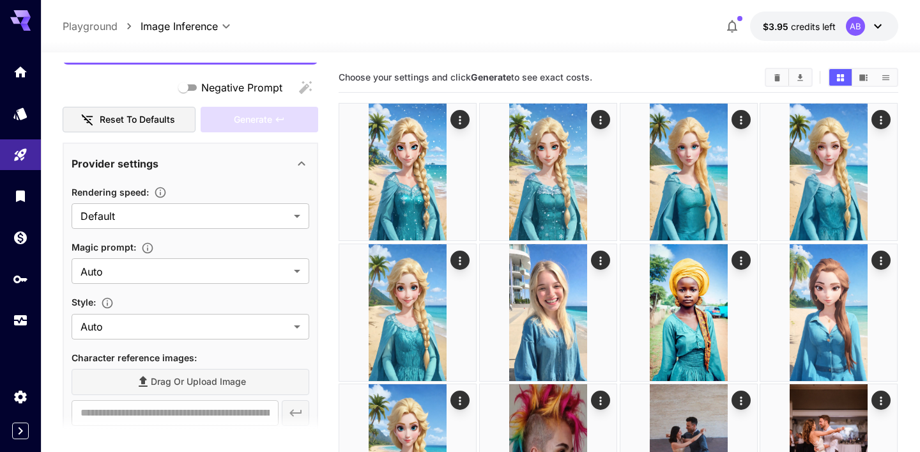
scroll to position [0, 0]
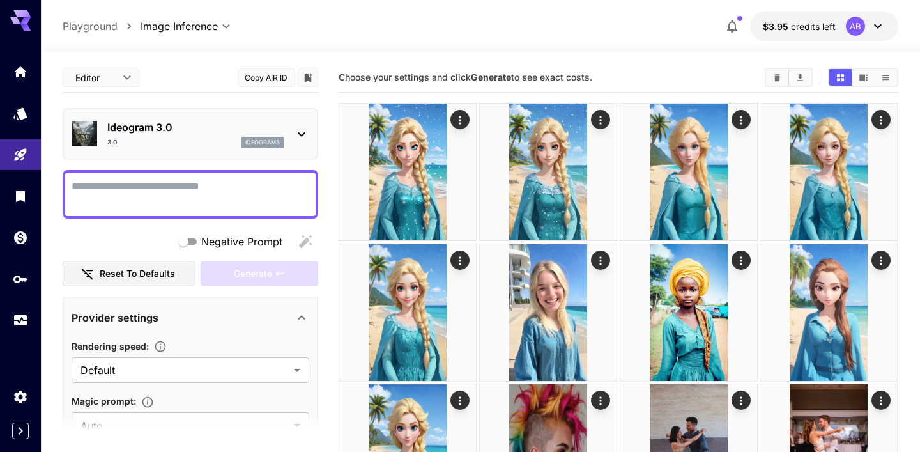
click at [154, 141] on div "3.0 ideogram3" at bounding box center [195, 143] width 176 height 12
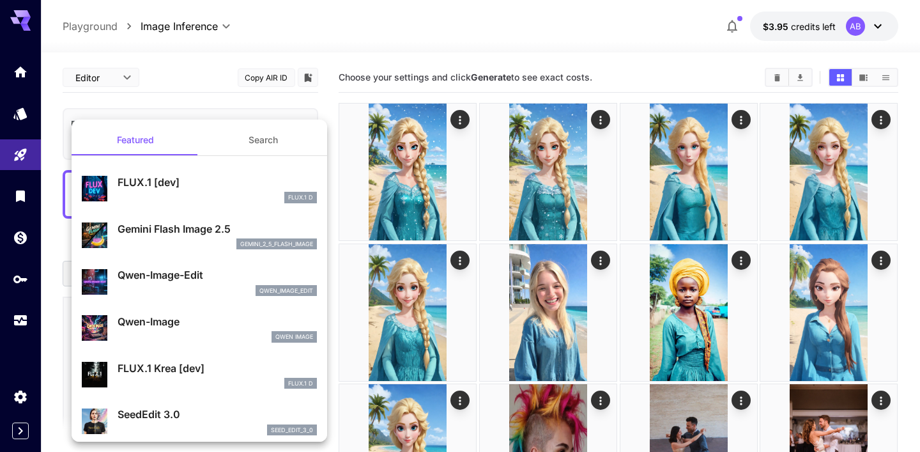
click at [165, 96] on div at bounding box center [460, 226] width 920 height 452
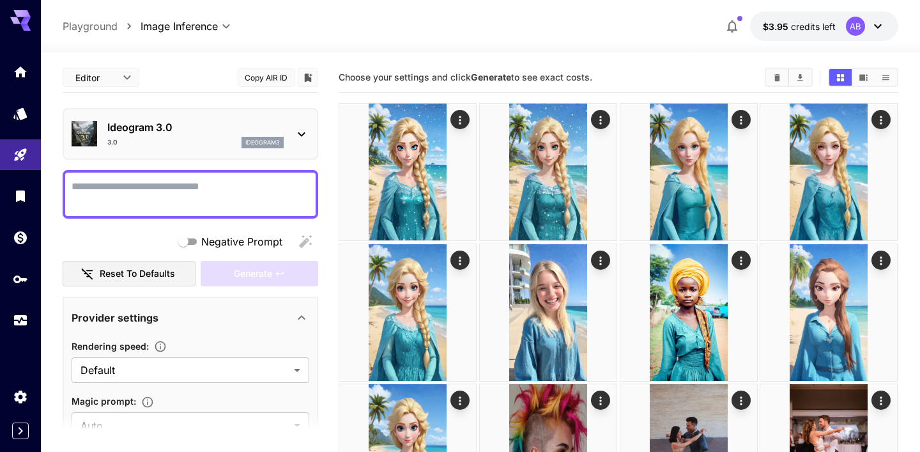
click at [144, 181] on textarea "Negative Prompt" at bounding box center [191, 194] width 238 height 31
type textarea "*"
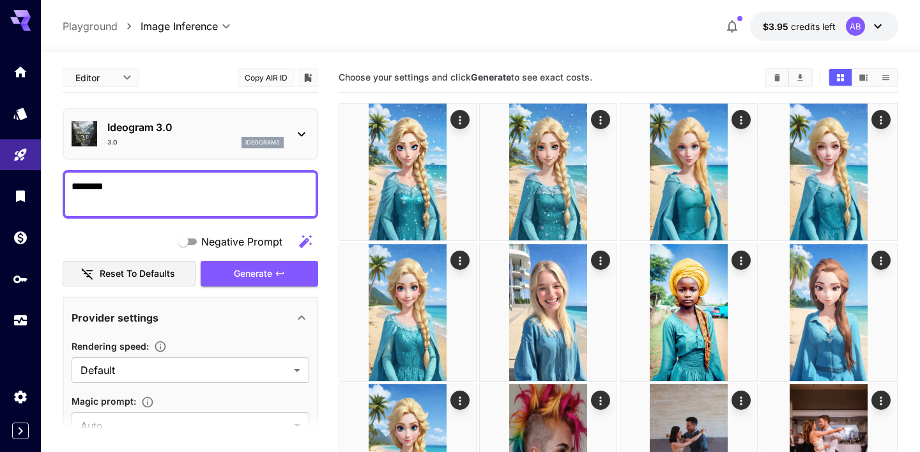
type textarea "*********"
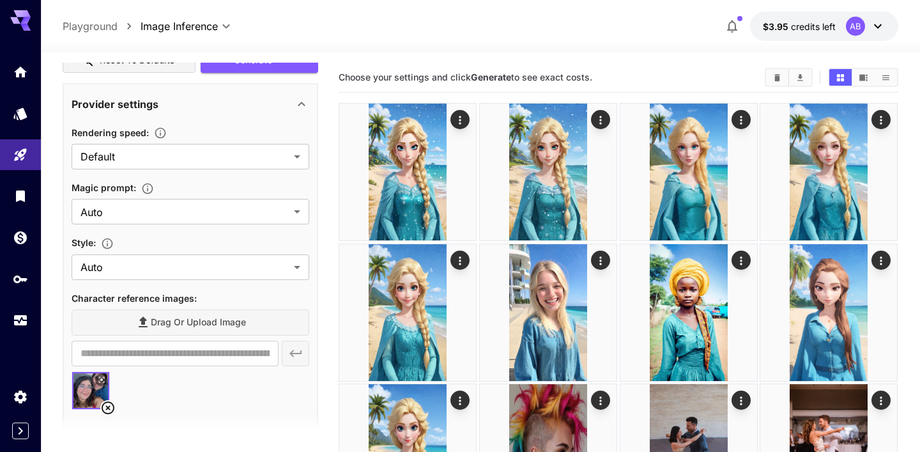
scroll to position [262, 0]
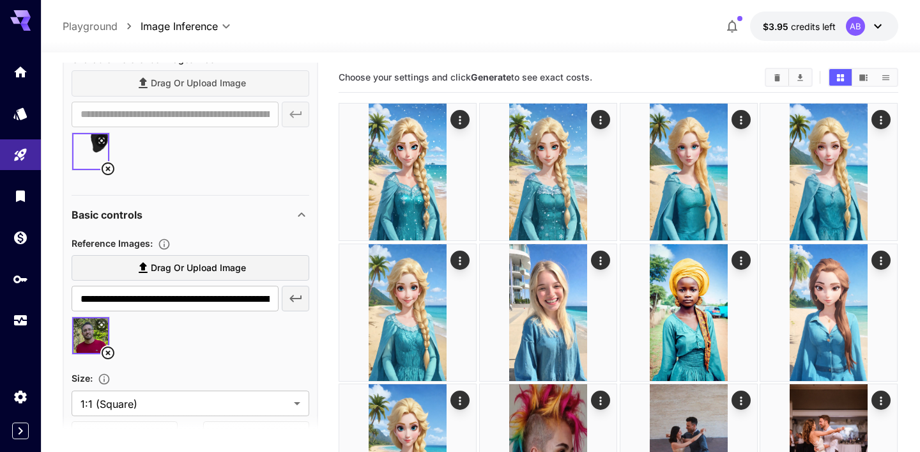
scroll to position [753, 0]
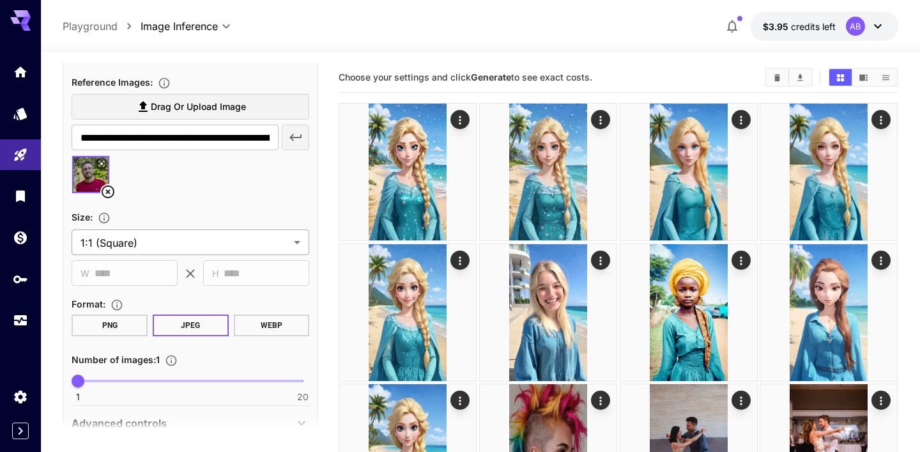
type textarea "*********"
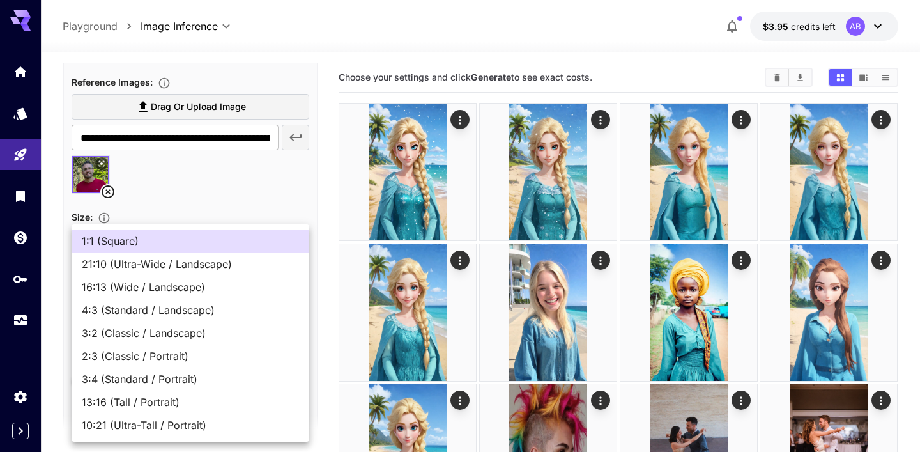
click at [188, 407] on span "13:16 (Tall / Portrait)" at bounding box center [190, 401] width 217 height 15
type input "**********"
type input "***"
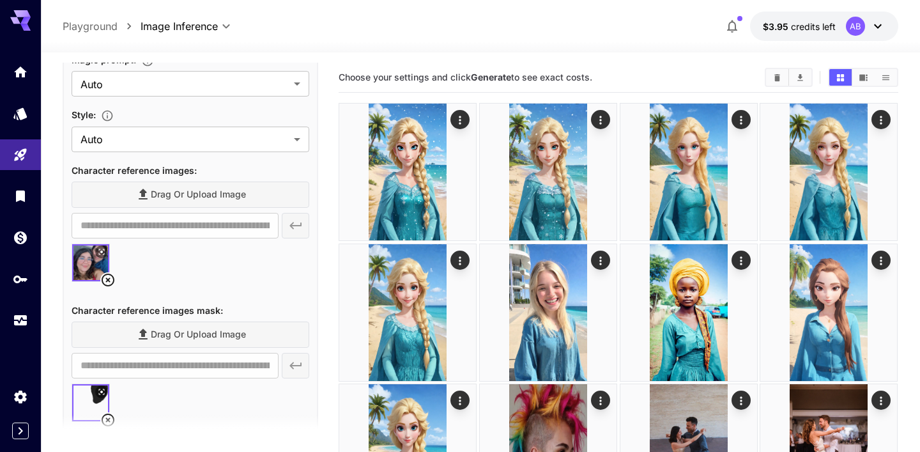
scroll to position [0, 0]
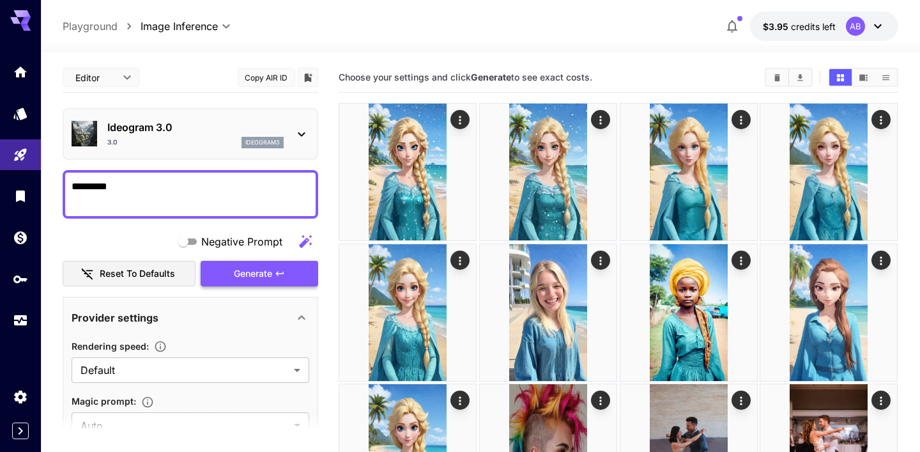
click at [247, 269] on span "Generate" at bounding box center [253, 274] width 38 height 16
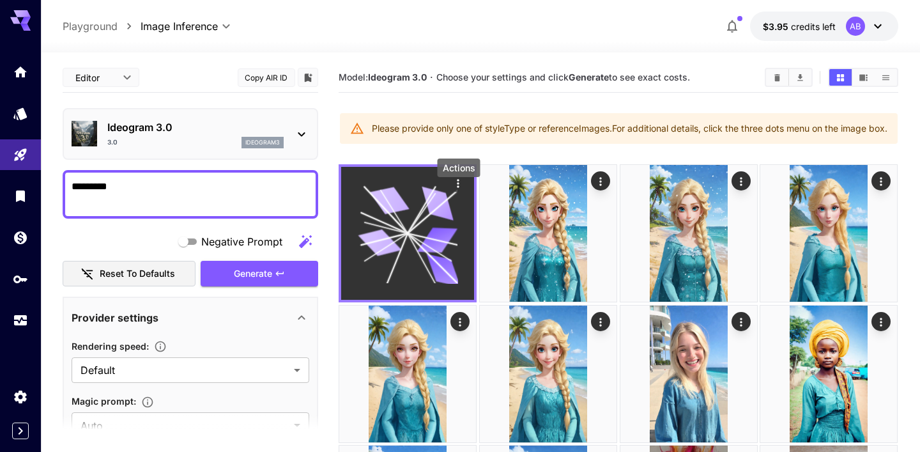
click at [458, 190] on icon "Actions" at bounding box center [458, 183] width 13 height 13
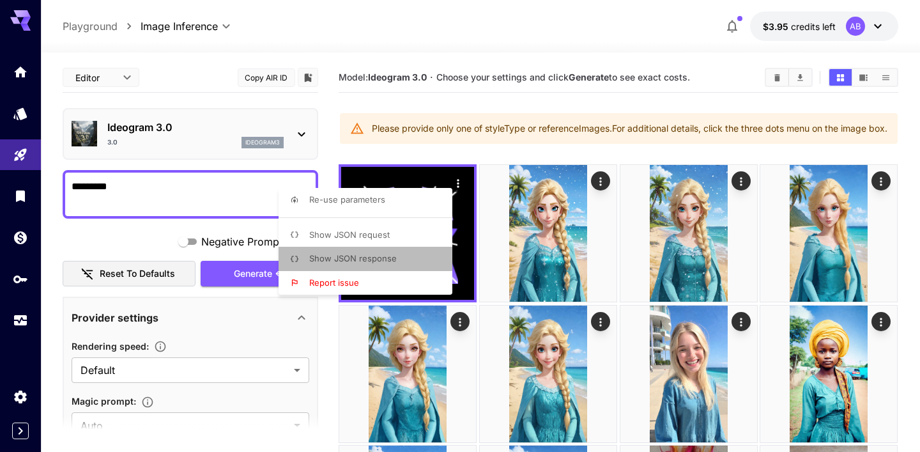
click at [415, 259] on li "Show JSON response" at bounding box center [369, 259] width 181 height 24
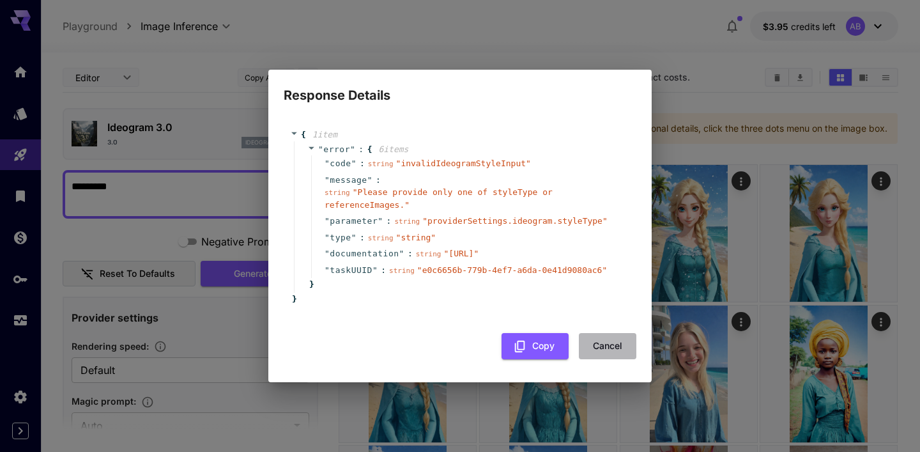
click at [615, 346] on button "Cancel" at bounding box center [608, 346] width 58 height 26
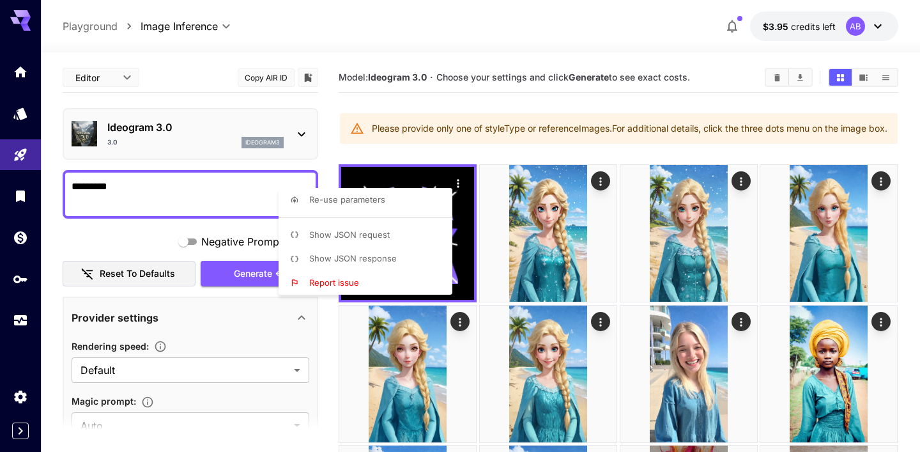
click at [214, 342] on div at bounding box center [460, 226] width 920 height 452
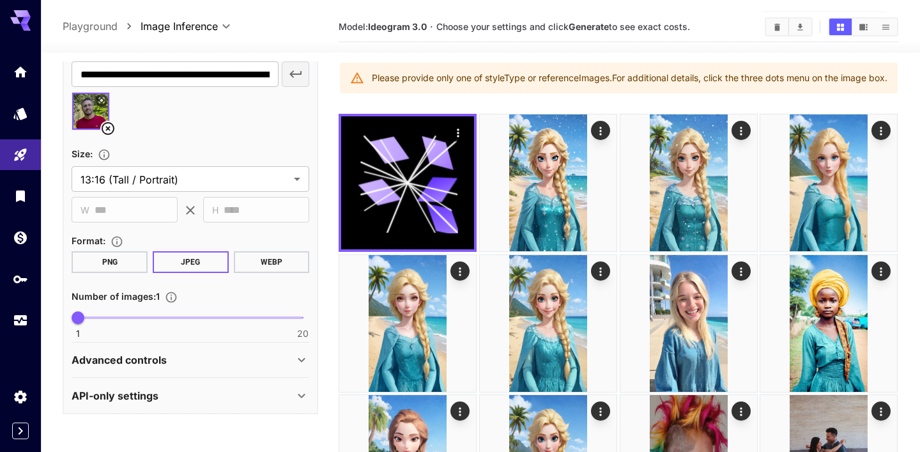
scroll to position [60, 0]
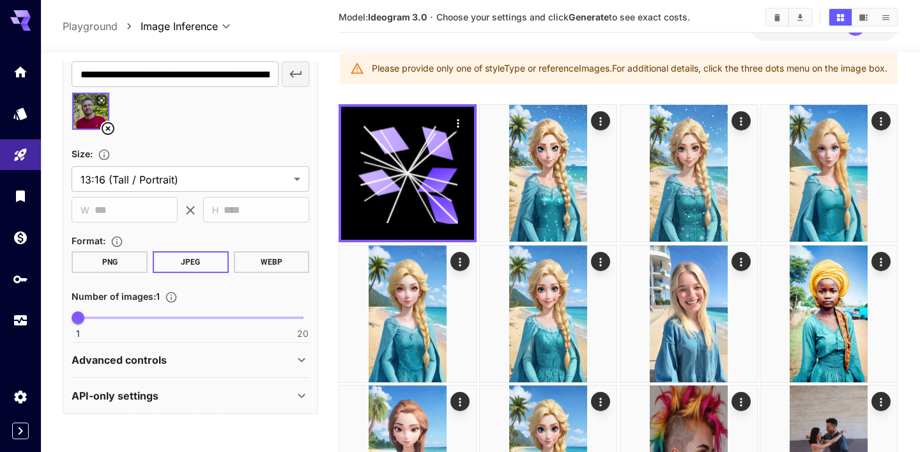
click at [211, 358] on div "Advanced controls" at bounding box center [183, 359] width 222 height 15
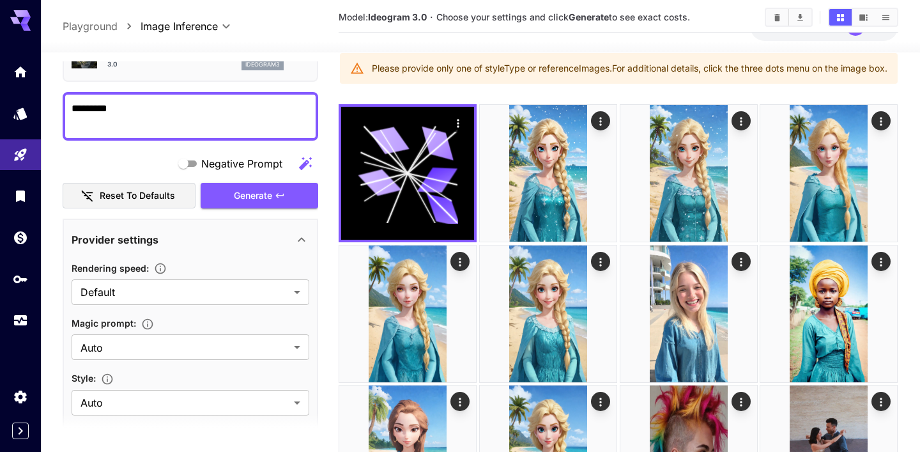
scroll to position [0, 0]
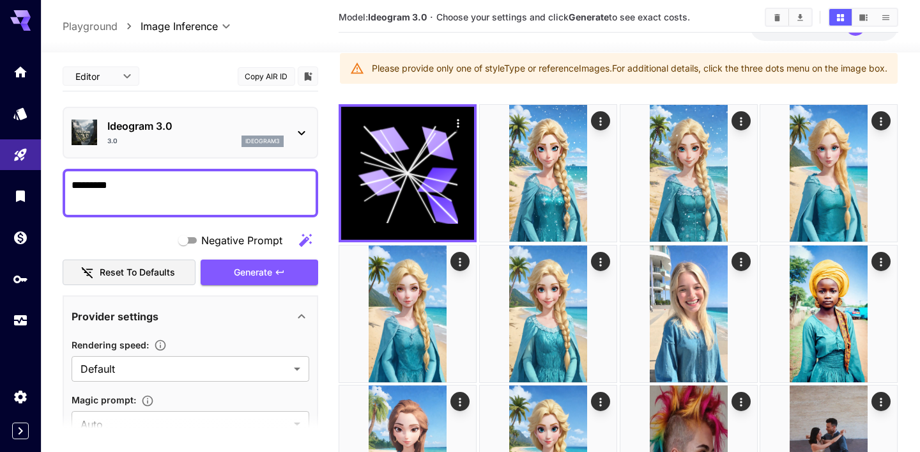
click at [175, 134] on div "Ideogram 3.0 3.0 ideogram3" at bounding box center [195, 132] width 176 height 29
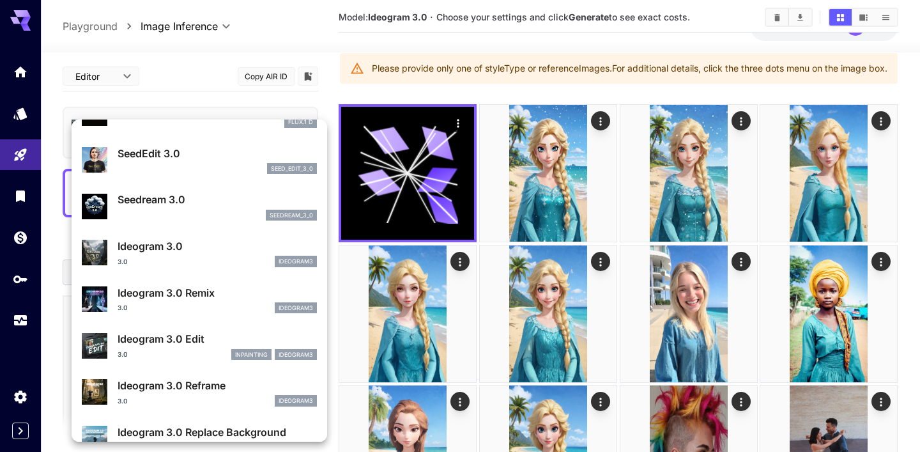
scroll to position [264, 0]
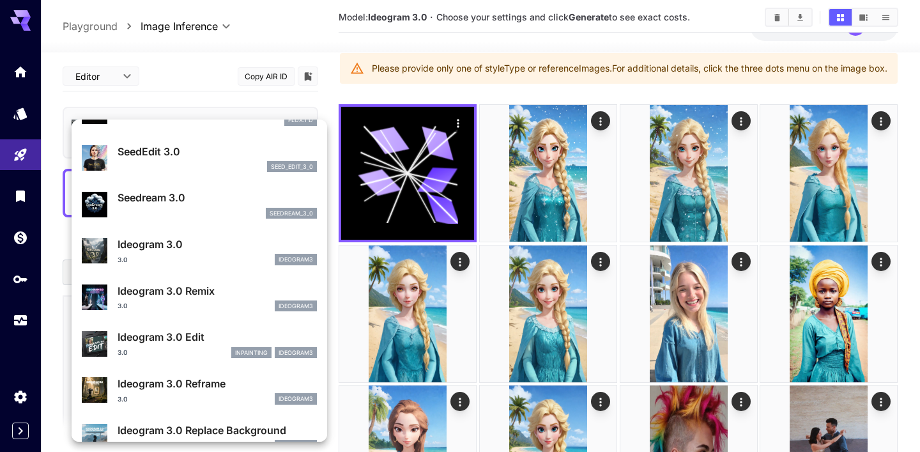
click at [219, 342] on p "Ideogram 3.0 Edit" at bounding box center [217, 336] width 199 height 15
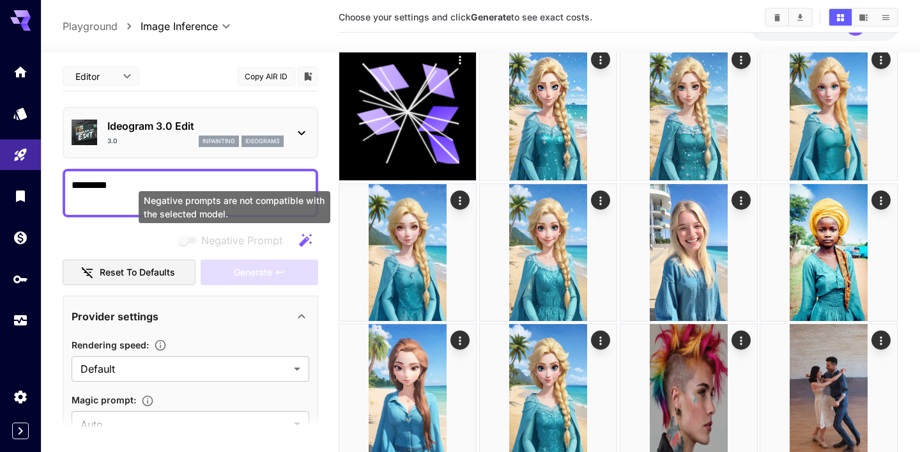
click at [236, 205] on div "Negative prompts are not compatible with the selected model." at bounding box center [235, 207] width 192 height 32
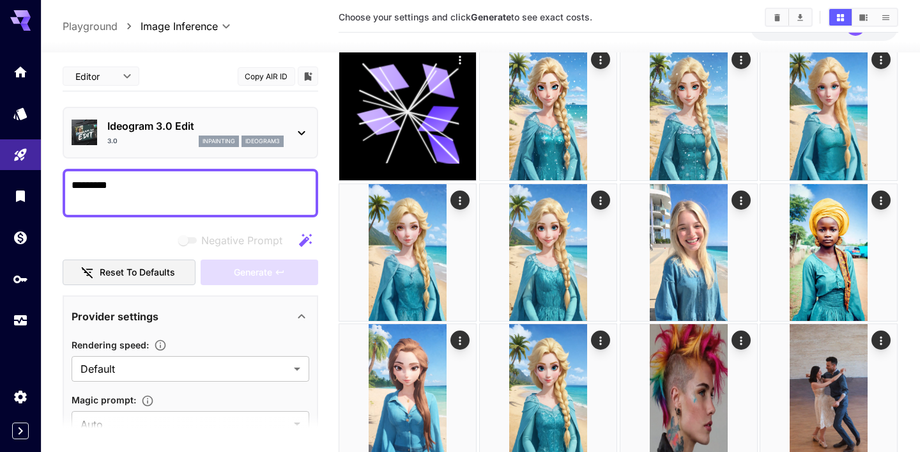
click at [141, 180] on textarea "*********" at bounding box center [191, 193] width 238 height 31
type textarea "*********"
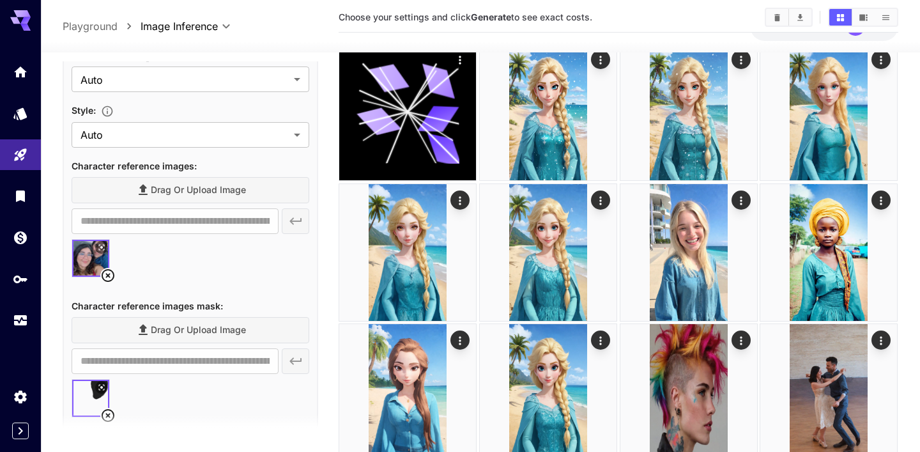
scroll to position [342, 0]
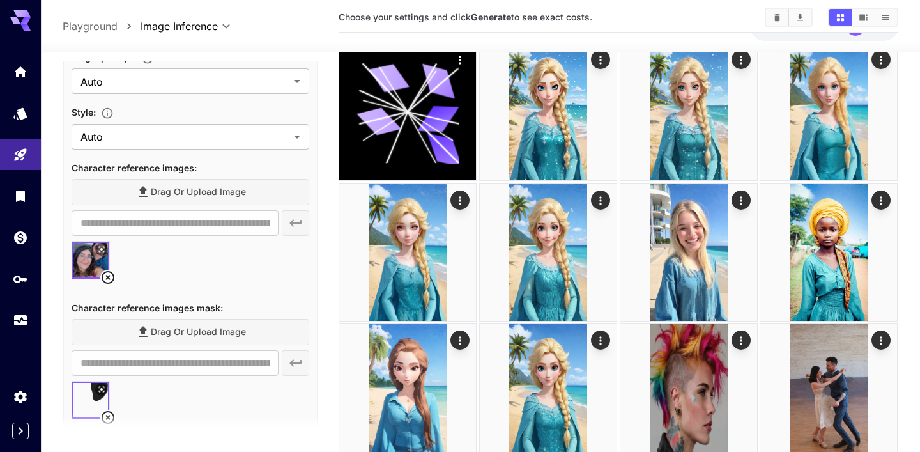
click at [210, 282] on div at bounding box center [191, 265] width 238 height 49
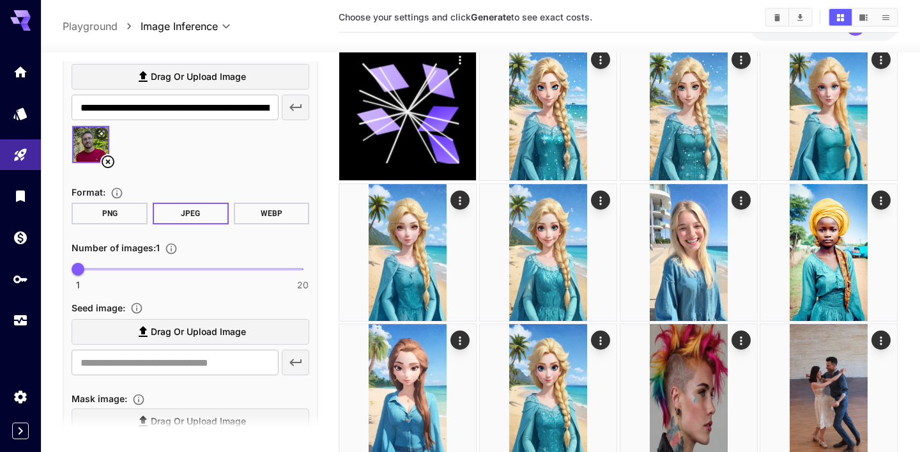
scroll to position [741, 0]
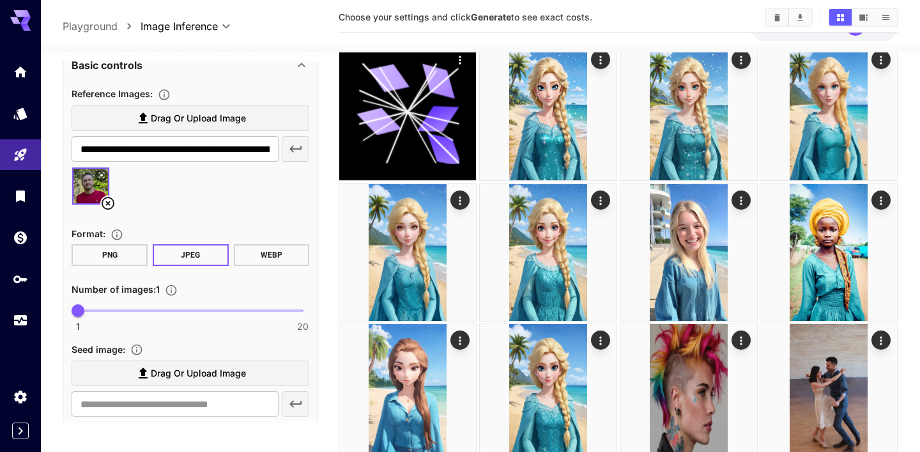
click at [111, 204] on icon at bounding box center [107, 203] width 15 height 15
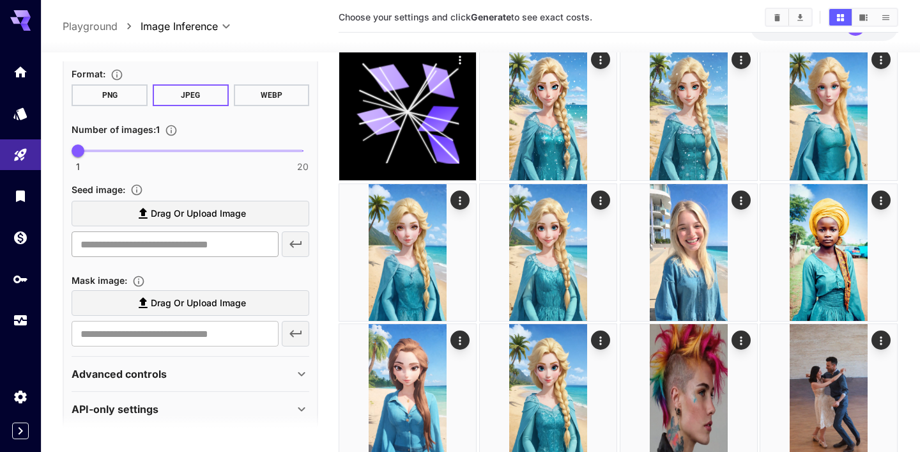
scroll to position [851, 0]
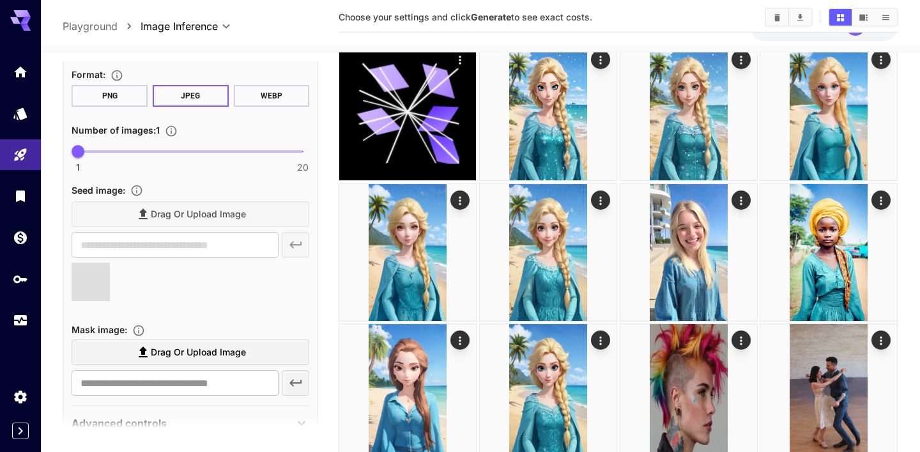
type input "**********"
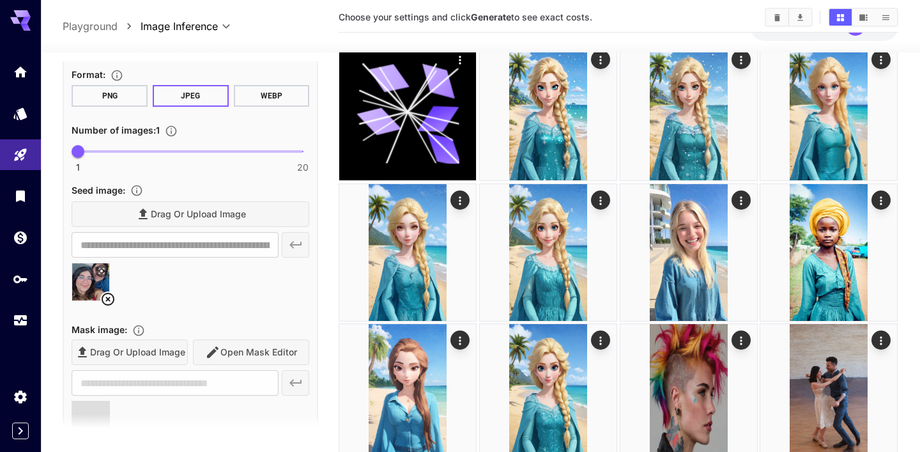
type input "**********"
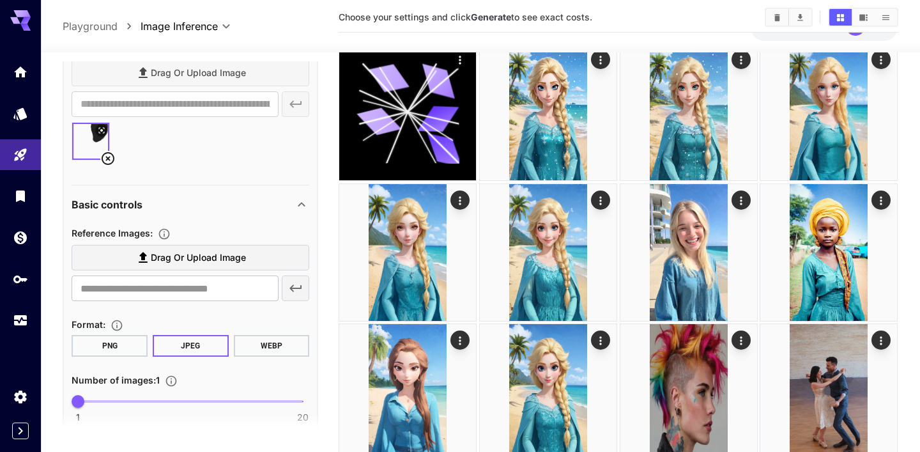
scroll to position [466, 0]
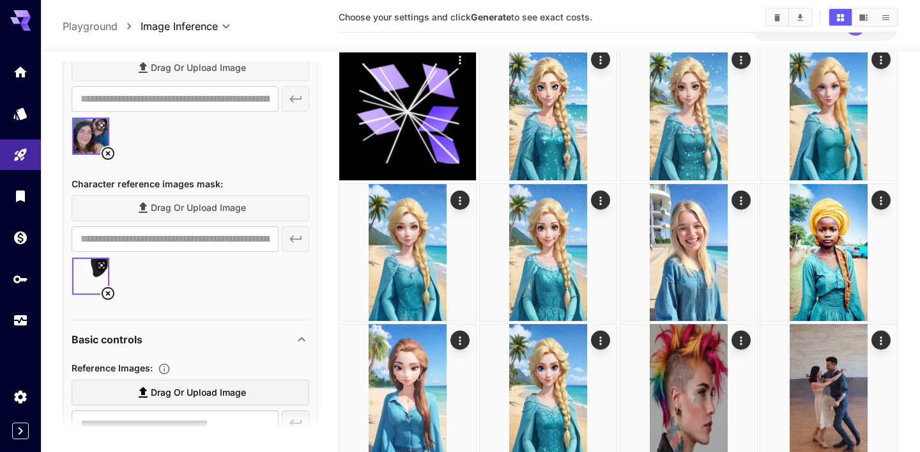
click at [109, 294] on icon at bounding box center [108, 293] width 13 height 13
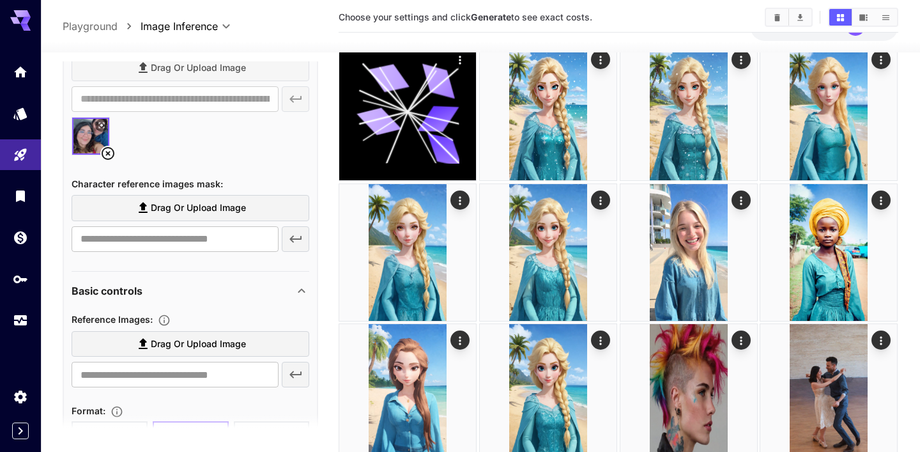
click at [107, 153] on icon at bounding box center [107, 153] width 15 height 15
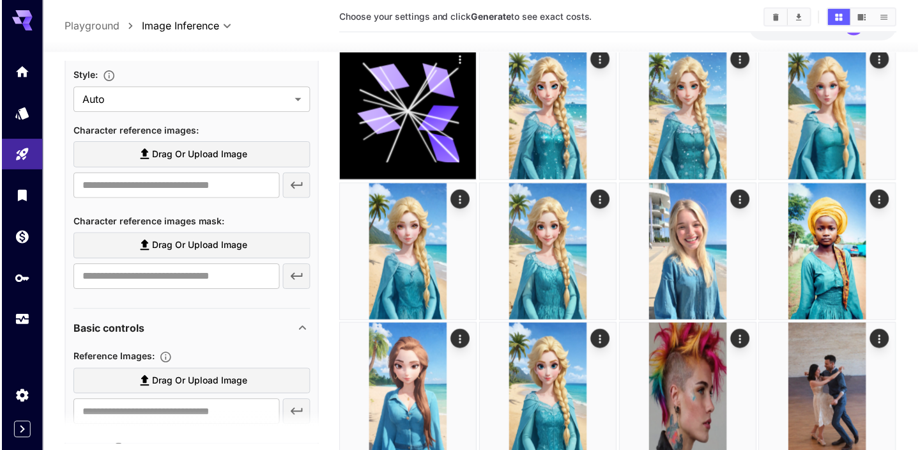
scroll to position [378, 0]
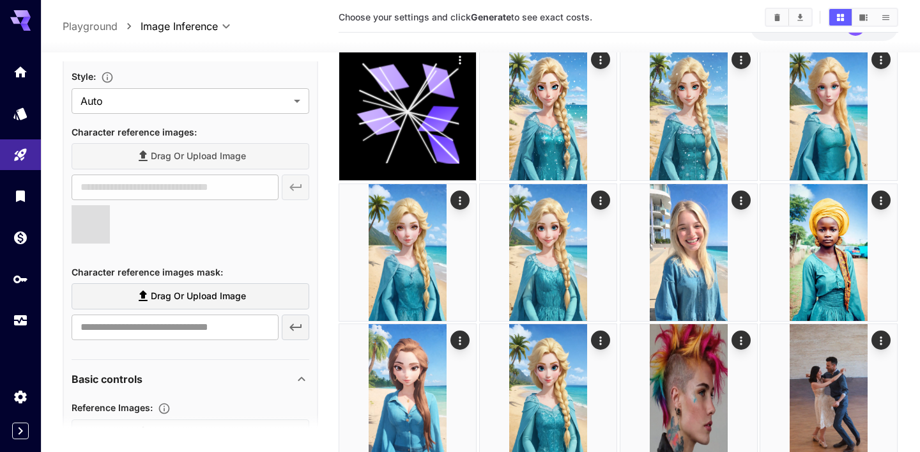
type input "**********"
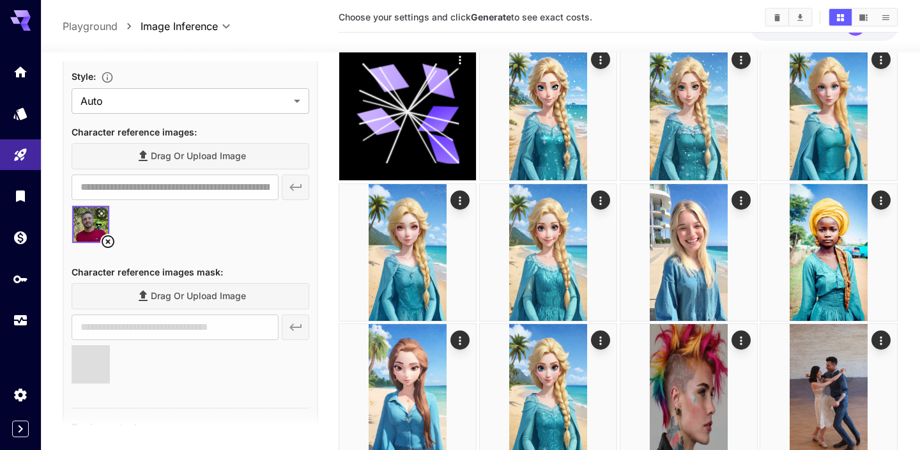
type input "**********"
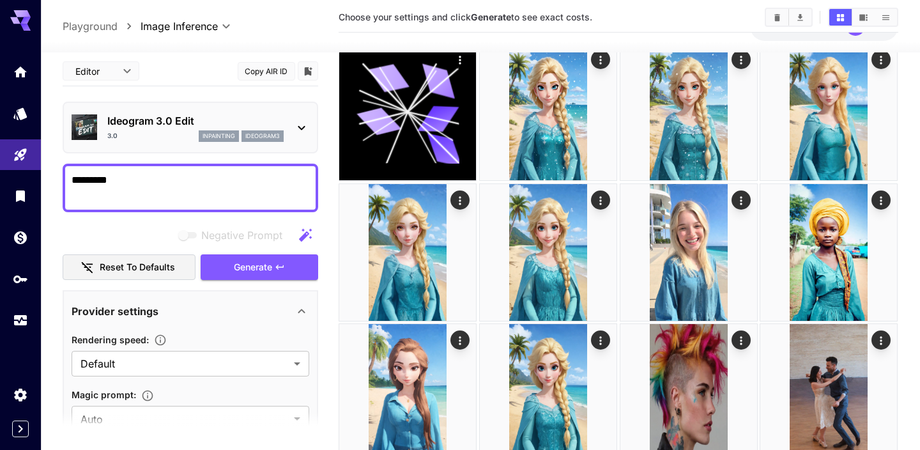
scroll to position [0, 0]
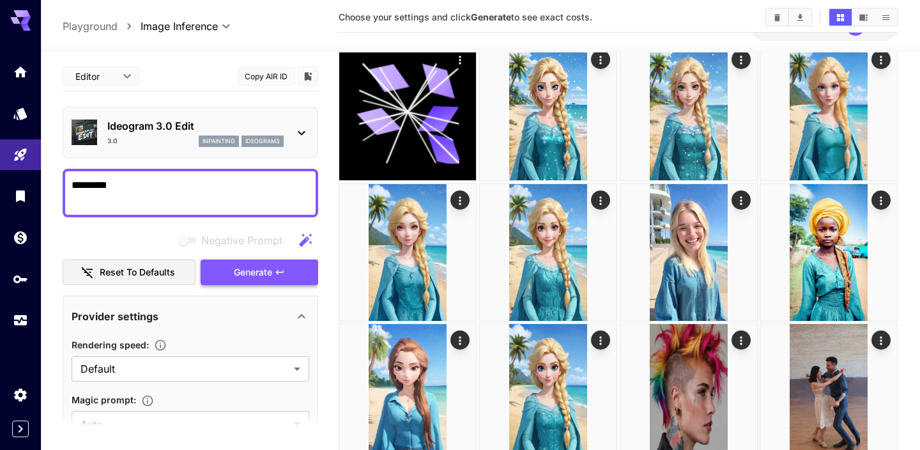
click at [238, 277] on span "Generate" at bounding box center [253, 273] width 38 height 16
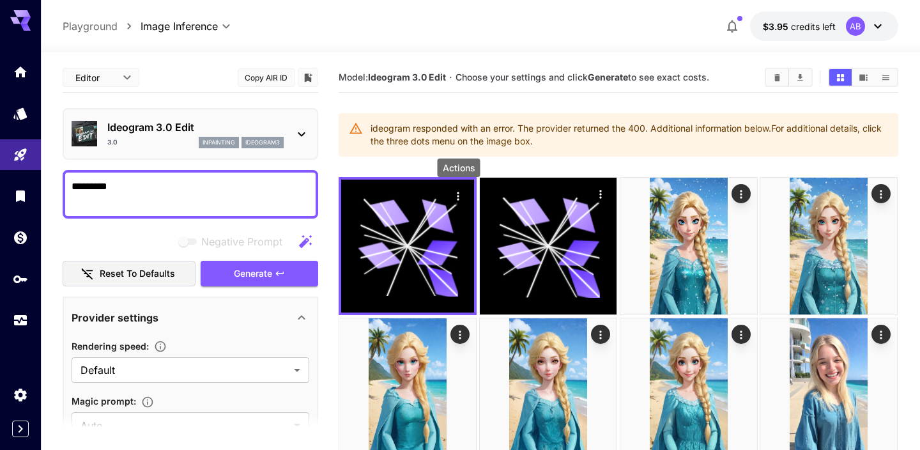
click at [461, 194] on icon "Actions" at bounding box center [458, 196] width 13 height 13
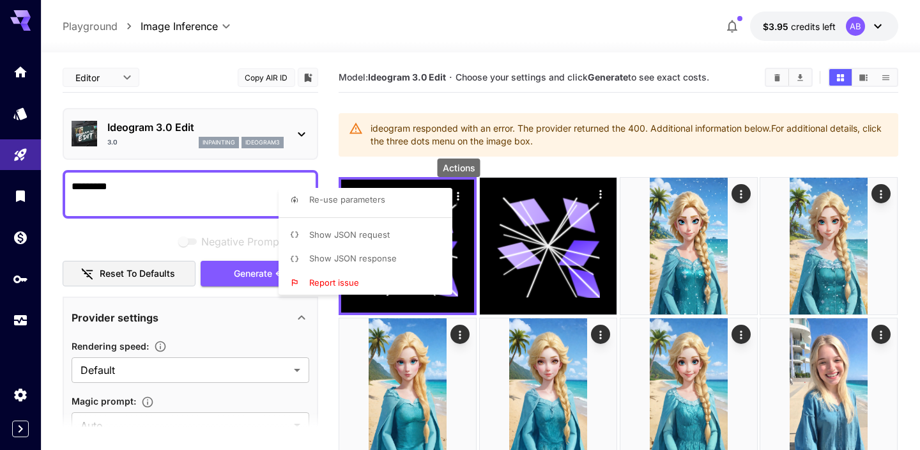
click at [417, 251] on li "Show JSON response" at bounding box center [369, 259] width 181 height 24
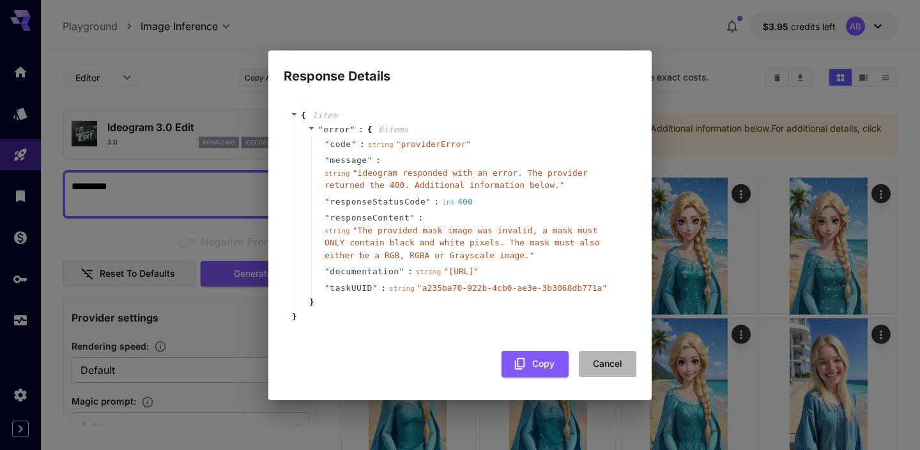
click at [614, 377] on button "Cancel" at bounding box center [608, 364] width 58 height 26
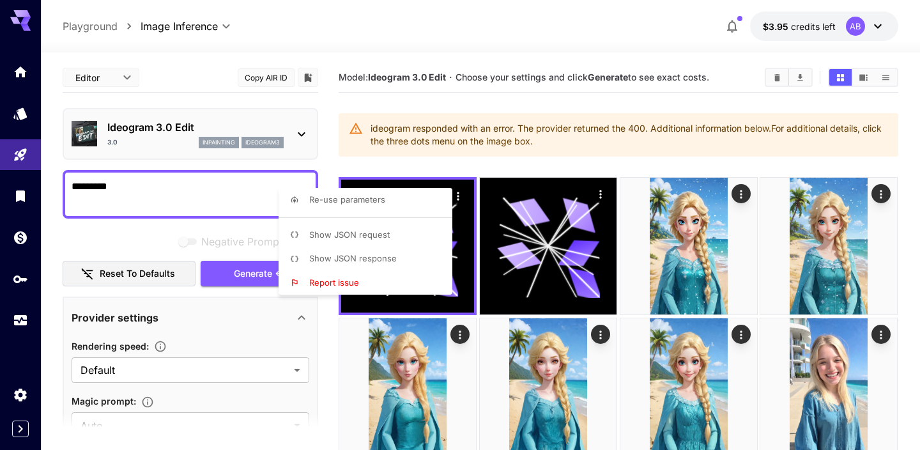
click at [53, 276] on div at bounding box center [460, 225] width 920 height 450
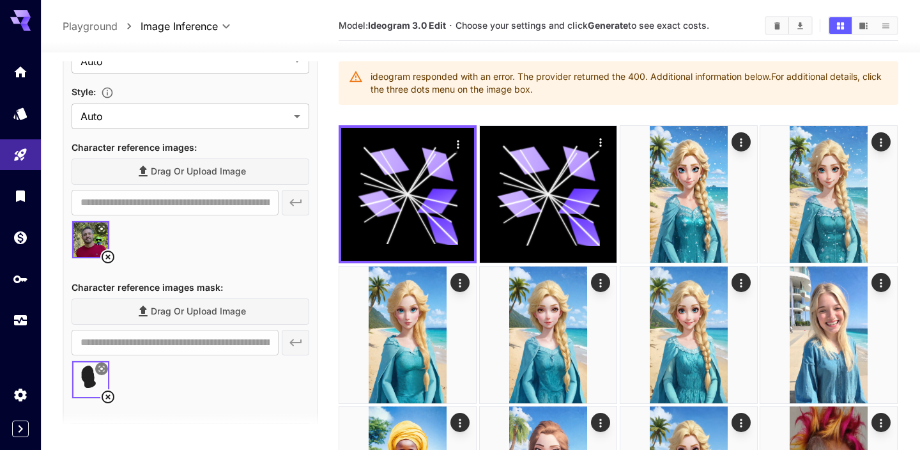
scroll to position [369, 0]
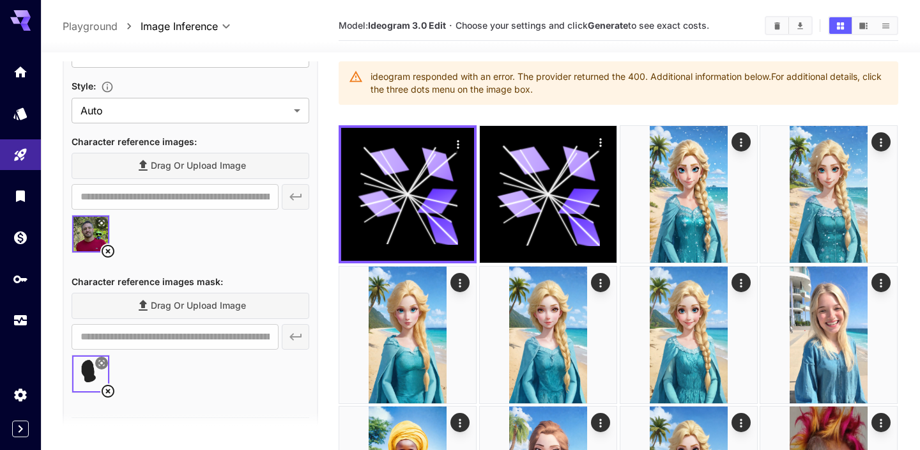
click at [106, 389] on icon at bounding box center [108, 391] width 13 height 13
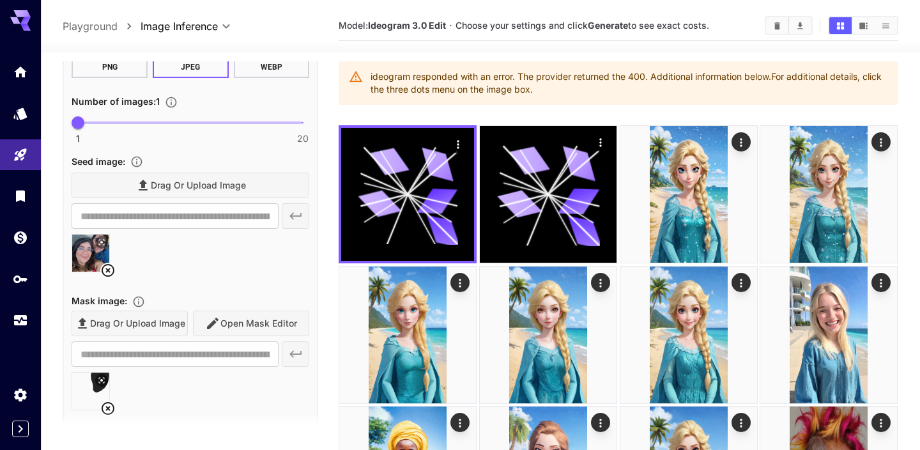
scroll to position [916, 0]
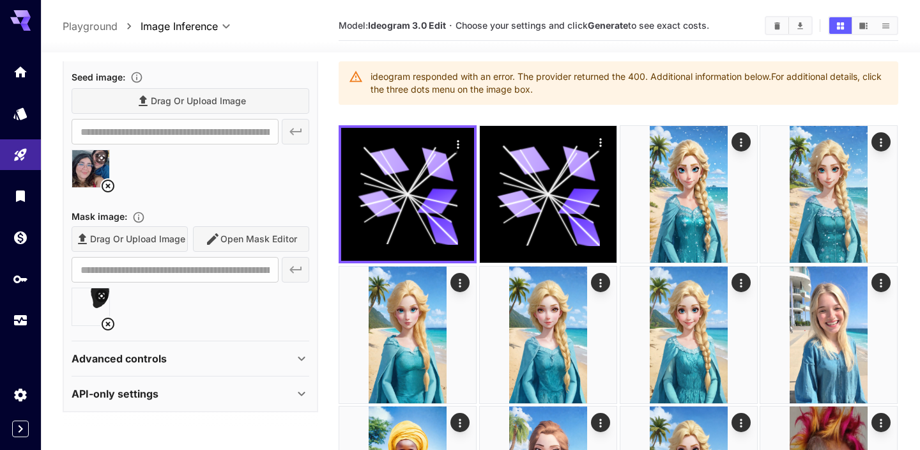
click at [104, 323] on icon at bounding box center [107, 323] width 15 height 15
type input "**********"
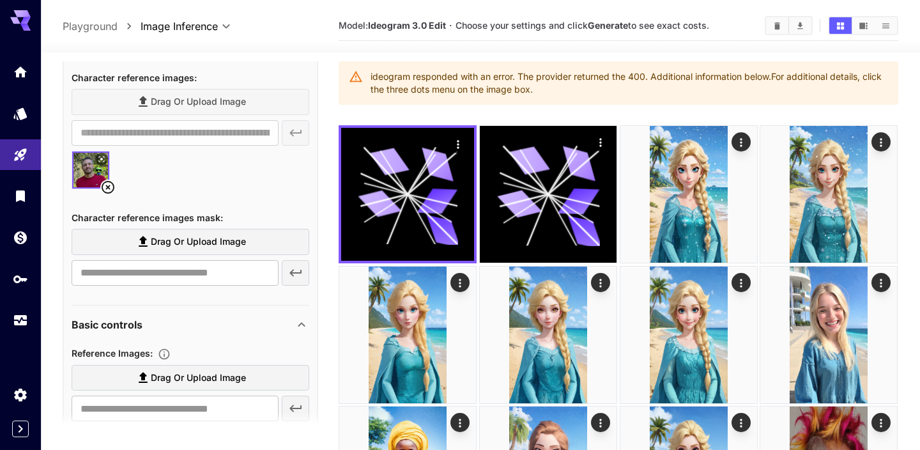
scroll to position [420, 0]
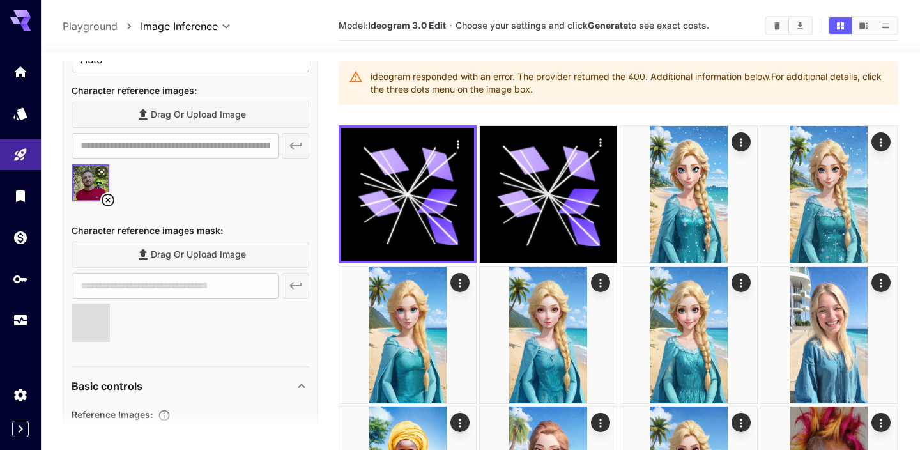
type input "**********"
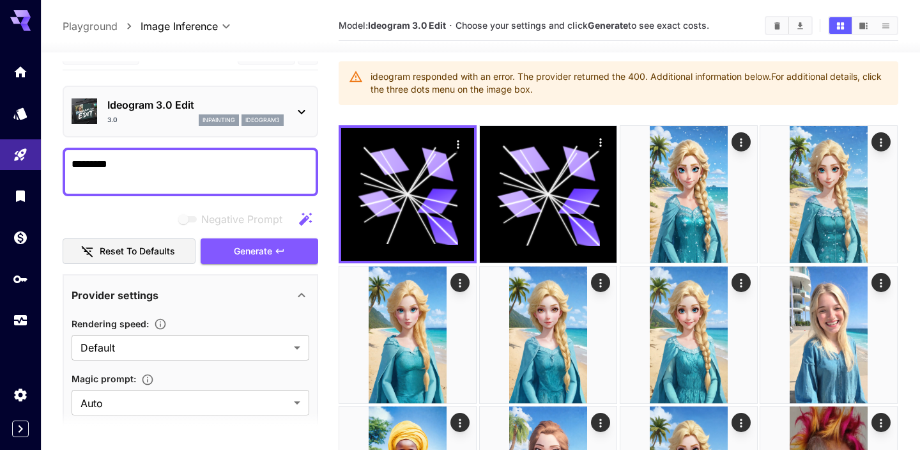
scroll to position [0, 0]
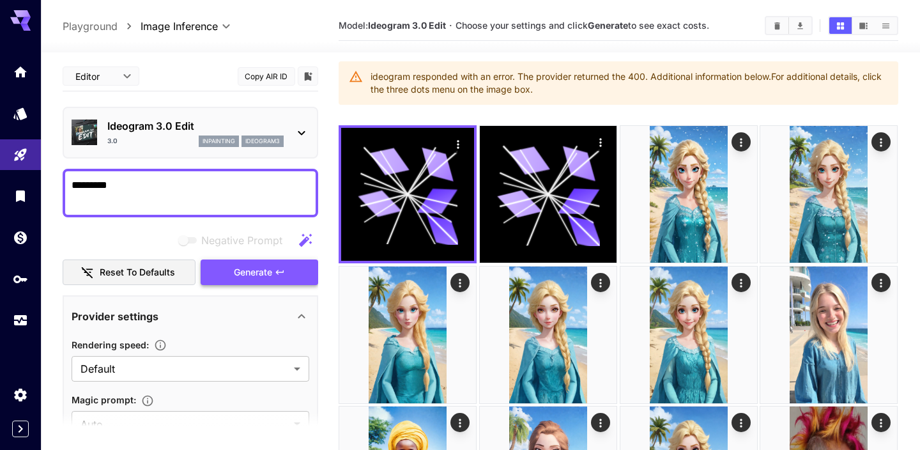
click at [234, 272] on span "Generate" at bounding box center [253, 273] width 38 height 16
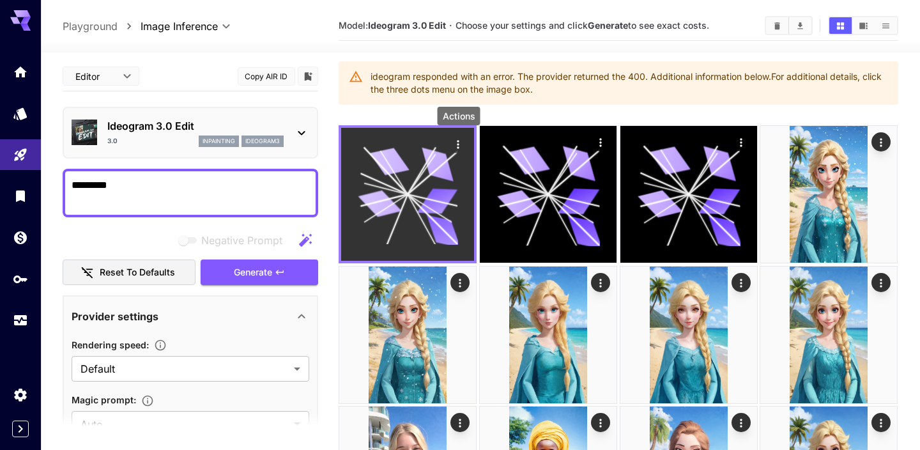
click at [457, 141] on icon "Actions" at bounding box center [458, 144] width 13 height 13
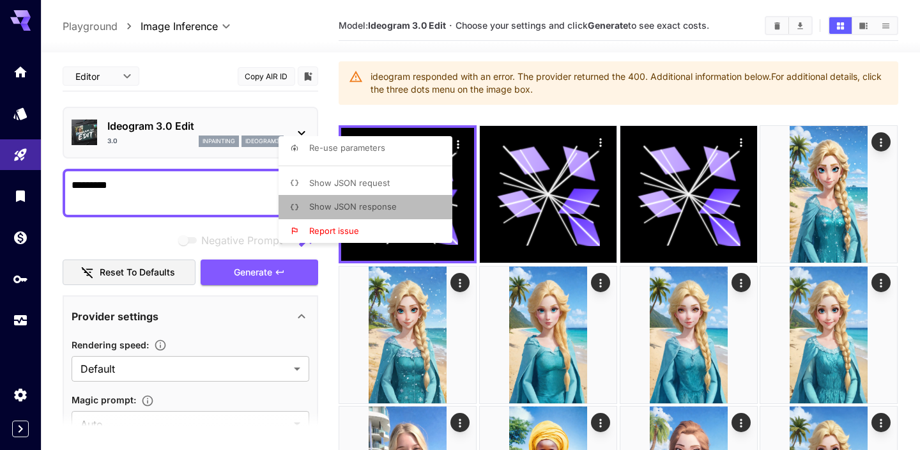
click at [403, 198] on li "Show JSON response" at bounding box center [369, 207] width 181 height 24
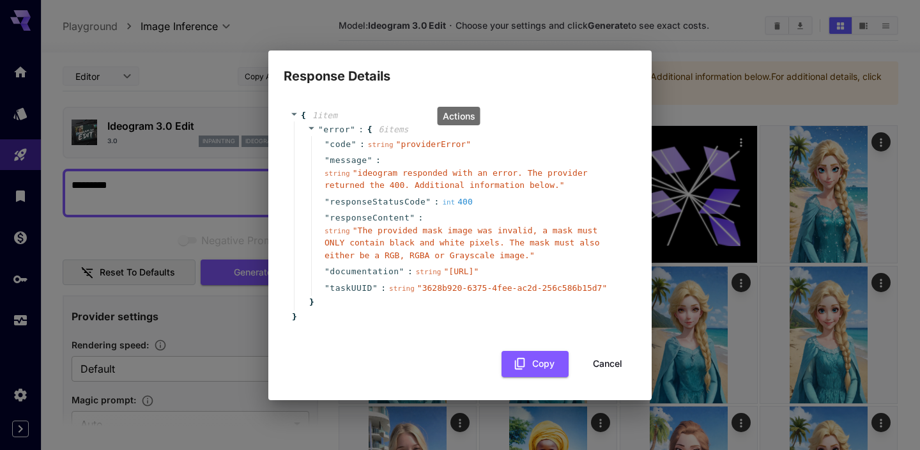
click at [597, 377] on button "Cancel" at bounding box center [608, 364] width 58 height 26
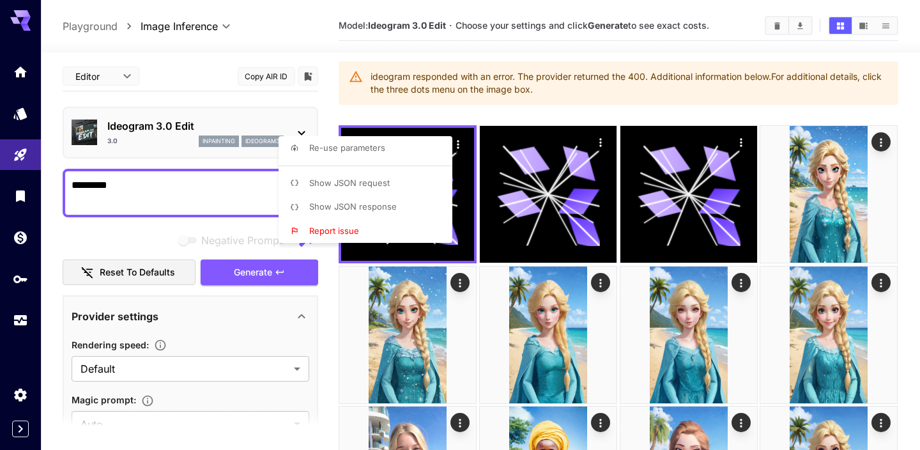
click at [334, 327] on div at bounding box center [460, 225] width 920 height 450
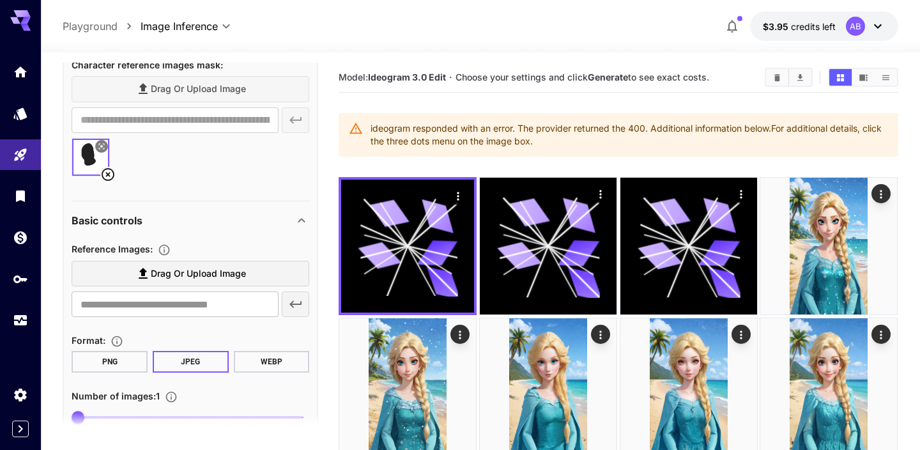
scroll to position [607, 0]
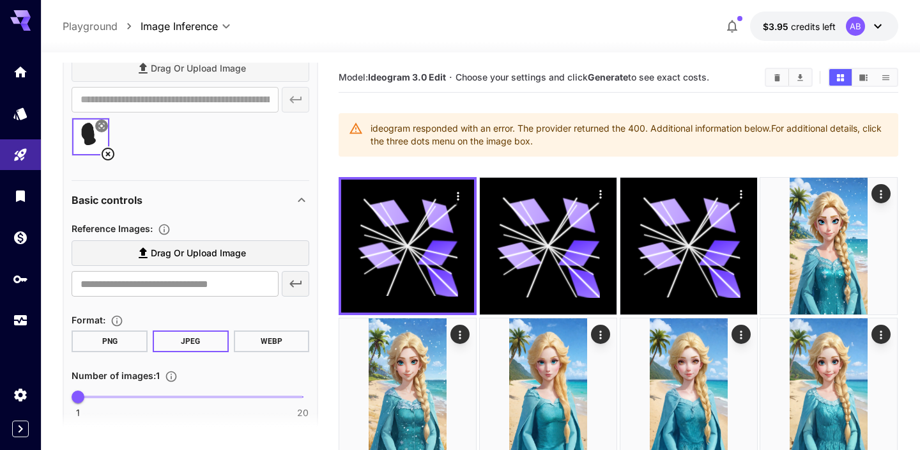
click at [104, 125] on icon at bounding box center [102, 126] width 8 height 8
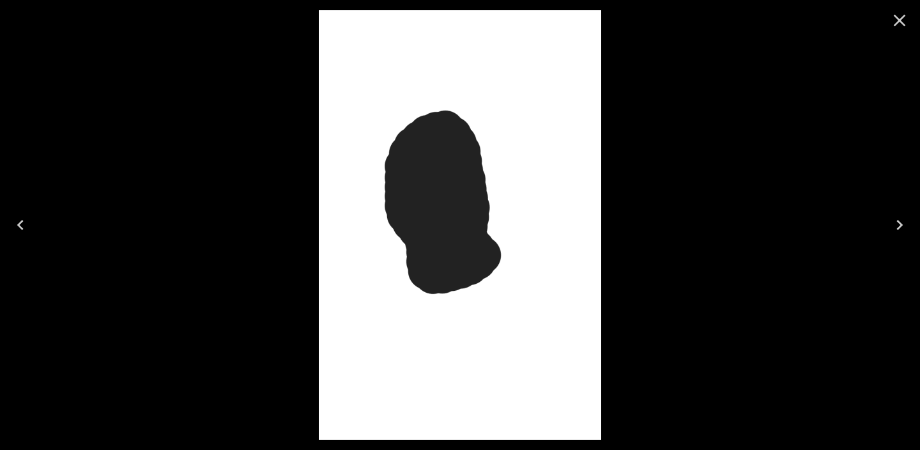
click at [890, 19] on icon "Close" at bounding box center [899, 20] width 20 height 20
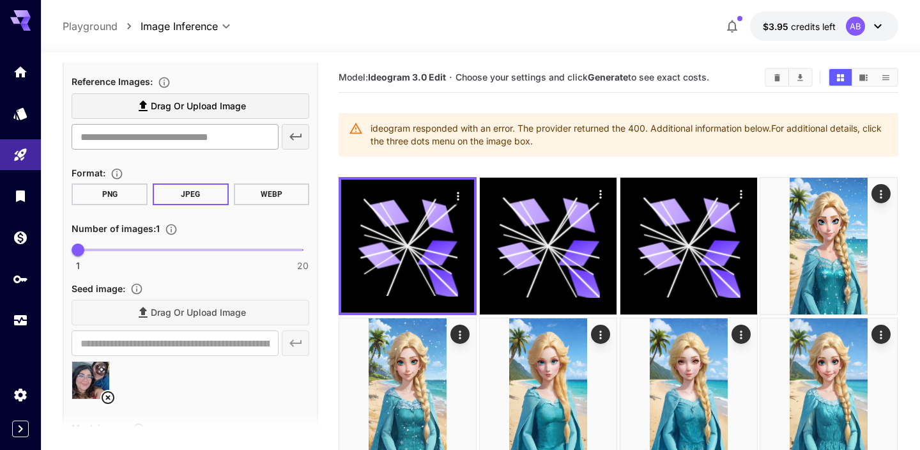
scroll to position [893, 0]
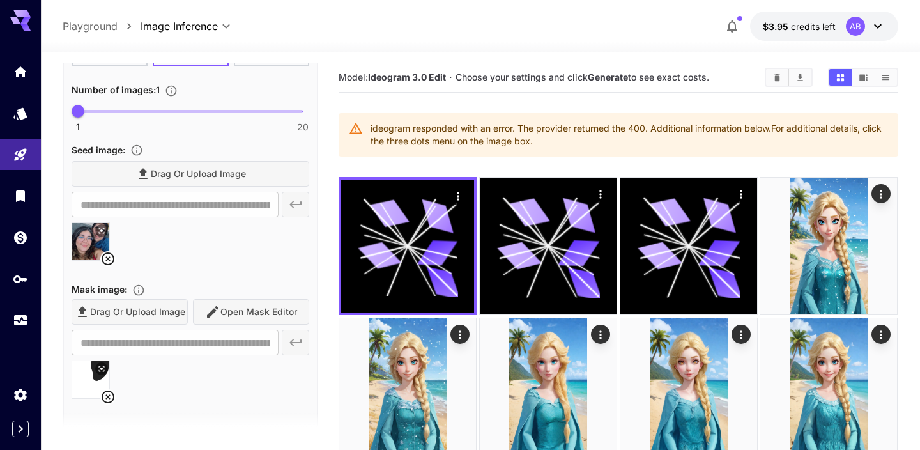
click at [107, 397] on icon at bounding box center [108, 396] width 13 height 13
type input "**********"
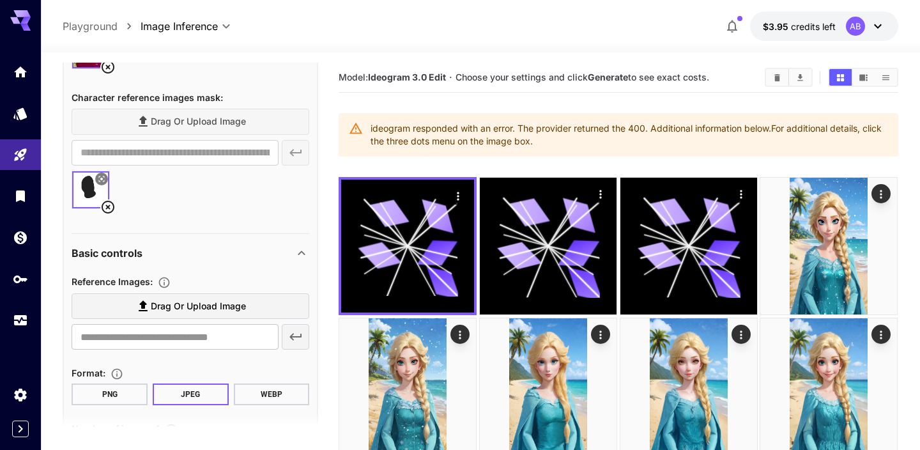
scroll to position [522, 0]
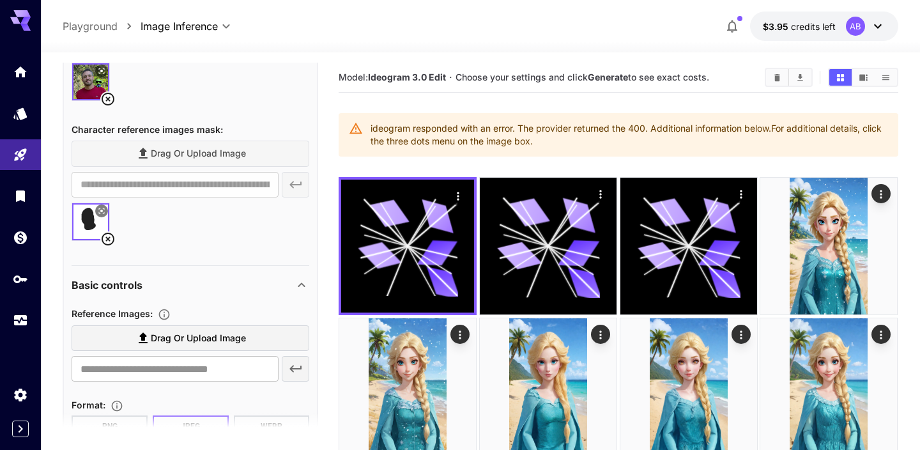
click at [107, 240] on icon at bounding box center [107, 238] width 15 height 15
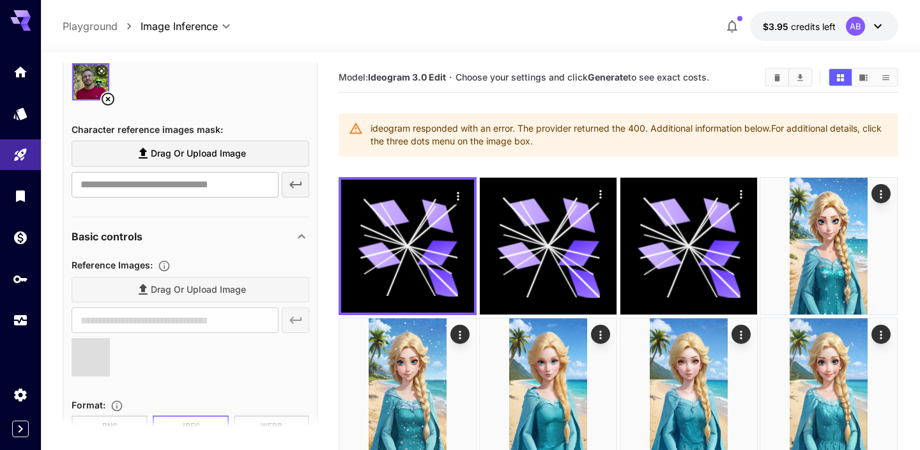
type input "**********"
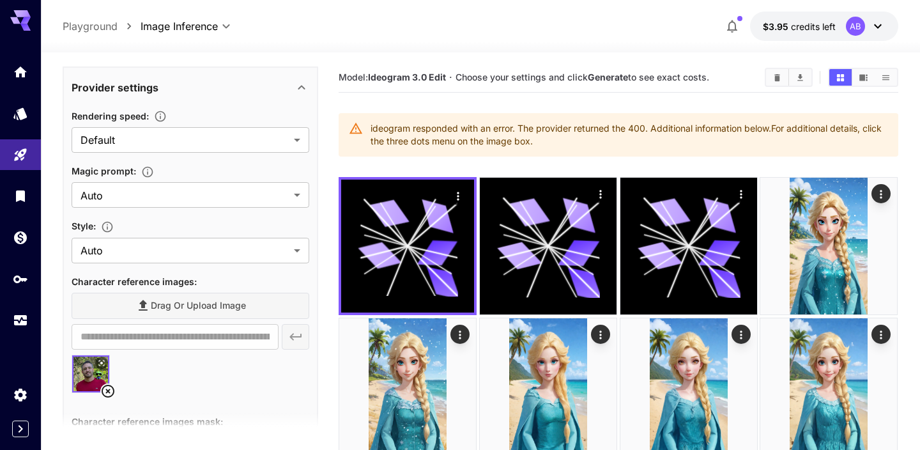
scroll to position [89, 0]
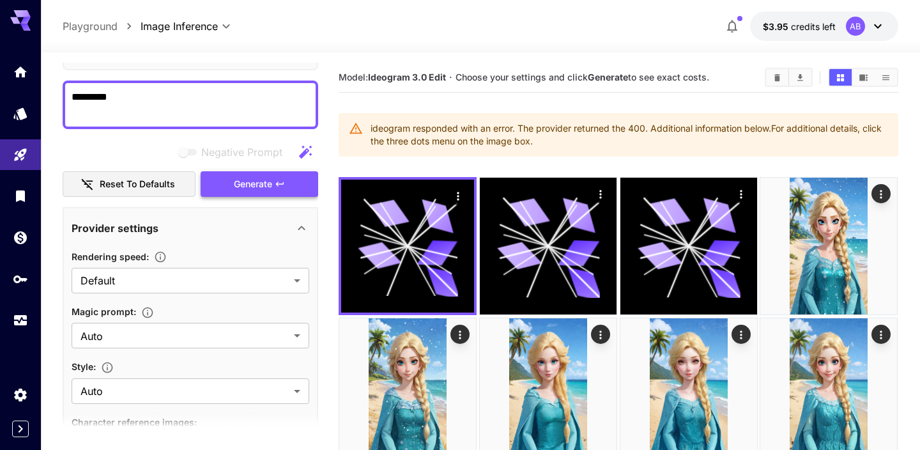
click at [255, 194] on button "Generate" at bounding box center [260, 184] width 118 height 26
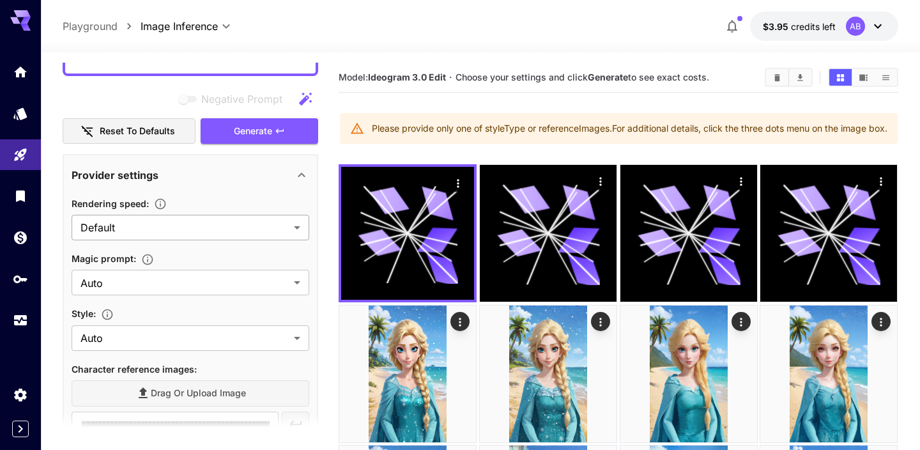
scroll to position [430, 0]
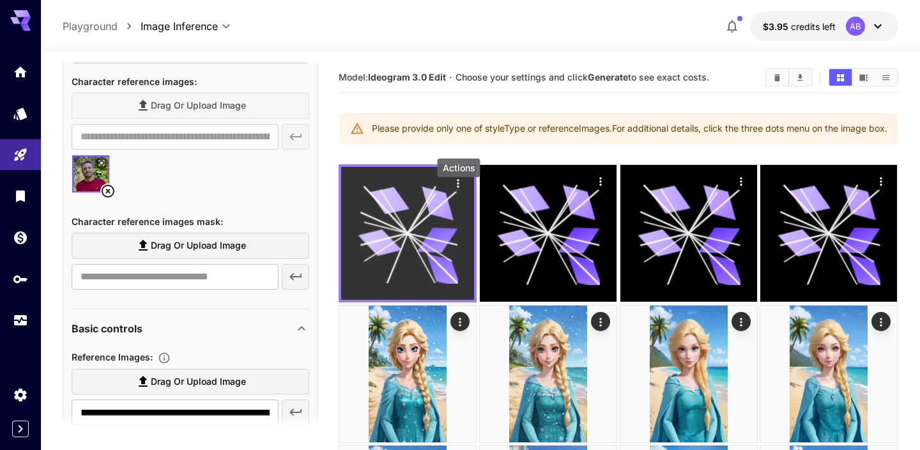
click at [461, 190] on icon "Actions" at bounding box center [458, 183] width 13 height 13
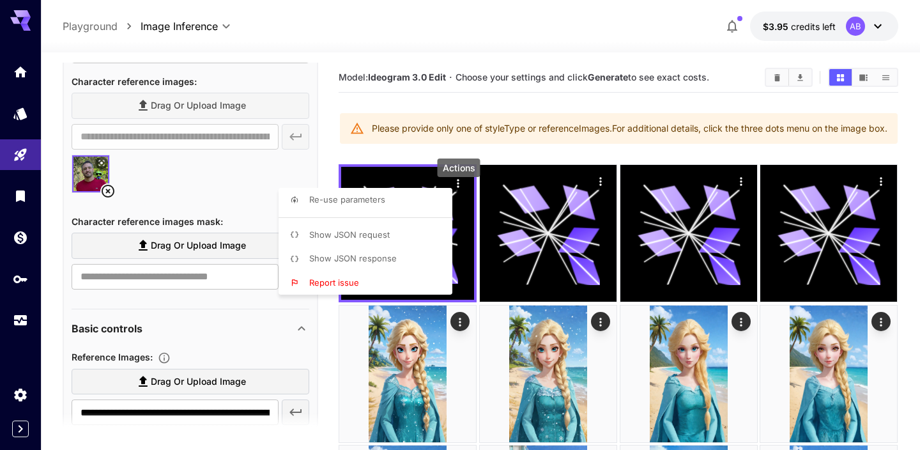
click at [395, 261] on li "Show JSON response" at bounding box center [369, 259] width 181 height 24
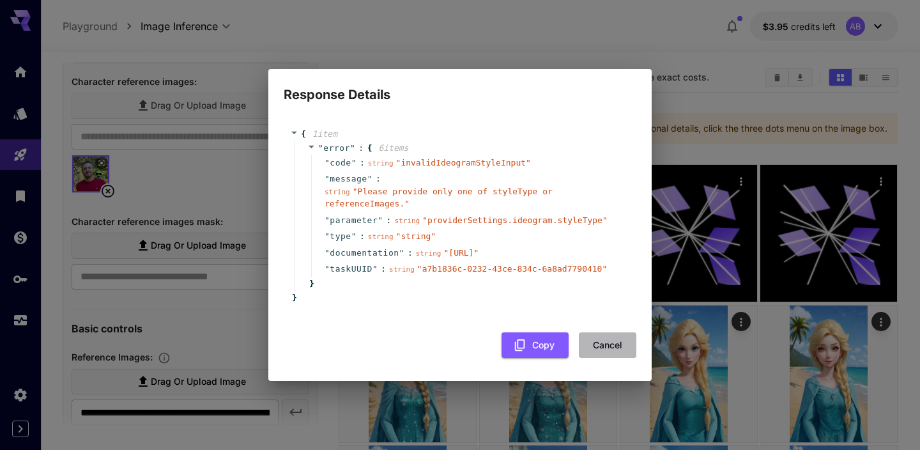
click at [614, 358] on button "Cancel" at bounding box center [608, 345] width 58 height 26
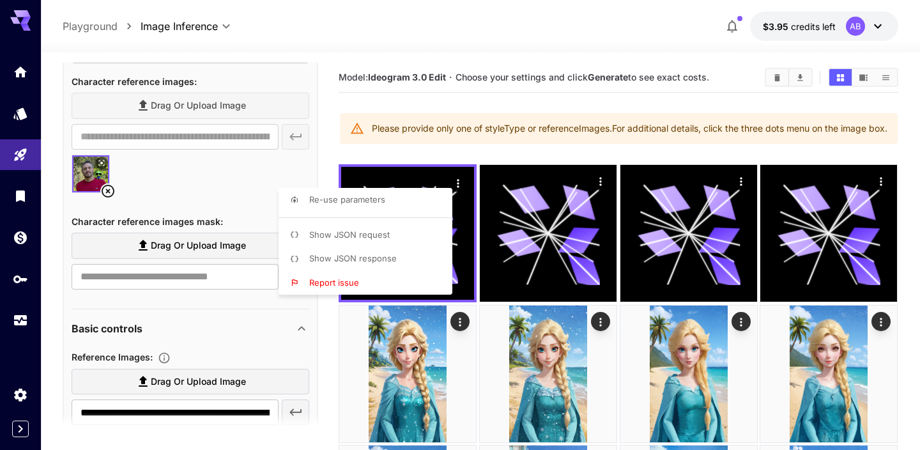
click at [293, 174] on div at bounding box center [460, 225] width 920 height 450
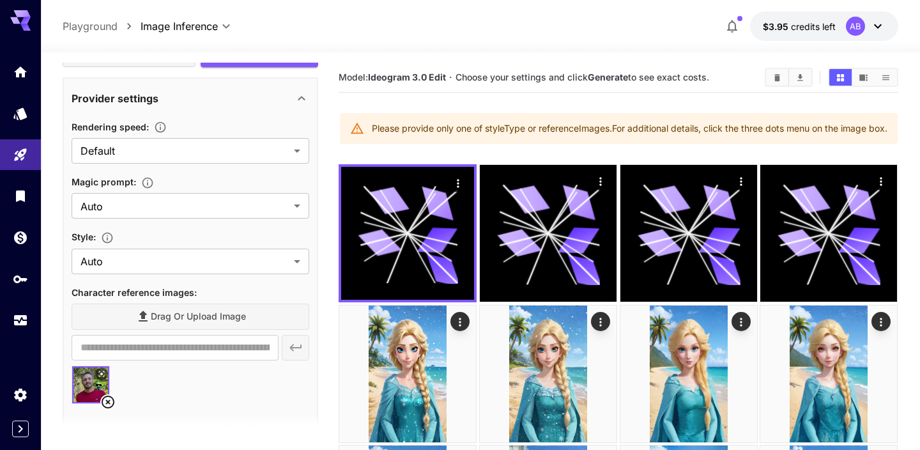
scroll to position [217, 0]
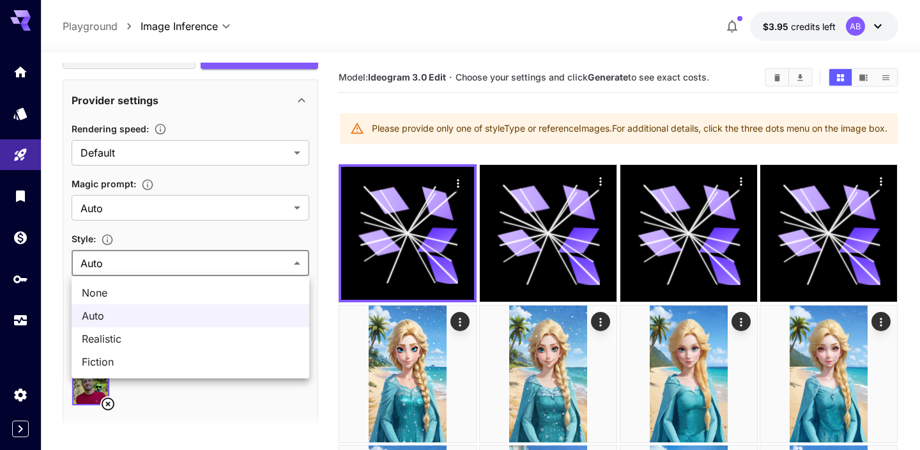
click at [262, 288] on span "None" at bounding box center [190, 292] width 217 height 15
type input "*******"
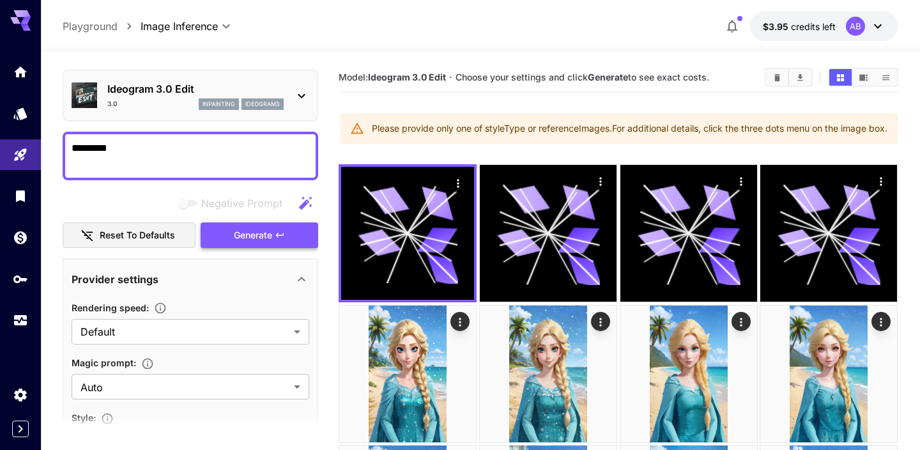
scroll to position [6, 0]
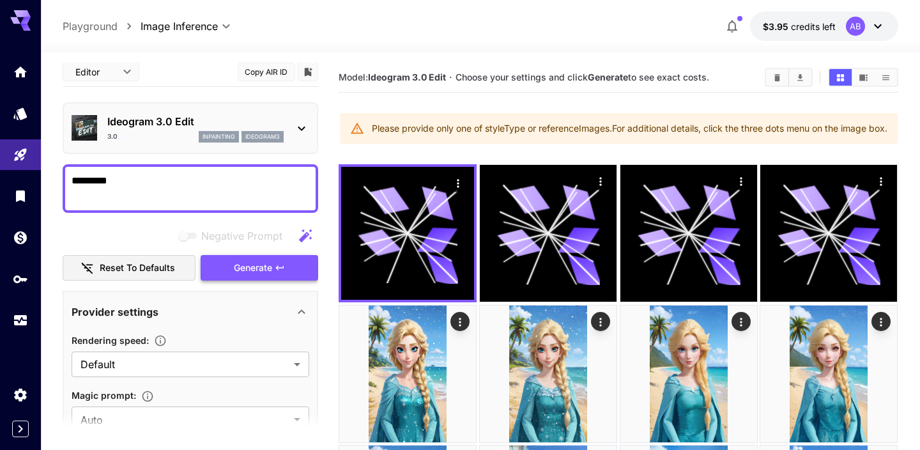
click at [269, 270] on span "Generate" at bounding box center [253, 268] width 38 height 16
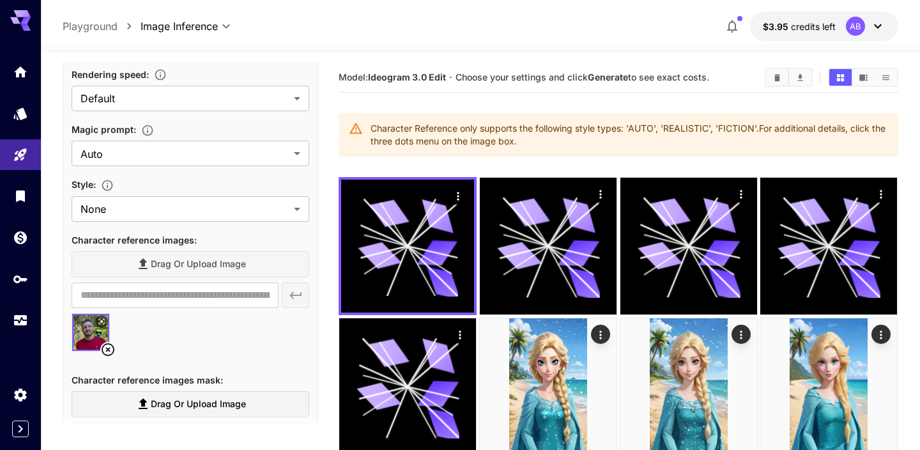
scroll to position [270, 0]
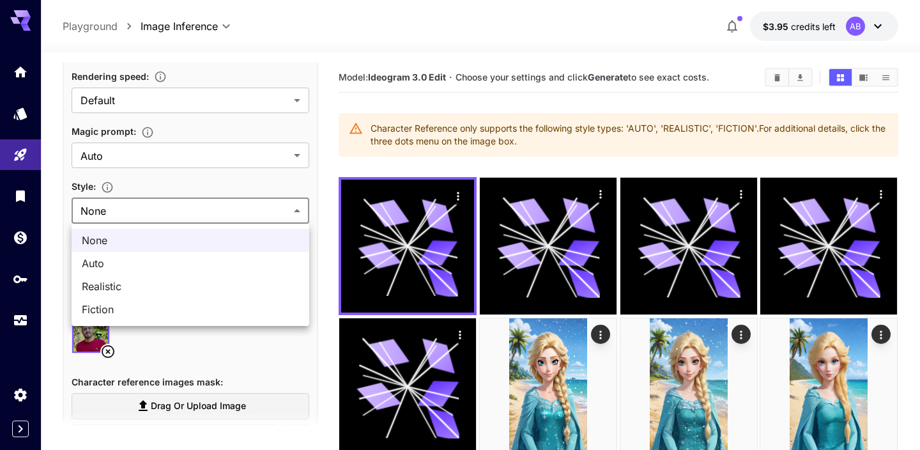
click at [277, 256] on span "Auto" at bounding box center [190, 263] width 217 height 15
type input "****"
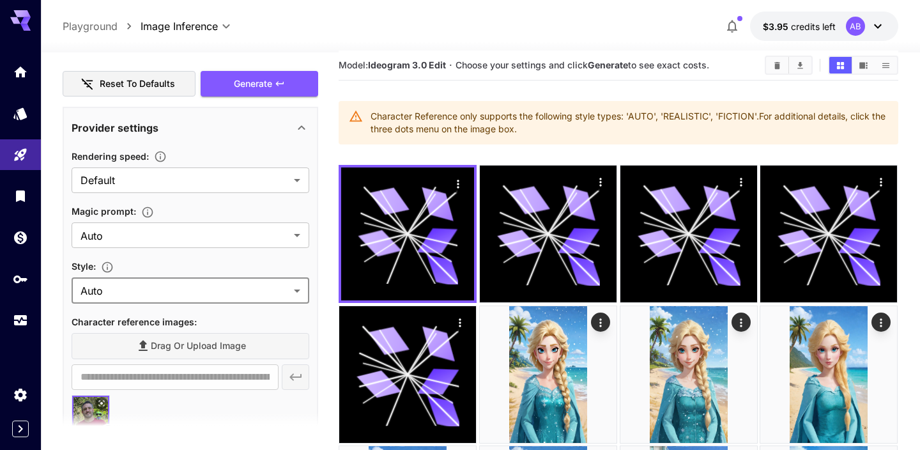
scroll to position [36, 0]
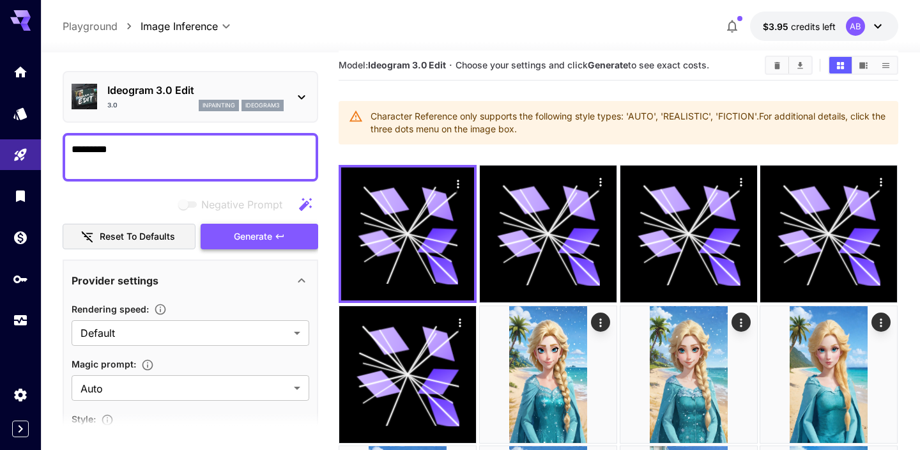
click at [276, 234] on icon "button" at bounding box center [280, 236] width 10 height 10
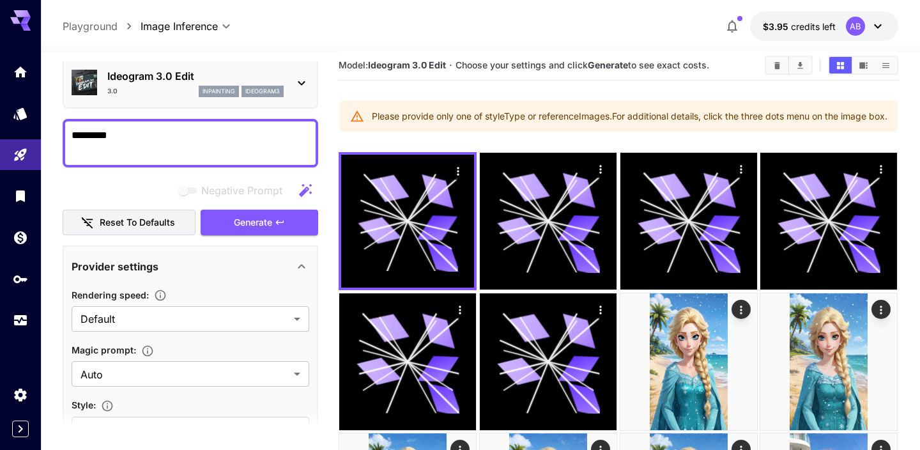
scroll to position [0, 0]
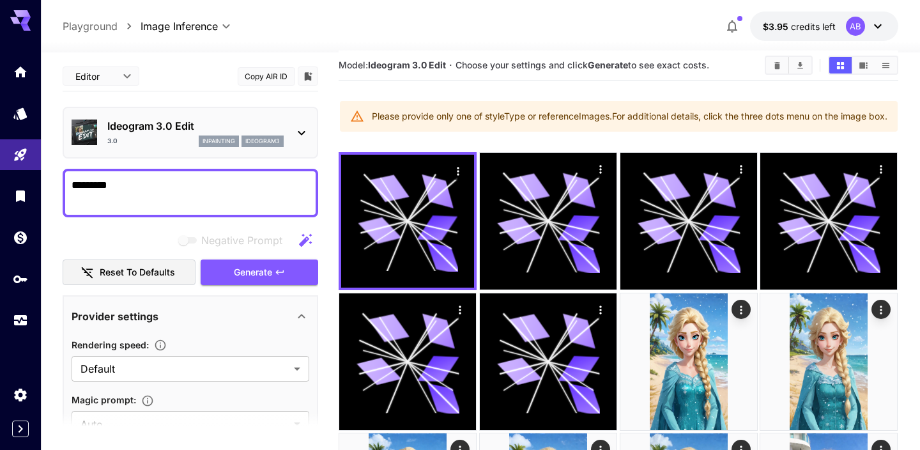
click at [247, 137] on p "ideogram3" at bounding box center [262, 141] width 35 height 9
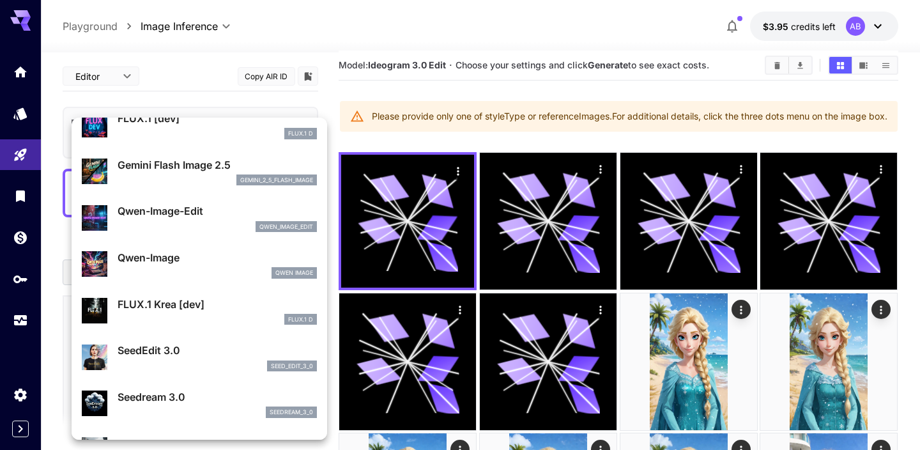
scroll to position [67, 0]
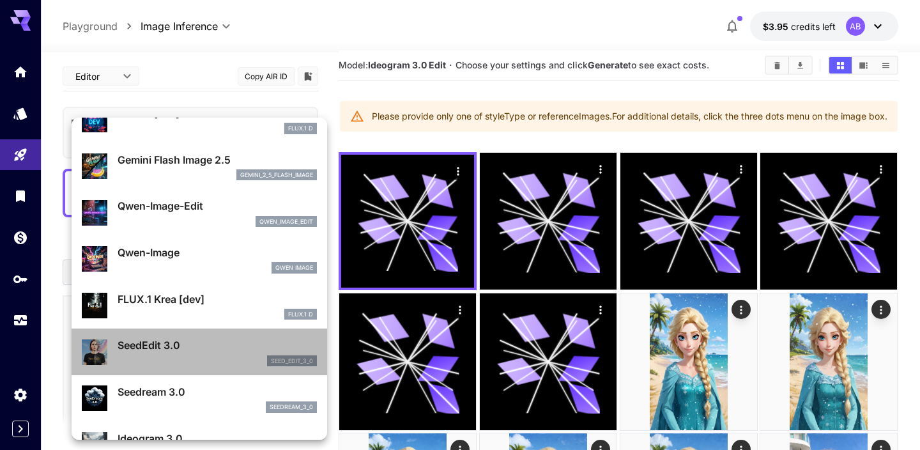
click at [211, 346] on p "SeedEdit 3.0" at bounding box center [217, 344] width 199 height 15
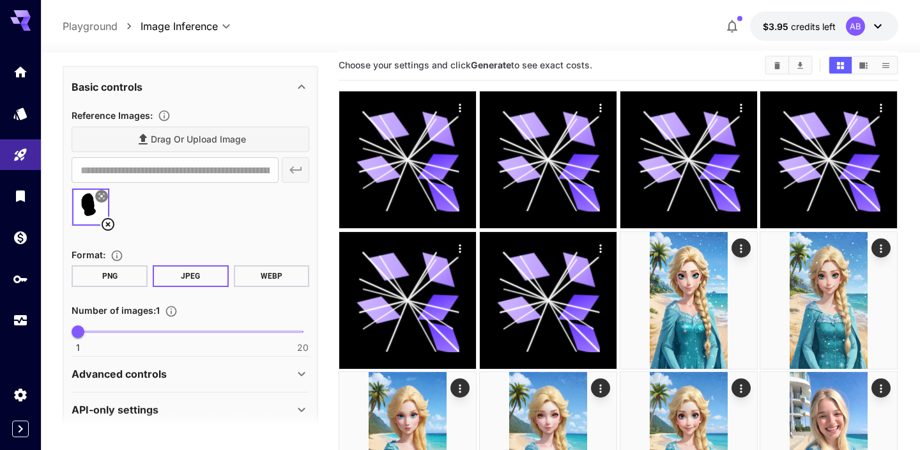
scroll to position [245, 0]
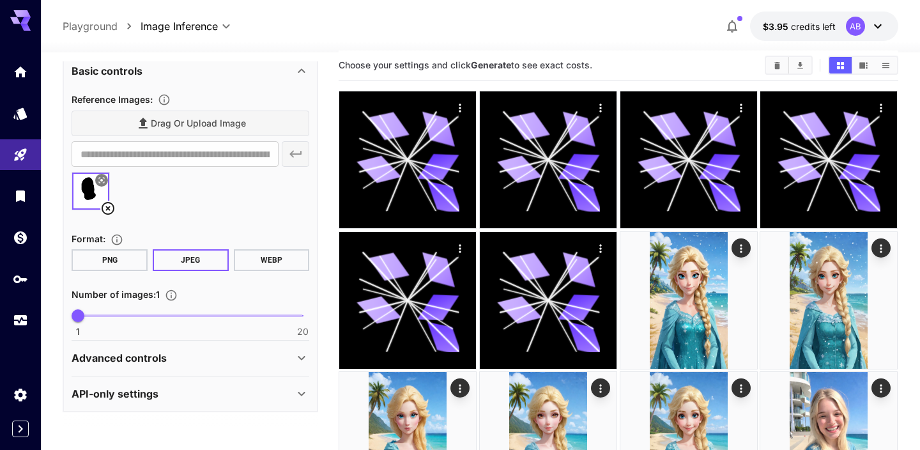
click at [113, 209] on icon at bounding box center [108, 208] width 13 height 13
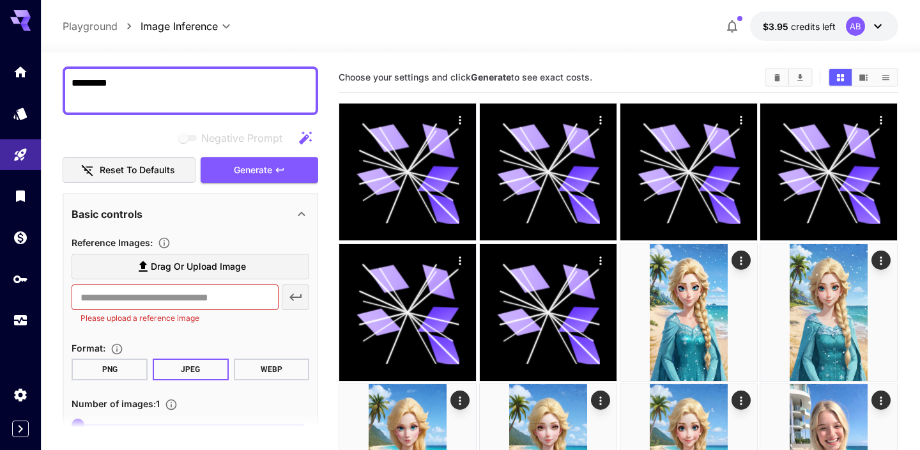
scroll to position [0, 0]
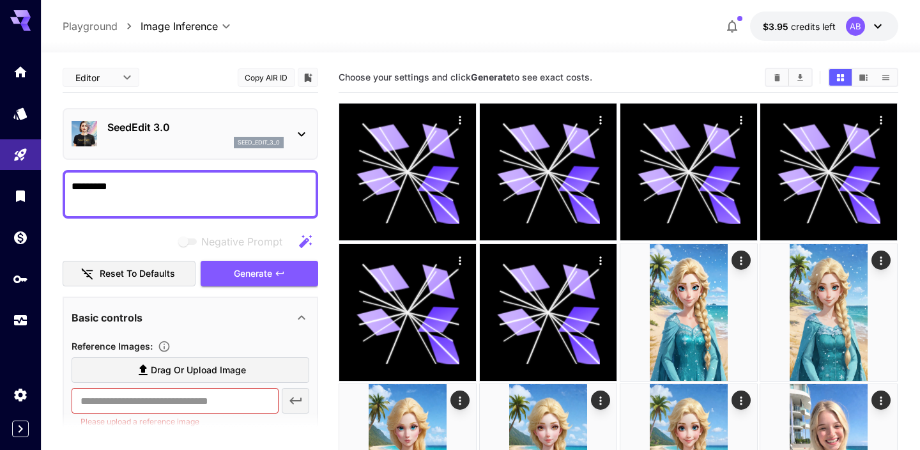
click at [156, 130] on p "SeedEdit 3.0" at bounding box center [195, 126] width 176 height 15
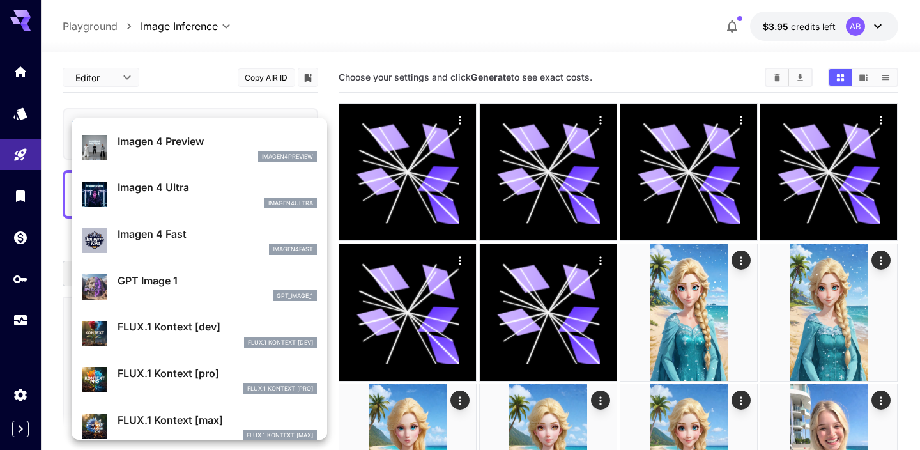
scroll to position [600, 0]
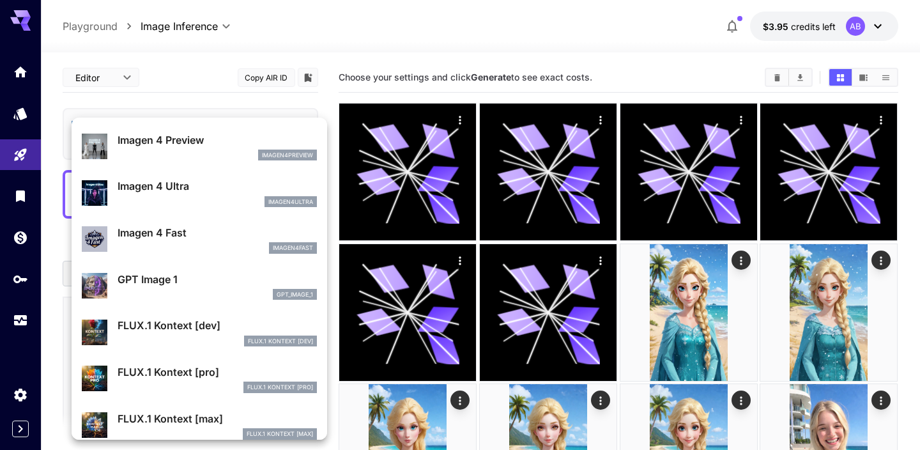
click at [194, 330] on p "FLUX.1 Kontext [dev]" at bounding box center [217, 325] width 199 height 15
type input "***"
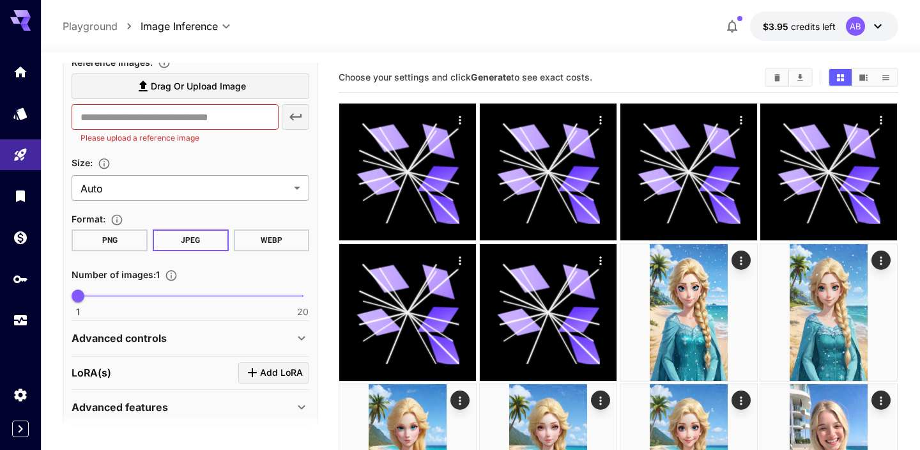
scroll to position [332, 0]
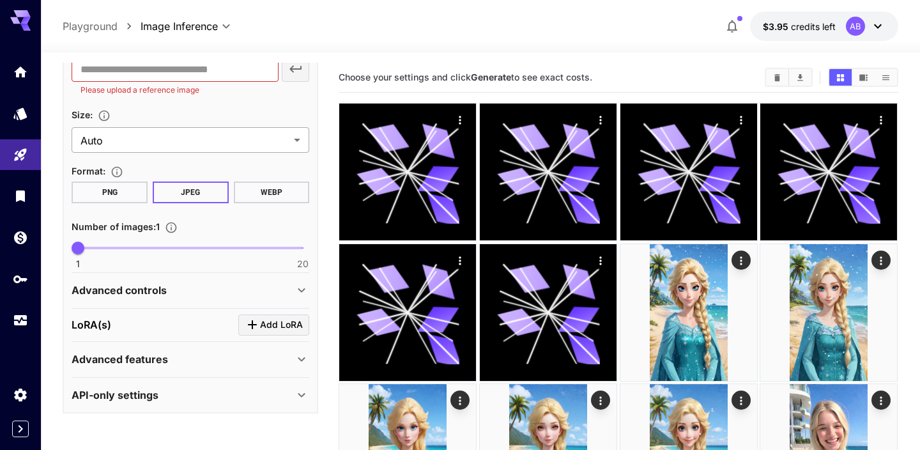
click at [172, 300] on div "Advanced controls" at bounding box center [191, 290] width 238 height 31
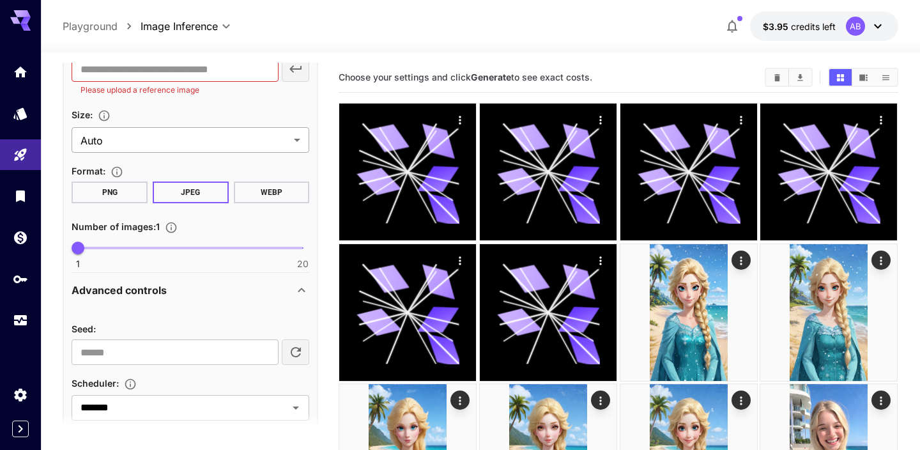
click at [172, 300] on div "Advanced controls" at bounding box center [191, 290] width 238 height 31
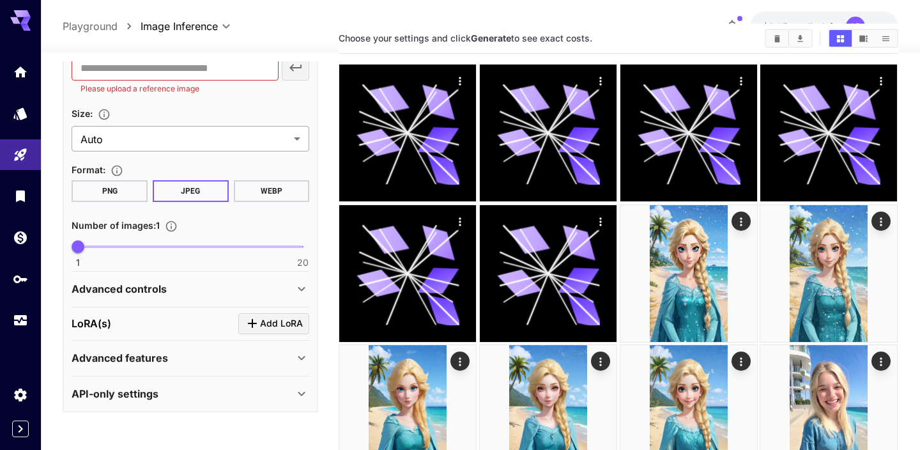
scroll to position [43, 0]
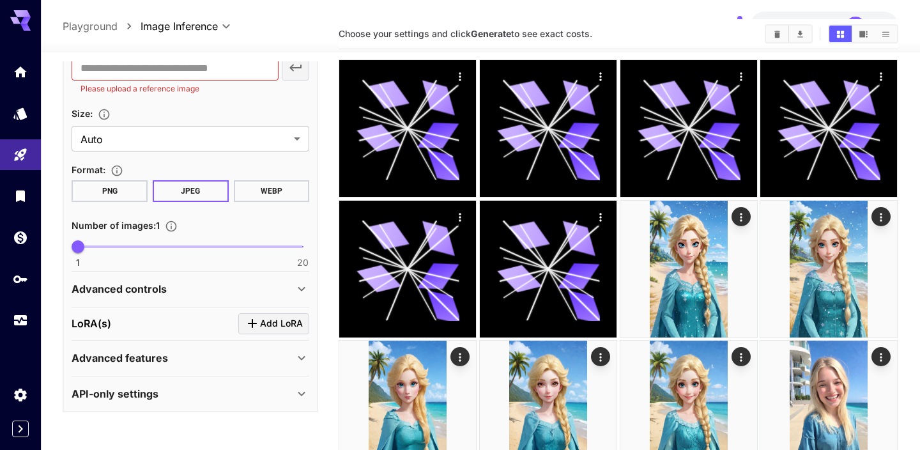
click at [164, 344] on div "Advanced features" at bounding box center [191, 357] width 238 height 31
click at [159, 282] on p "Advanced controls" at bounding box center [119, 288] width 95 height 15
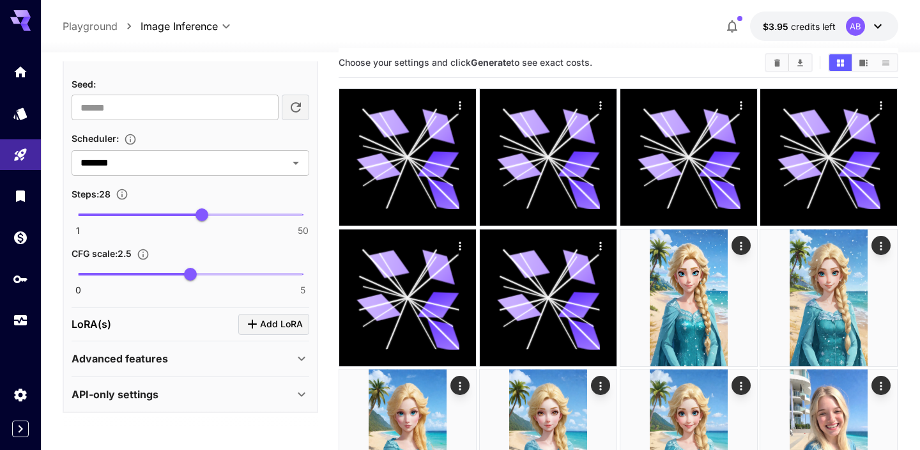
scroll to position [0, 0]
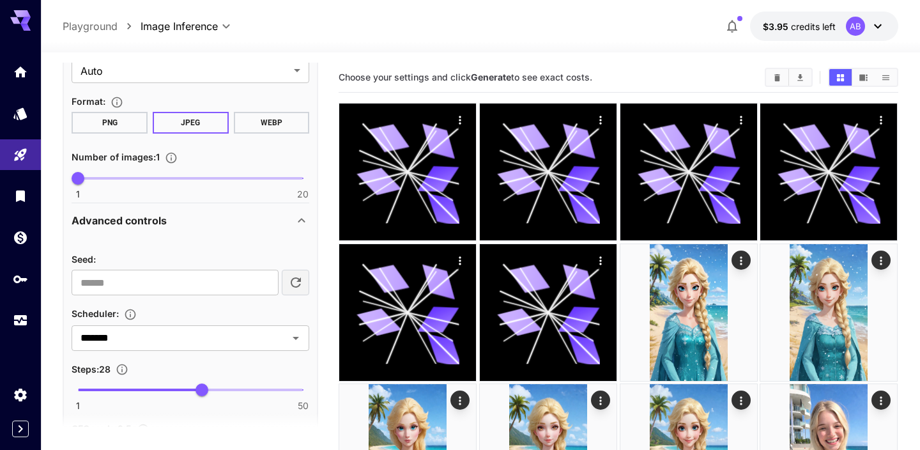
click at [148, 215] on p "Advanced controls" at bounding box center [119, 220] width 95 height 15
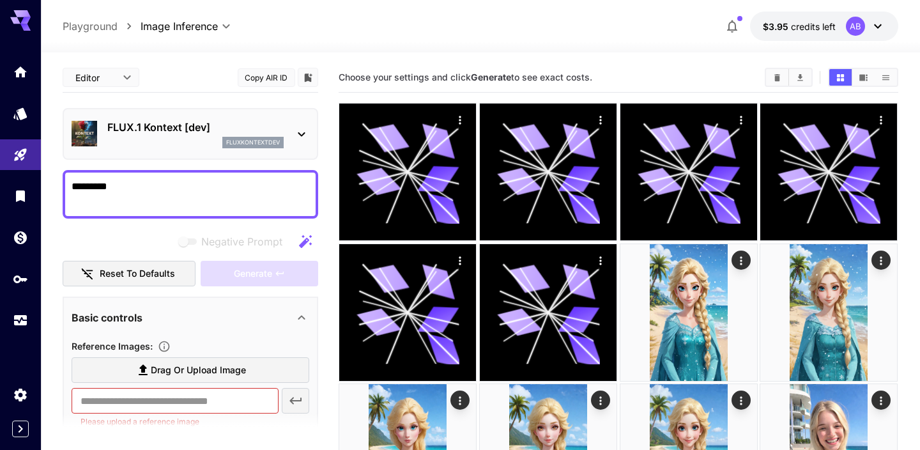
click at [261, 203] on textarea "*********" at bounding box center [191, 194] width 238 height 31
